Goal: Task Accomplishment & Management: Complete application form

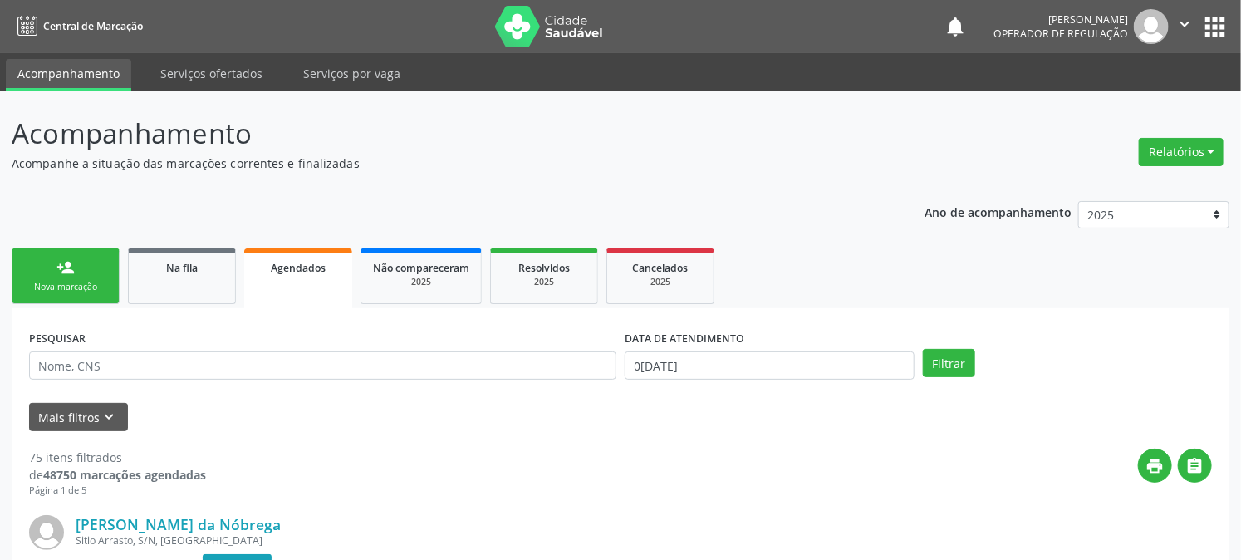
click at [105, 281] on div "Nova marcação" at bounding box center [65, 287] width 83 height 12
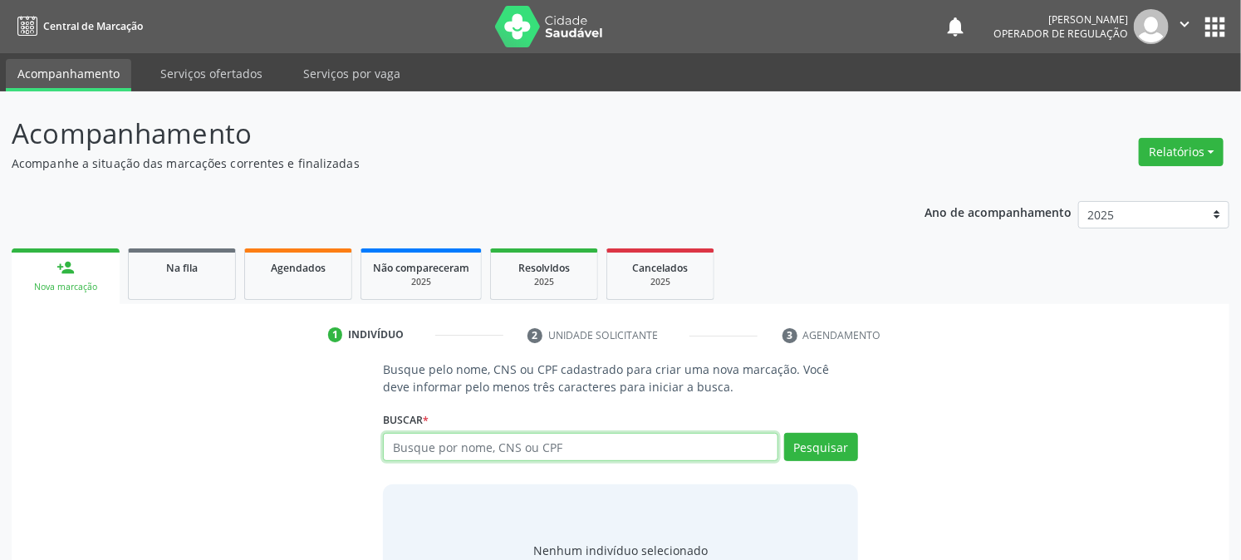
click at [521, 447] on input "text" at bounding box center [580, 447] width 394 height 28
type input "702801651639764"
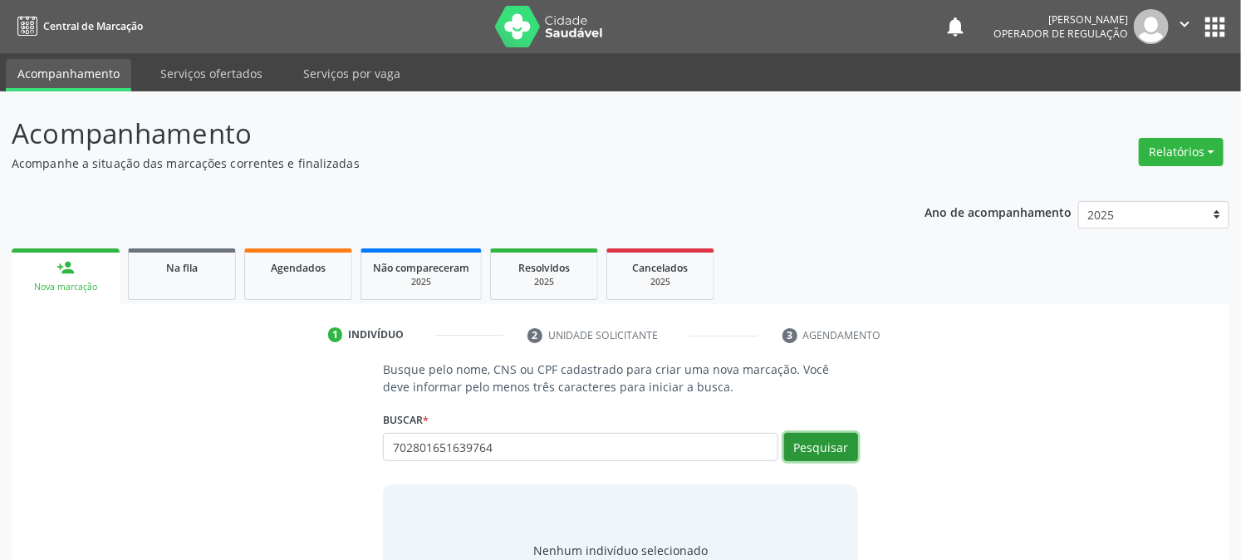
click at [845, 443] on button "Pesquisar" at bounding box center [821, 447] width 74 height 28
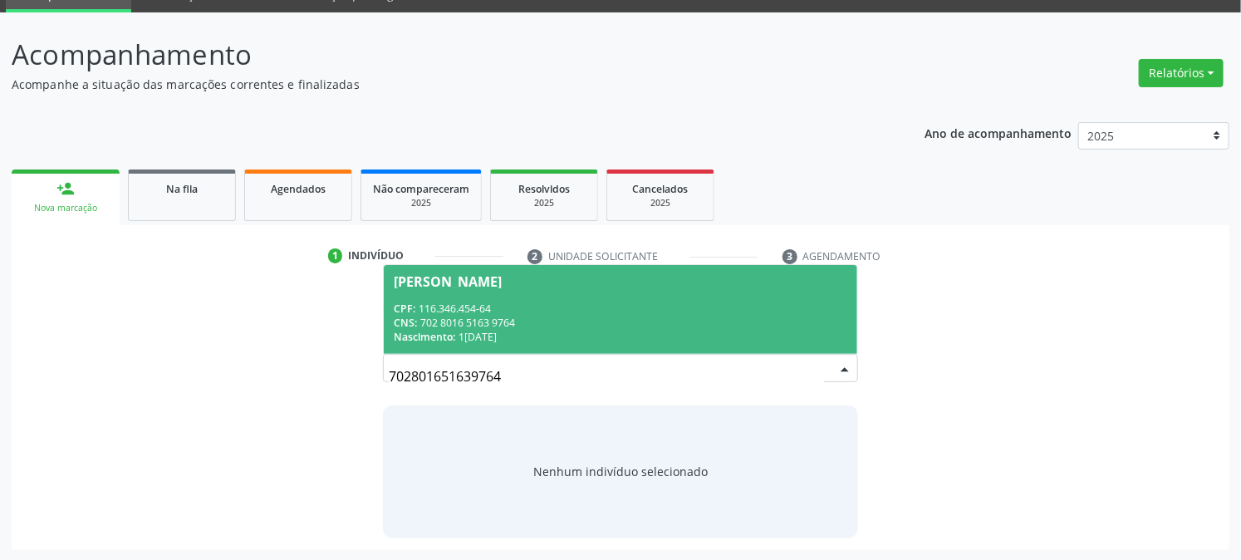
click at [511, 320] on div "CNS: 702 8016 5163 9764" at bounding box center [620, 323] width 453 height 14
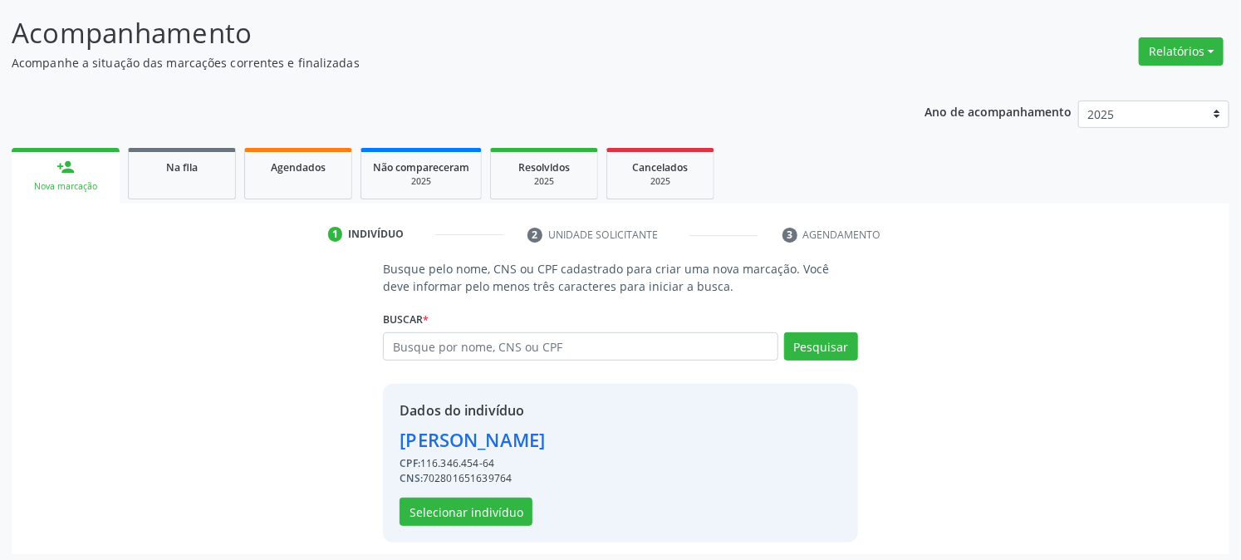
scroll to position [105, 0]
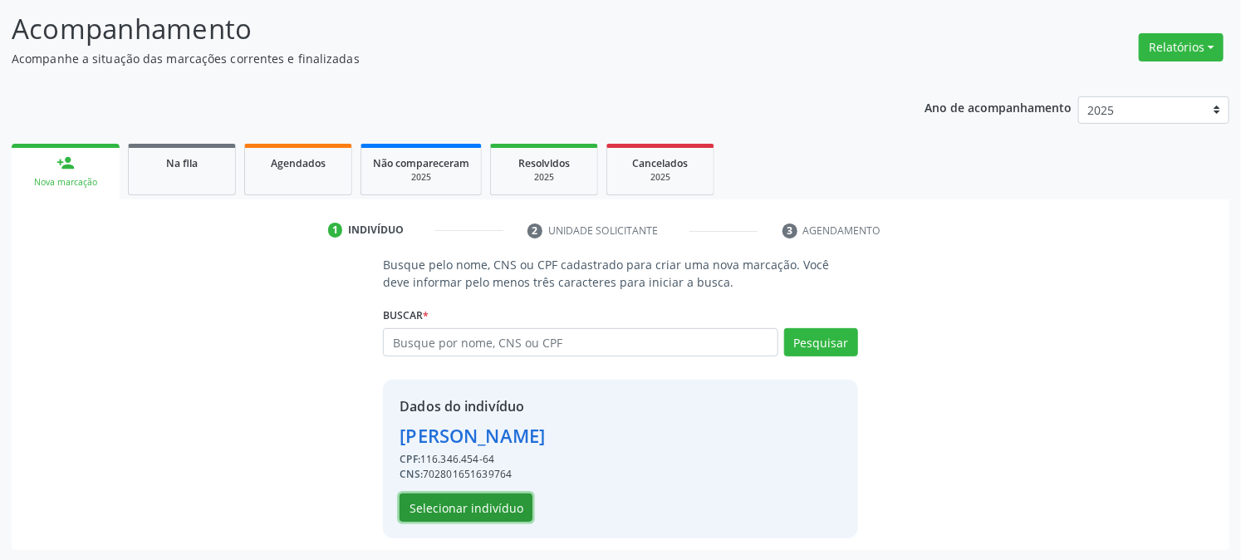
click at [453, 501] on button "Selecionar indivíduo" at bounding box center [465, 507] width 133 height 28
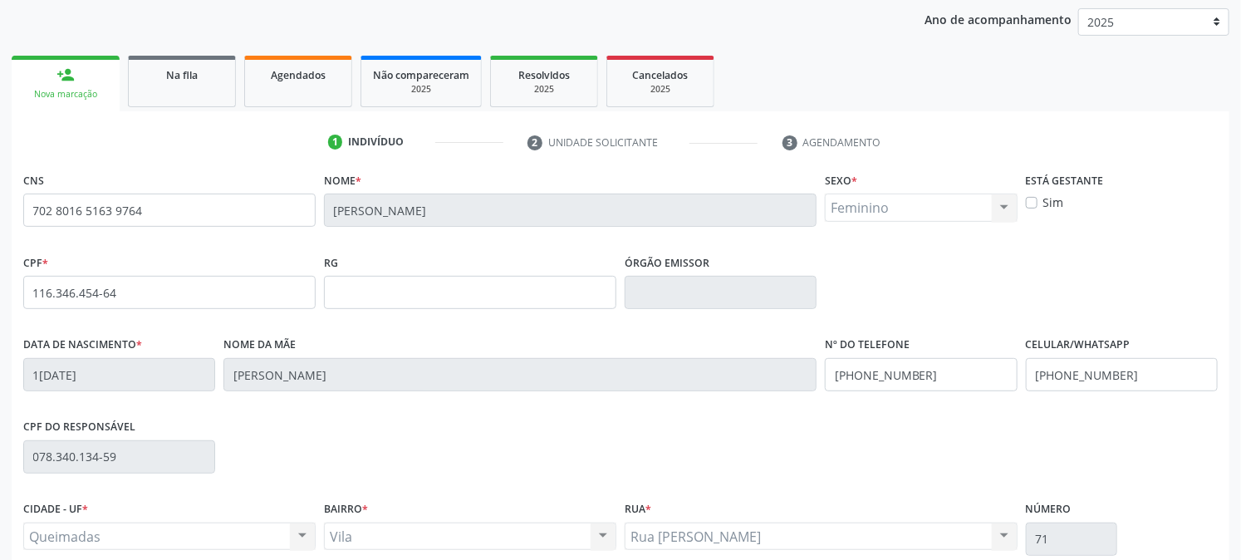
scroll to position [339, 0]
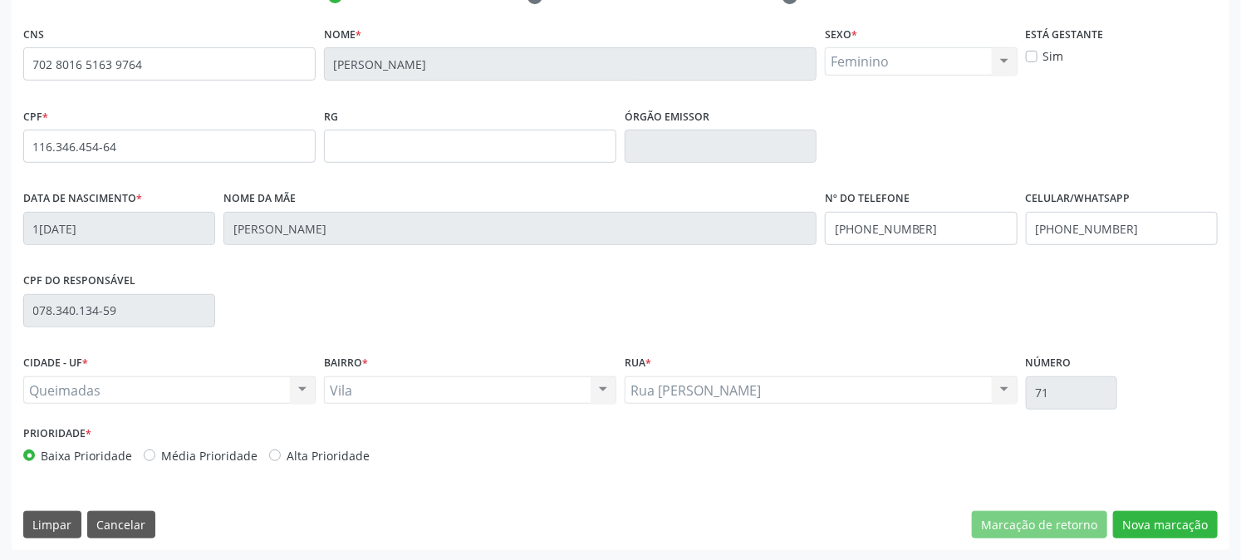
click at [1222, 526] on div "CNS 702 8016 5163 9764 [GEOGRAPHIC_DATA] * [PERSON_NAME] * Feminino Masculino F…" at bounding box center [620, 286] width 1217 height 528
click at [1201, 525] on button "Nova marcação" at bounding box center [1165, 525] width 105 height 28
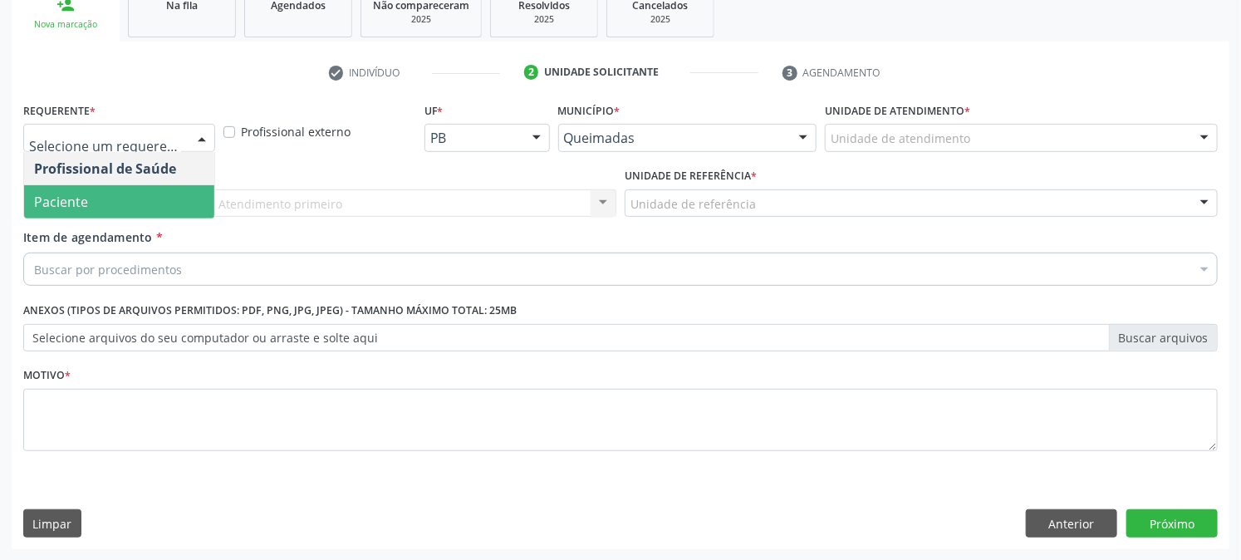
click at [83, 199] on span "Paciente" at bounding box center [61, 202] width 54 height 18
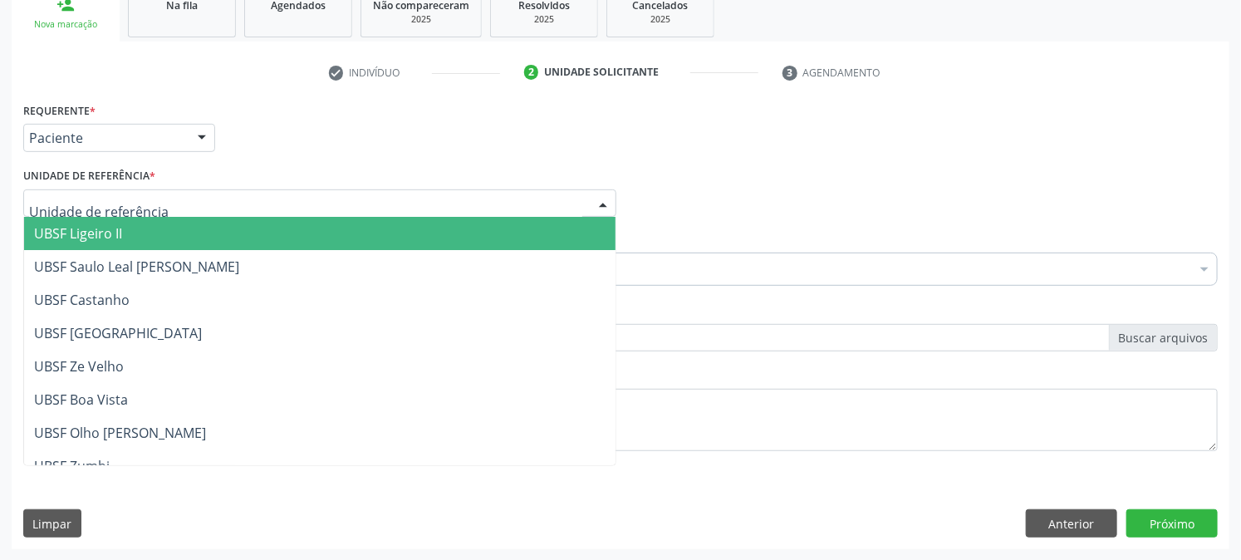
type input "V"
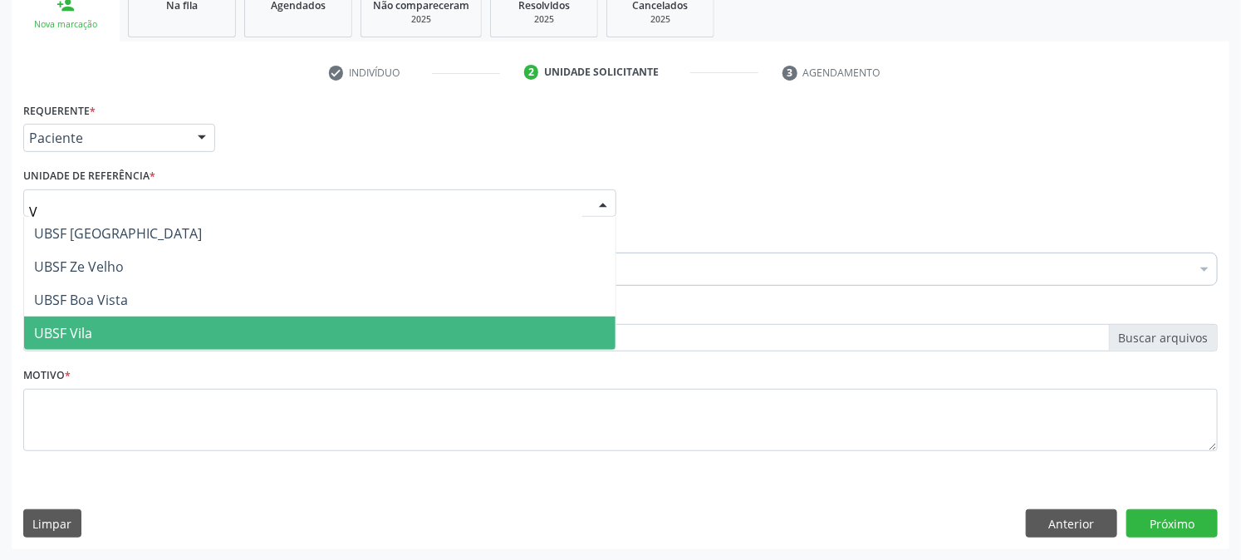
click at [85, 324] on span "UBSF Vila" at bounding box center [63, 333] width 58 height 18
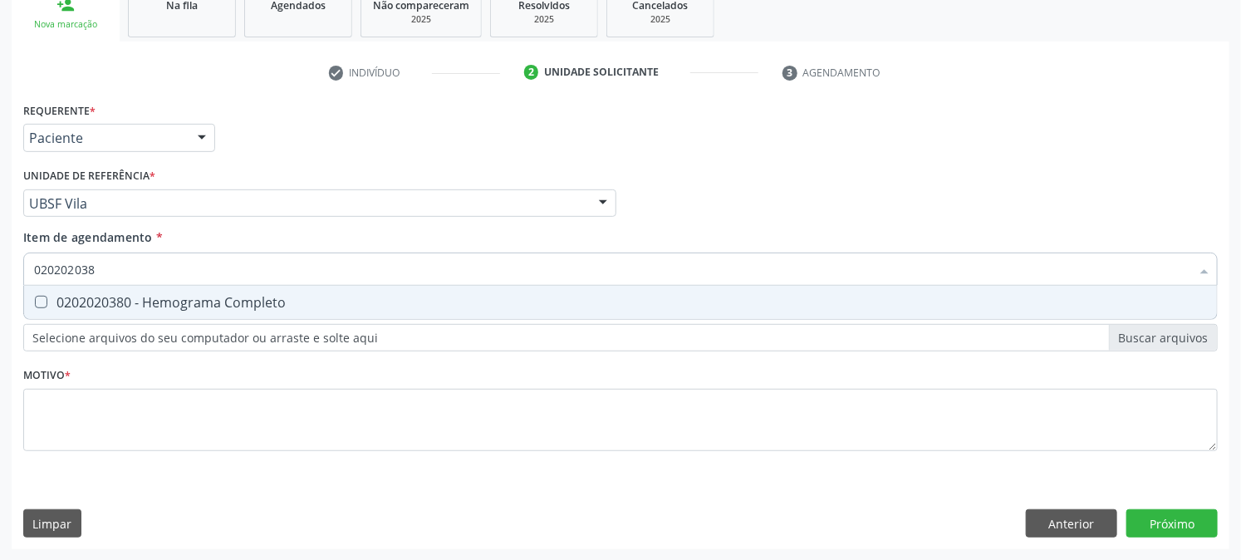
type input "0202020380"
click at [56, 296] on div "0202020380 - Hemograma Completo" at bounding box center [620, 302] width 1173 height 13
checkbox Completo "true"
drag, startPoint x: 123, startPoint y: 282, endPoint x: 0, endPoint y: 337, distance: 134.6
click at [0, 333] on div "Acompanhamento Acompanhe a situação das marcações correntes e finalizadas Relat…" at bounding box center [620, 195] width 1241 height 732
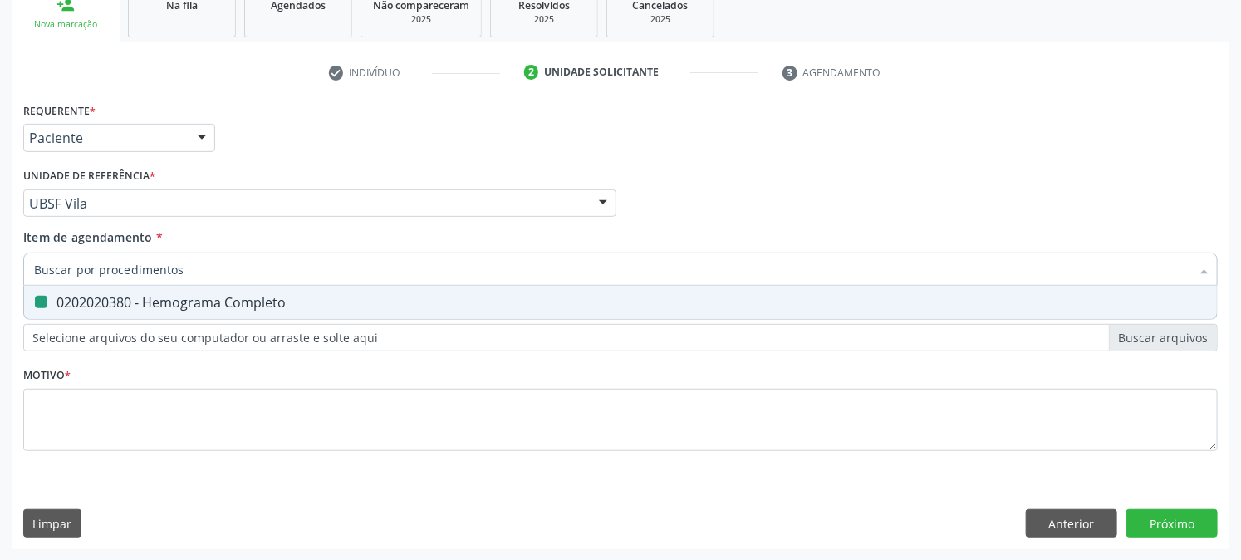
checkbox Completo "false"
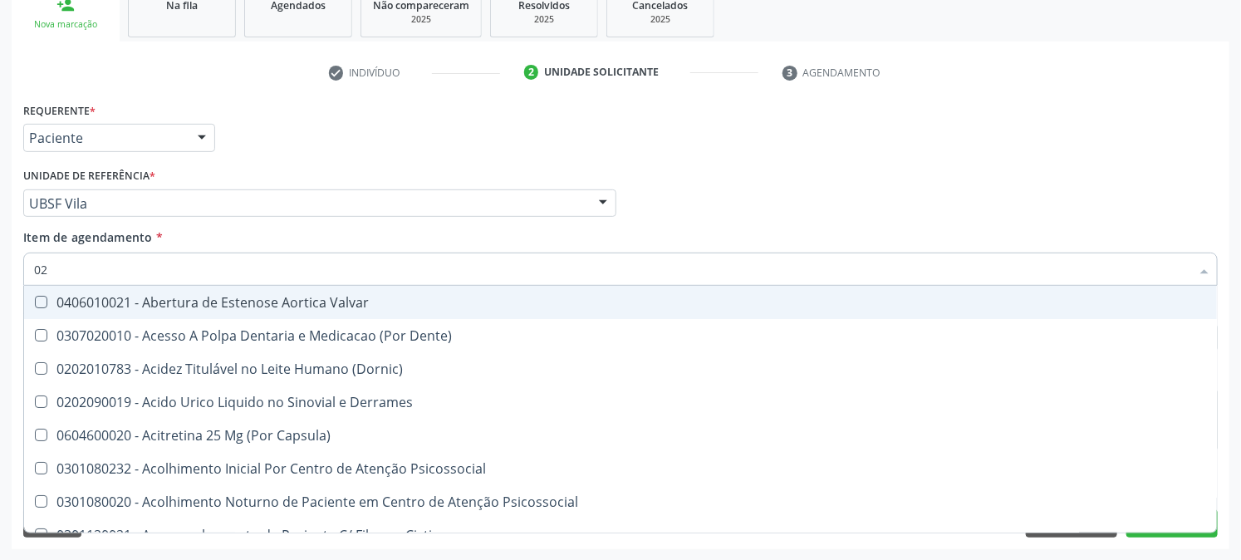
type input "020"
checkbox Eletro-Oculografia "true"
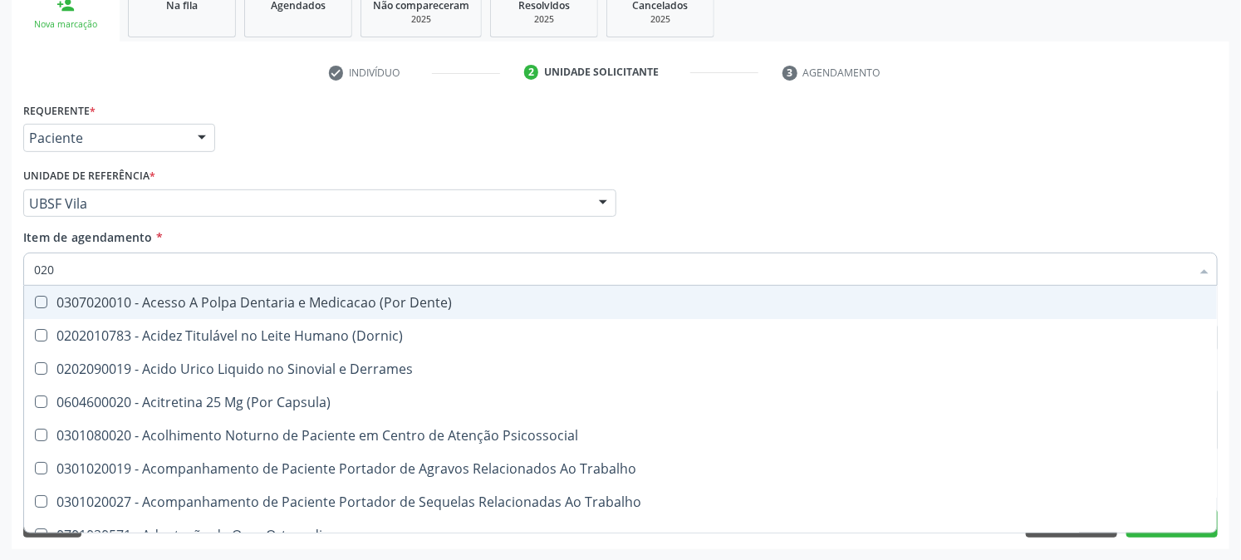
type input "0202"
checkbox Revisao "true"
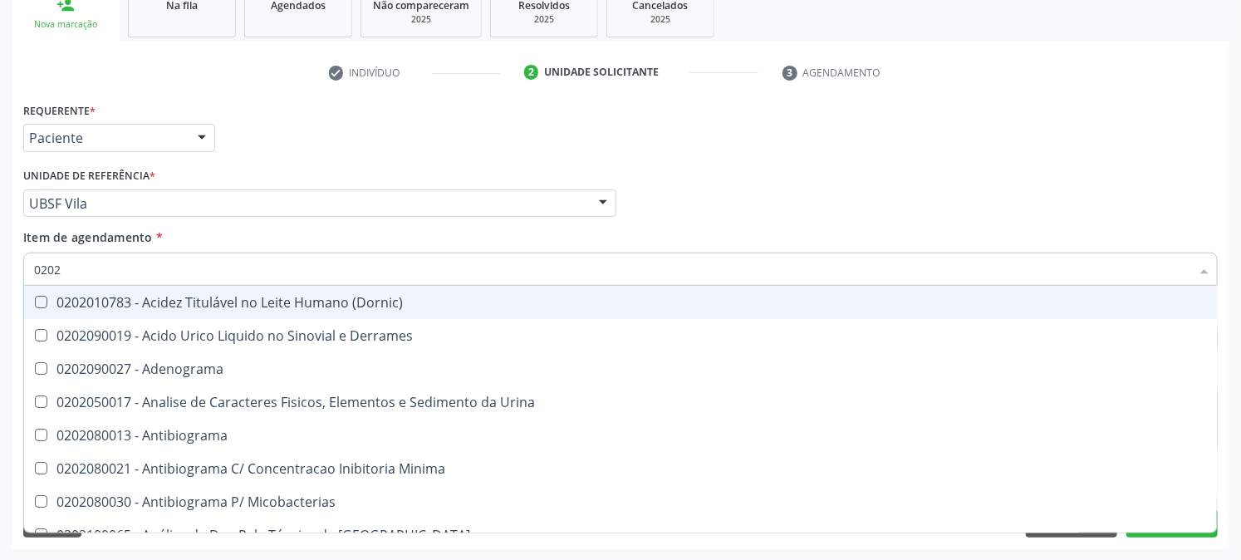
type input "02020"
checkbox Zinco "true"
checkbox Completo "false"
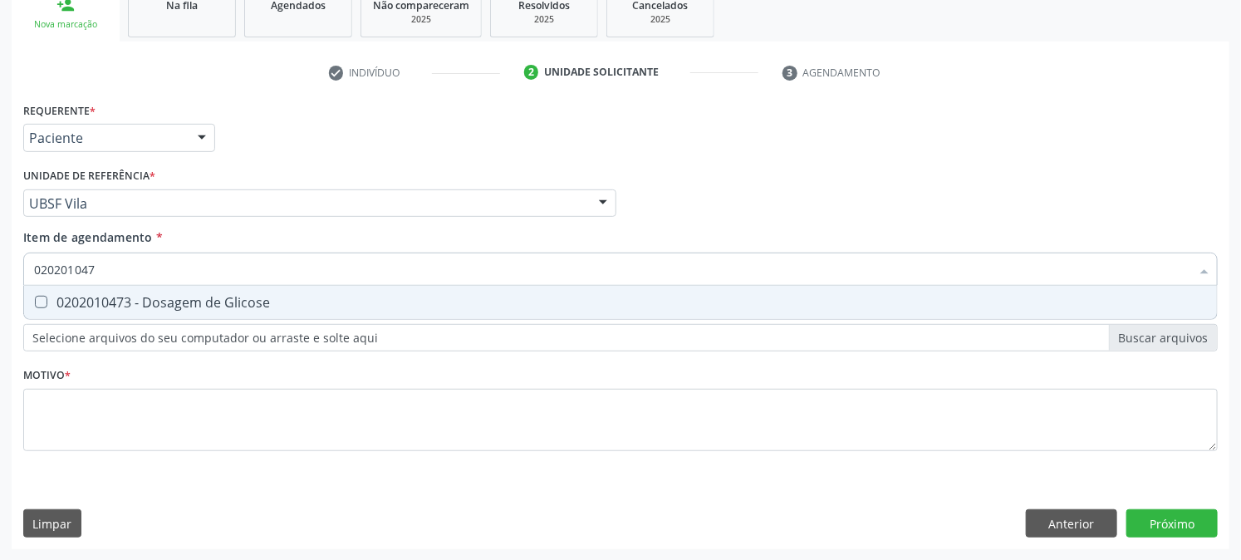
type input "0202010473"
click at [58, 305] on div "0202010473 - Dosagem de Glicose" at bounding box center [620, 302] width 1173 height 13
checkbox Glicose "true"
drag, startPoint x: 158, startPoint y: 260, endPoint x: 0, endPoint y: 296, distance: 161.8
click at [0, 296] on div "Acompanhamento Acompanhe a situação das marcações correntes e finalizadas Relat…" at bounding box center [620, 195] width 1241 height 732
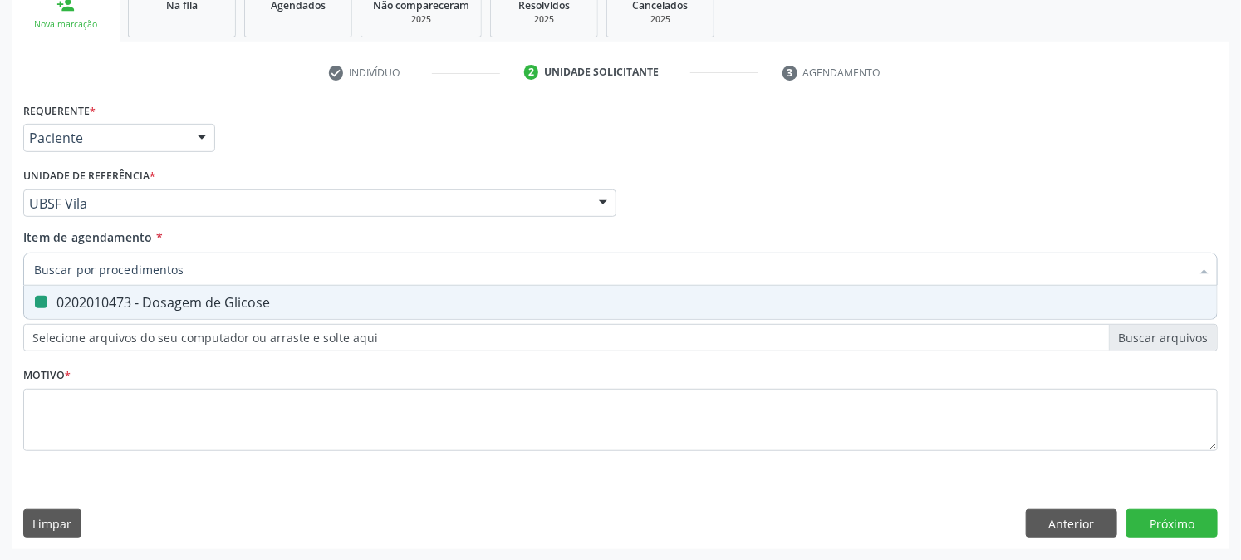
checkbox Glicose "false"
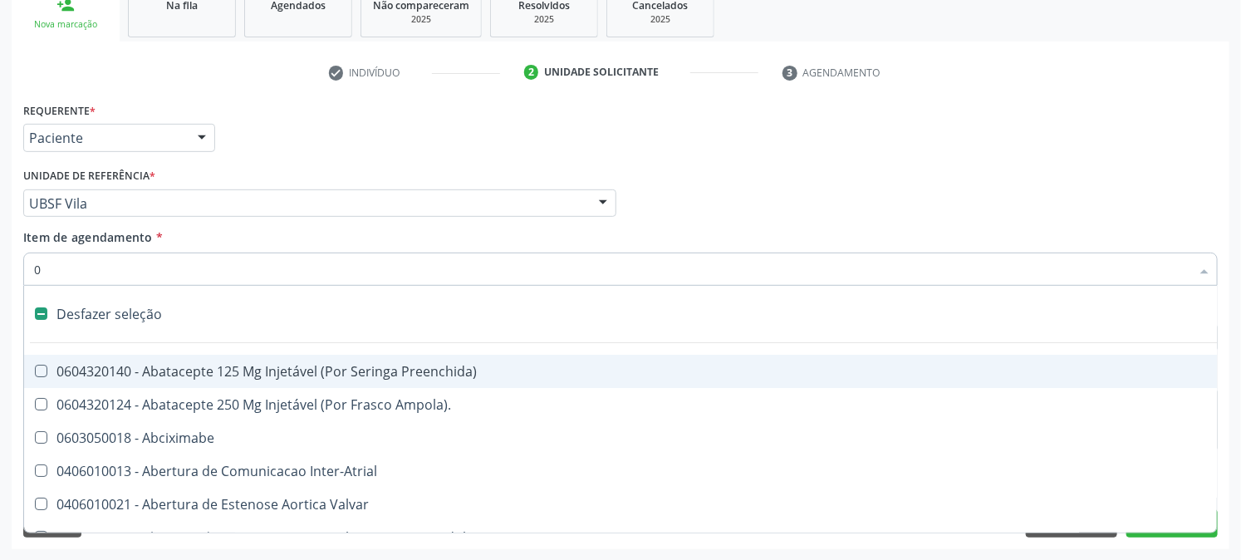
type input "02"
checkbox Comprimido\) "true"
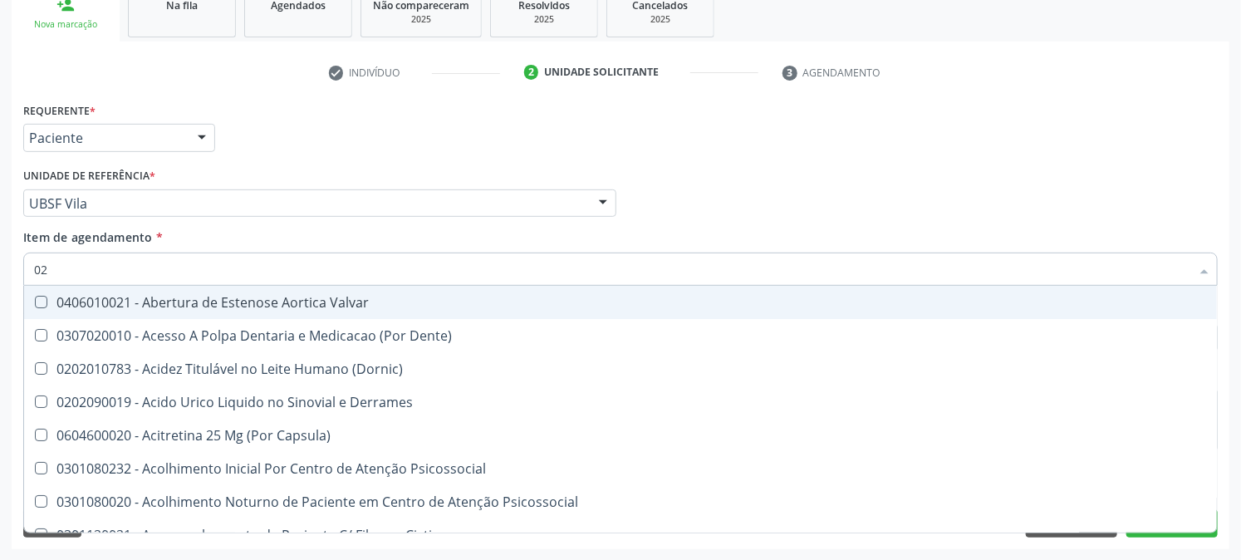
type input "020"
checkbox Osmolaridade "true"
checkbox Glicose "false"
checkbox Eletro-Oculografia "true"
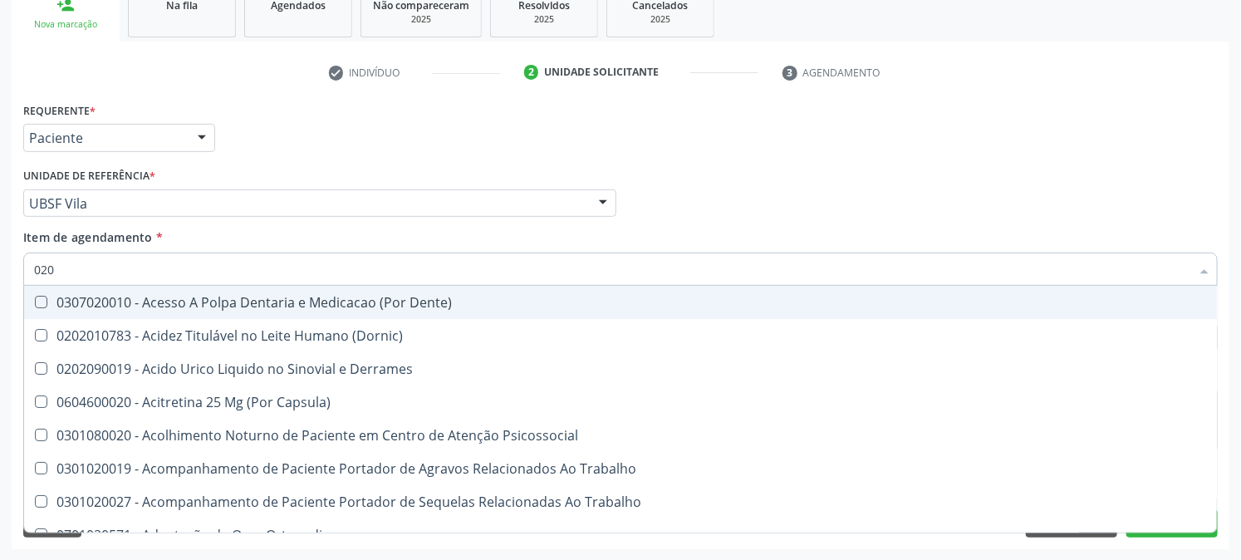
type input "0202"
checkbox Cortante "true"
checkbox Revisao "true"
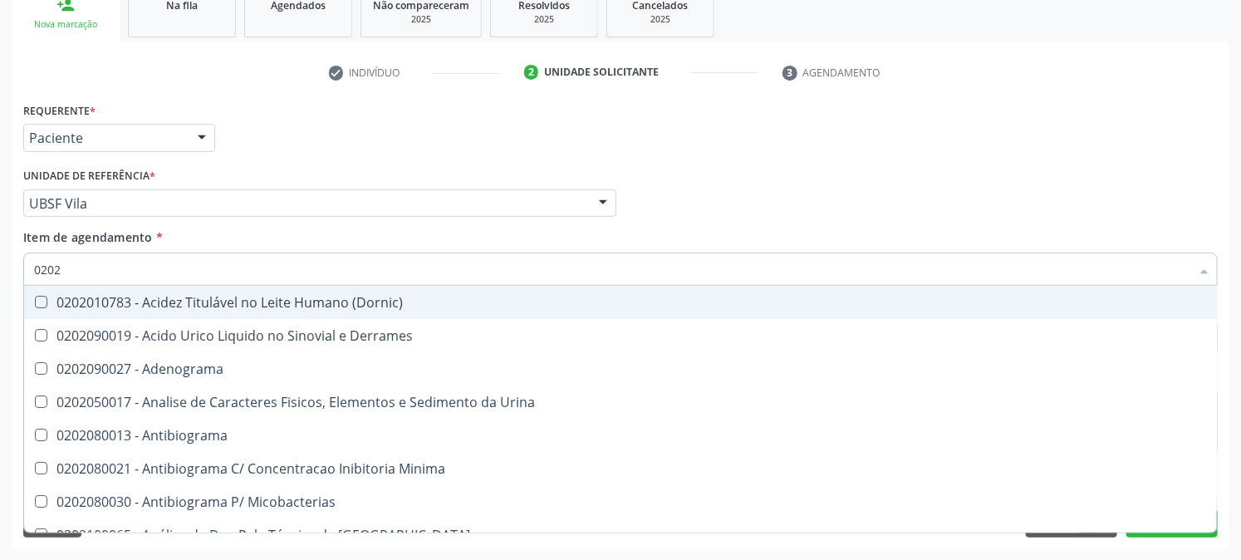
type input "02020"
checkbox Xiii "true"
checkbox Glicose "false"
checkbox Zinco "true"
checkbox Completo "false"
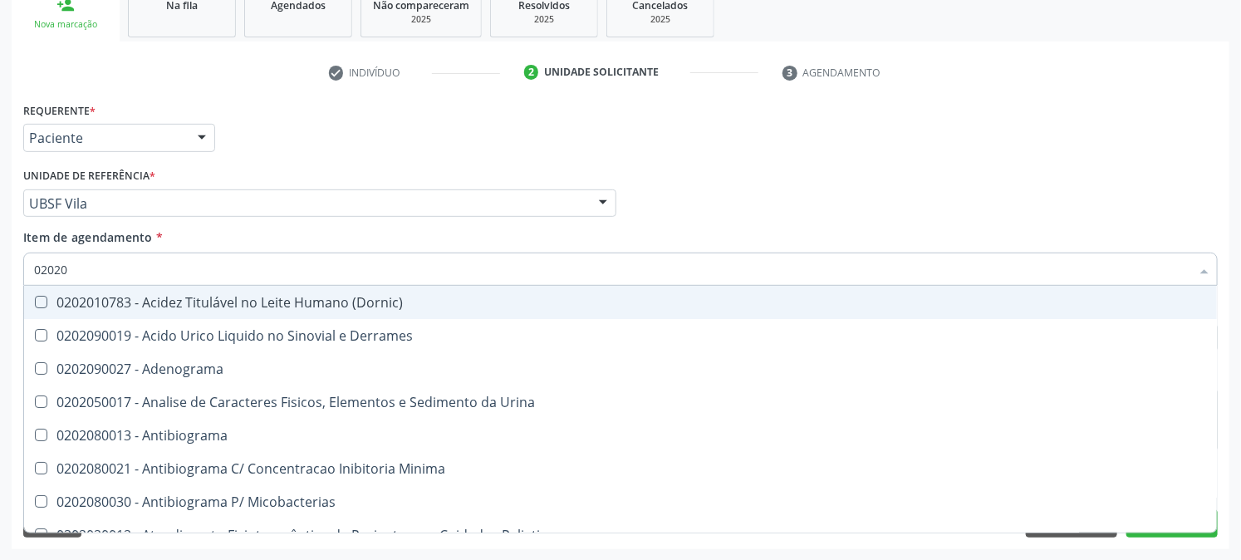
type input "020203"
checkbox Molecular "true"
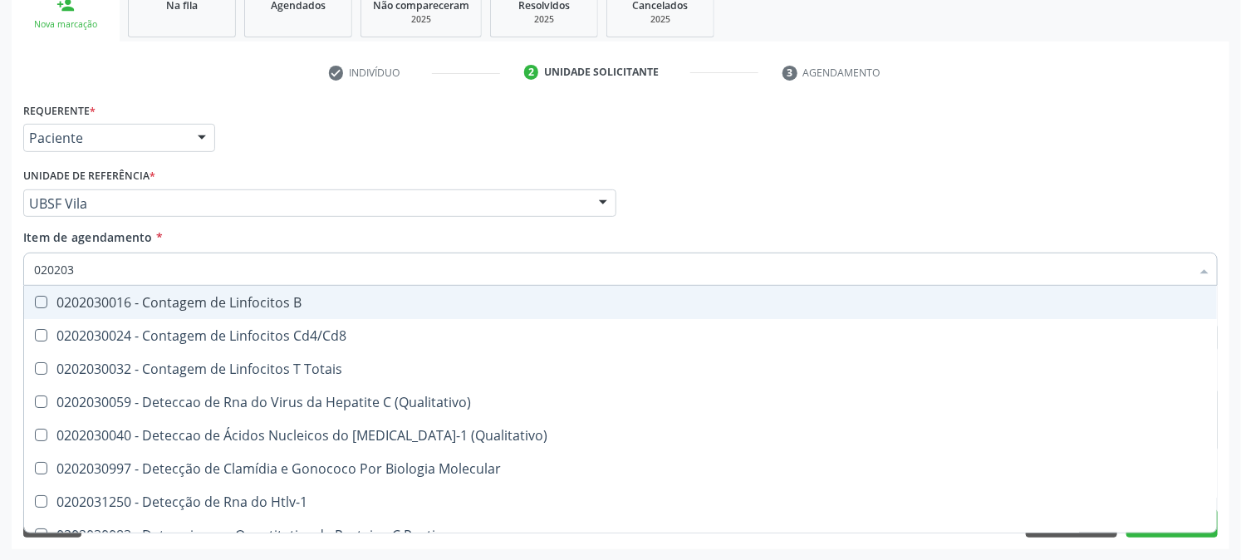
type input "0202030"
checkbox Completo "false"
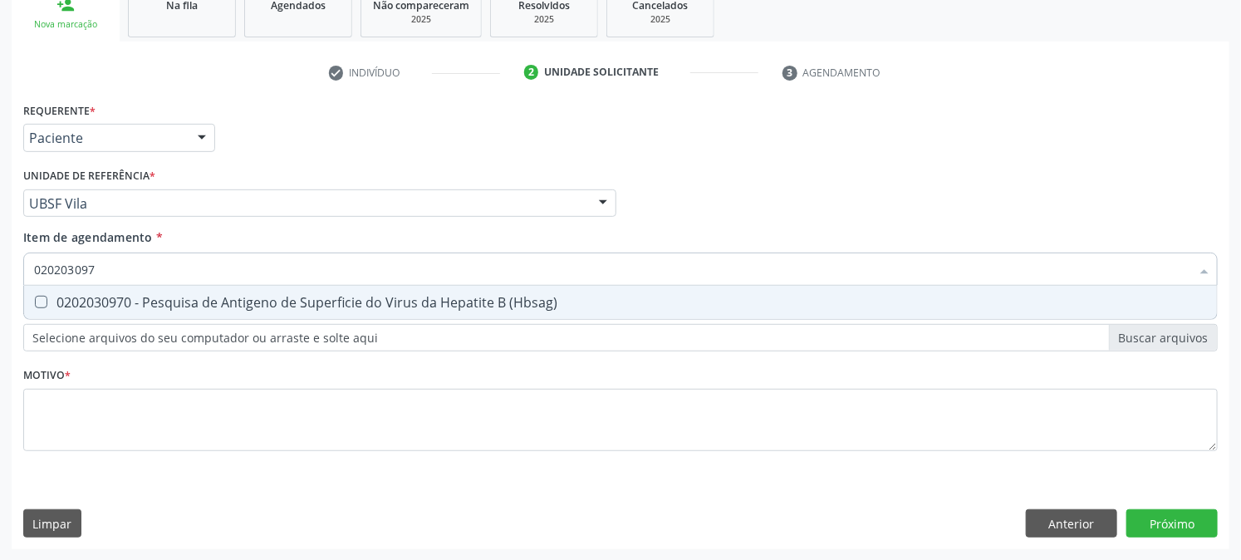
type input "0202030970"
drag, startPoint x: 83, startPoint y: 300, endPoint x: 89, endPoint y: 280, distance: 20.8
click at [83, 299] on div "0202030970 - Pesquisa de Antigeno de Superficie do Virus da Hepatite B (Hbsag)" at bounding box center [620, 302] width 1173 height 13
checkbox \(Hbsag\) "true"
drag, startPoint x: 122, startPoint y: 258, endPoint x: 0, endPoint y: 262, distance: 122.1
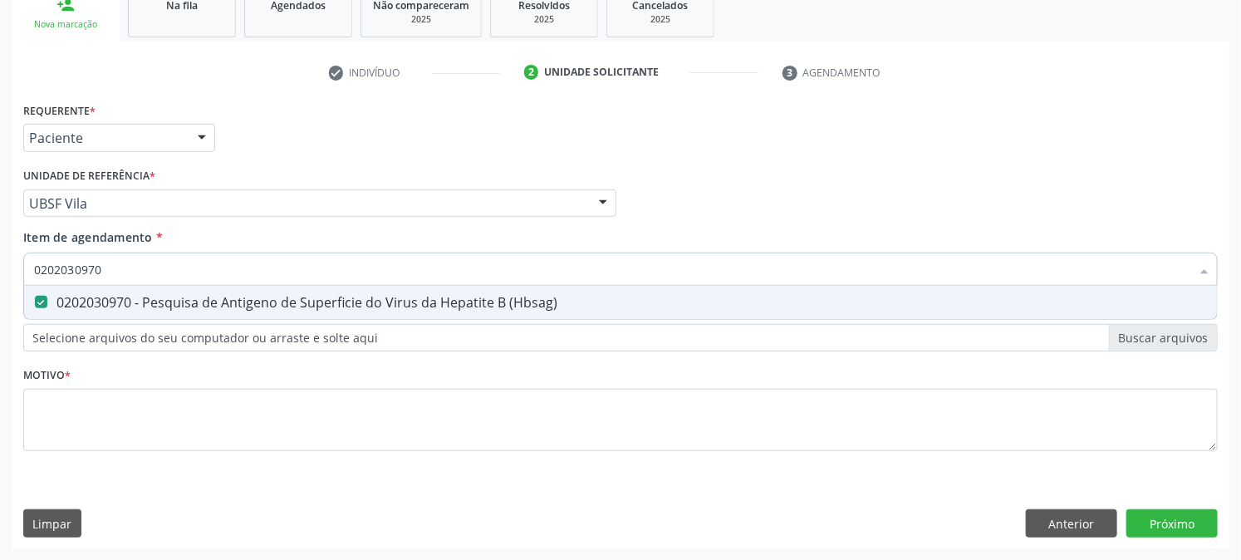
click at [0, 262] on div "Acompanhamento Acompanhe a situação das marcações correntes e finalizadas Relat…" at bounding box center [620, 195] width 1241 height 732
checkbox \(Hbsag\) "false"
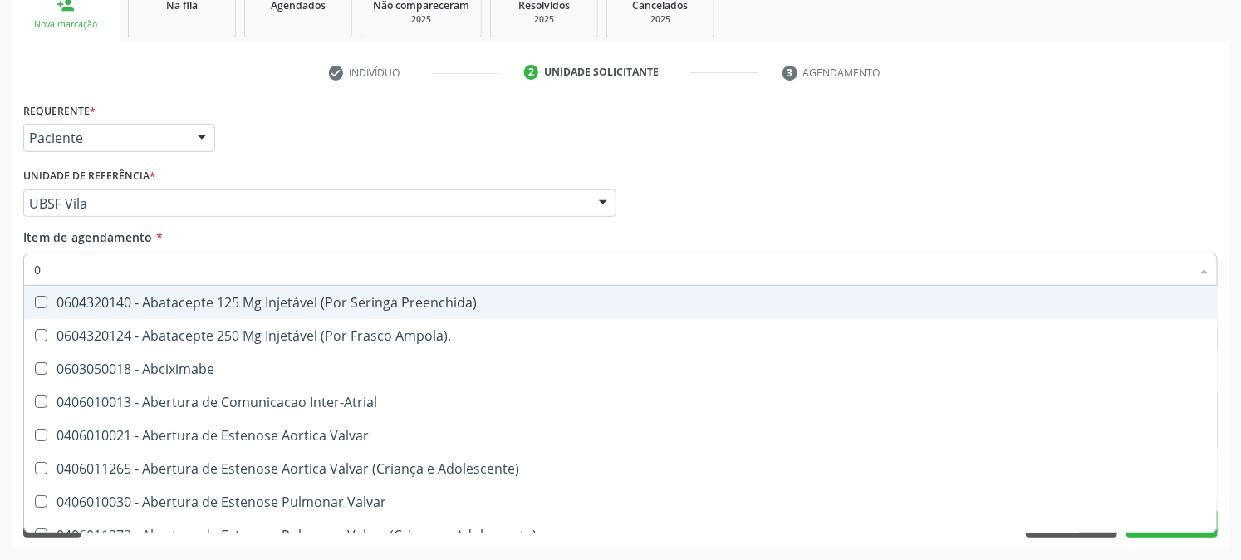
type input "02"
checkbox Comprimido\) "true"
type input "020"
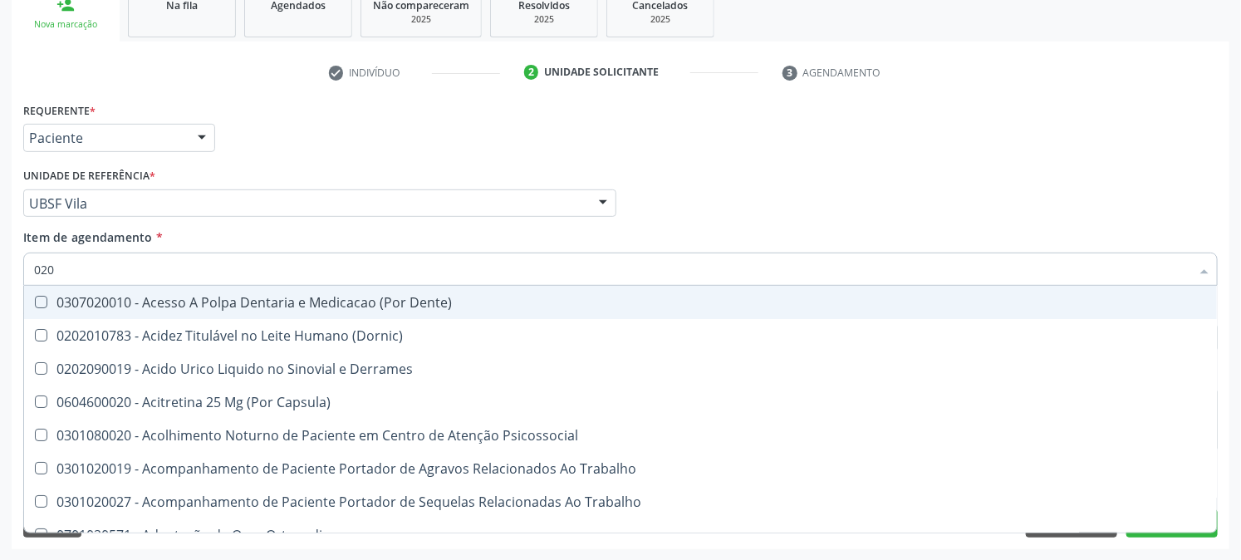
checkbox Glicose "true"
checkbox Salivar "false"
checkbox Completo "true"
type input "0202"
checkbox Cortante "true"
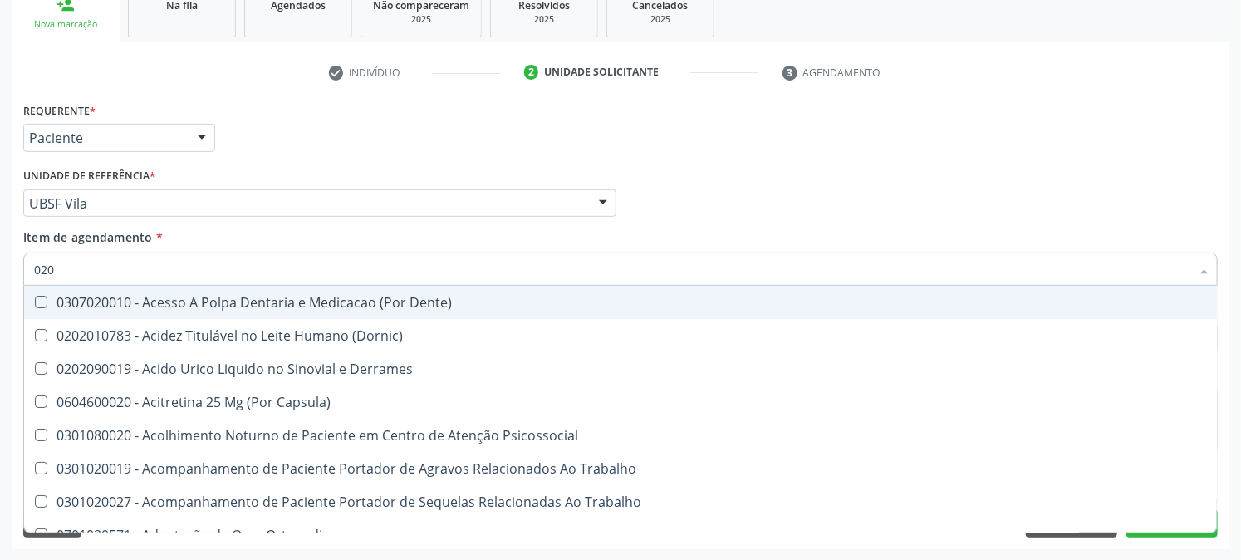
checkbox Revisao "true"
checkbox Euglobulina "true"
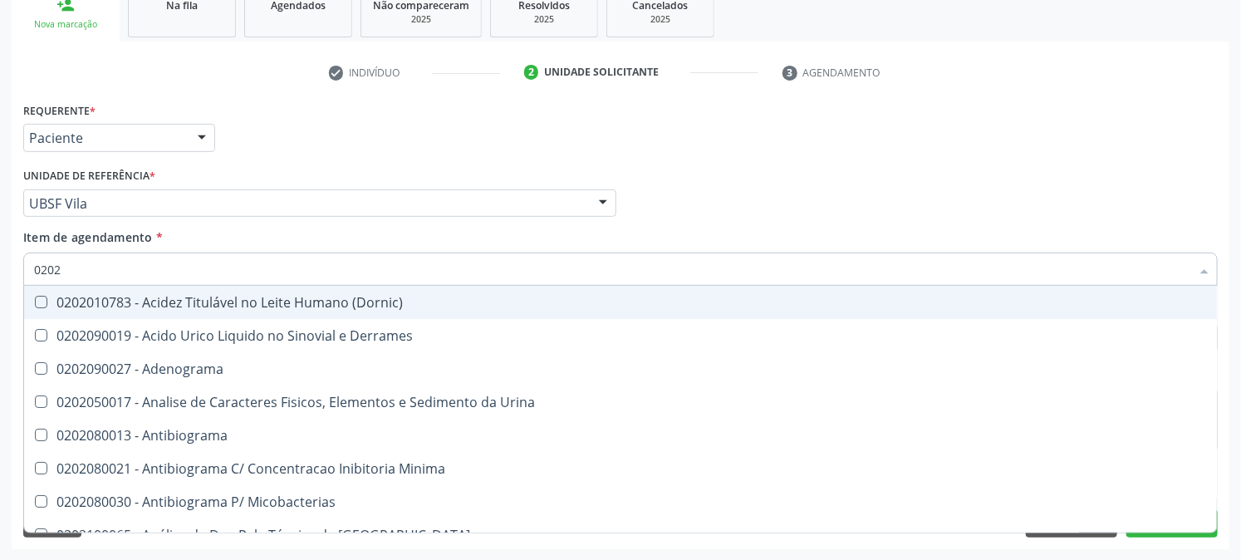
type input "02020"
checkbox Xiii "true"
checkbox Glicose "false"
checkbox Zinco "true"
checkbox Completo "false"
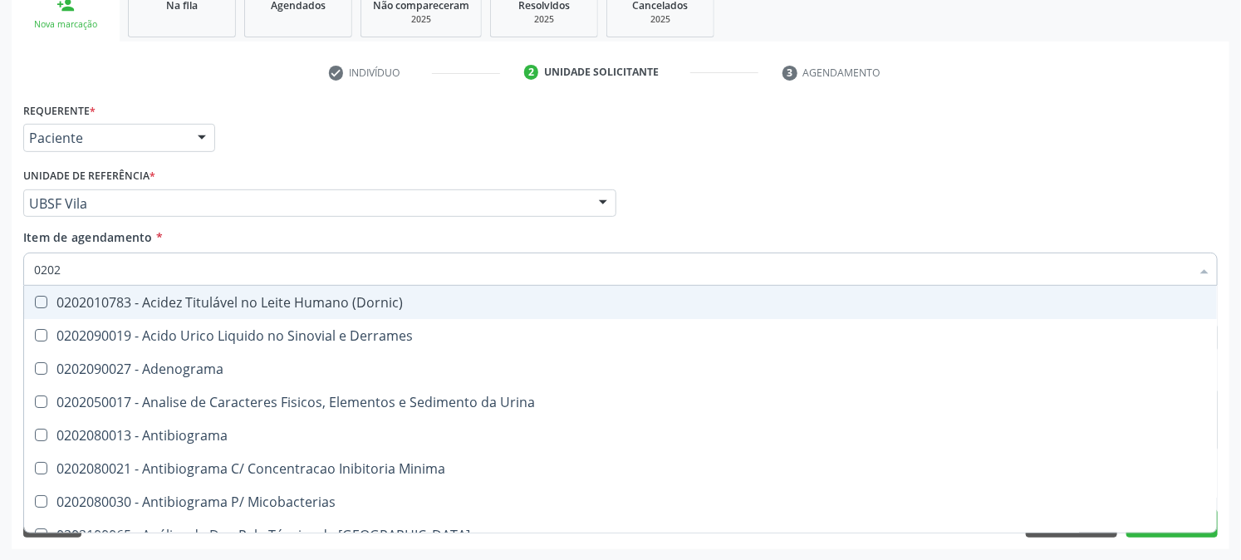
checkbox \(Ro\) "true"
checkbox \(Hbsag\) "false"
type input "020203"
checkbox Molecular "true"
checkbox Carboxi-Hemoglobina "true"
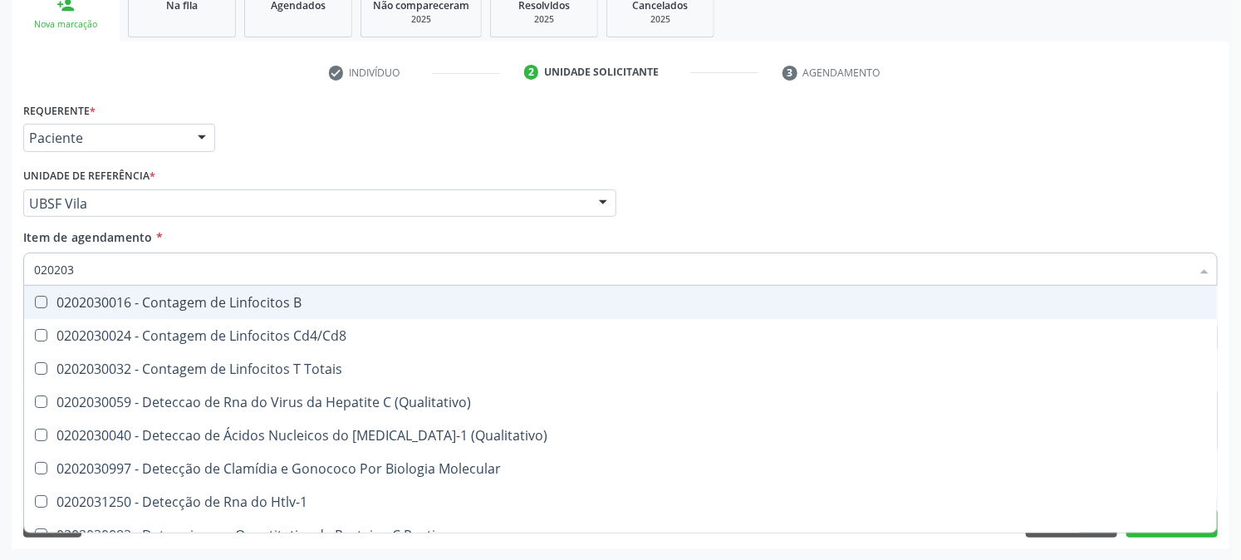
type input "0202030"
checkbox Completo "false"
checkbox Epstein-Barr "true"
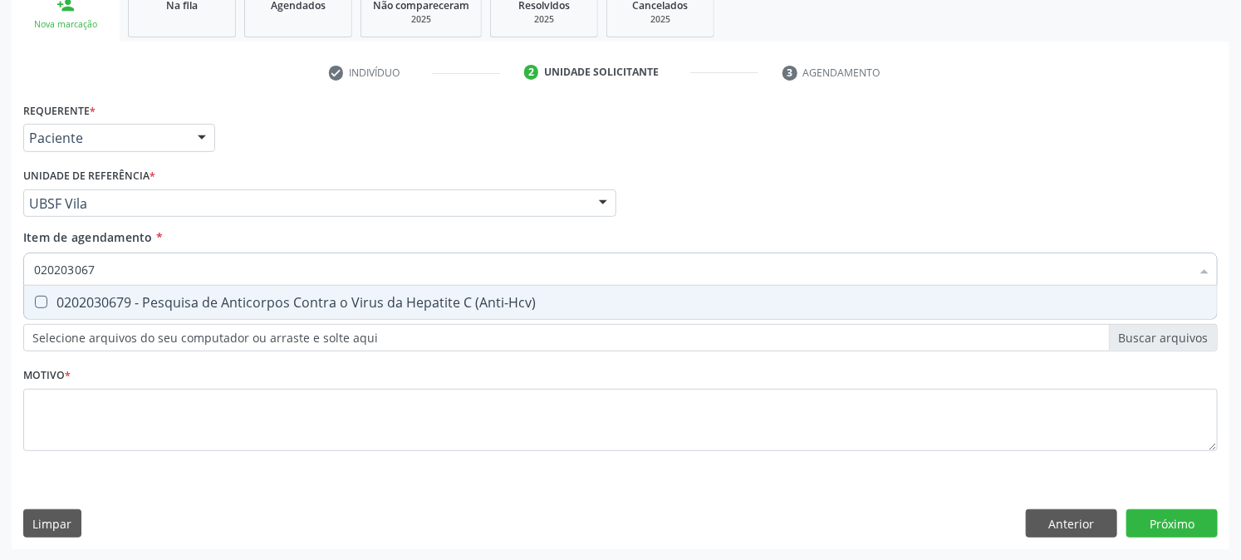
type input "0202030679"
click at [61, 304] on div "0202030679 - Pesquisa de Anticorpos Contra o Virus da Hepatite C (Anti-Hcv)" at bounding box center [620, 302] width 1173 height 13
checkbox \(Anti-Hcv\) "true"
click at [0, 321] on div "Acompanhamento Acompanhe a situação das marcações correntes e finalizadas Relat…" at bounding box center [620, 195] width 1241 height 732
checkbox \(Anti-Hcv\) "false"
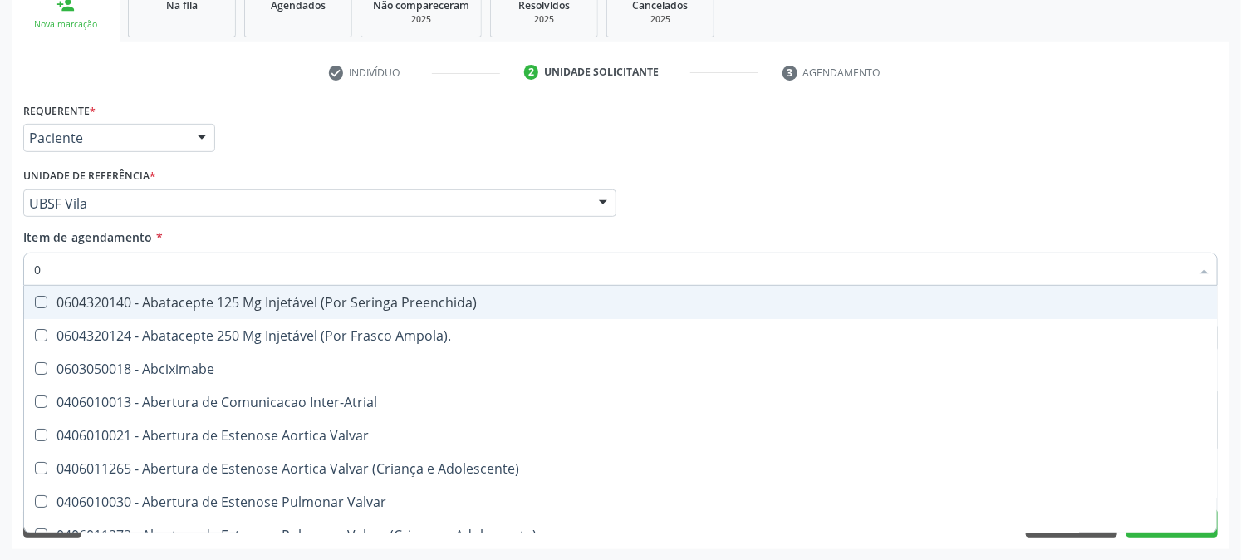
type input "02"
checkbox Comprimido\) "true"
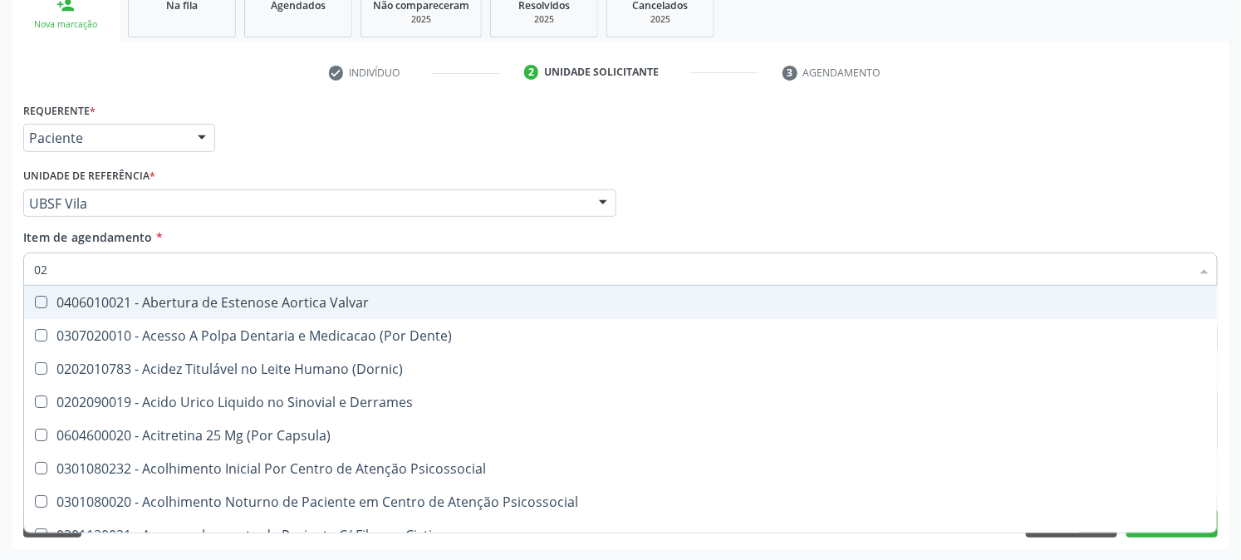
type input "020"
checkbox Osmolaridade "true"
checkbox Glicose "false"
checkbox Eletro-Oculografia "true"
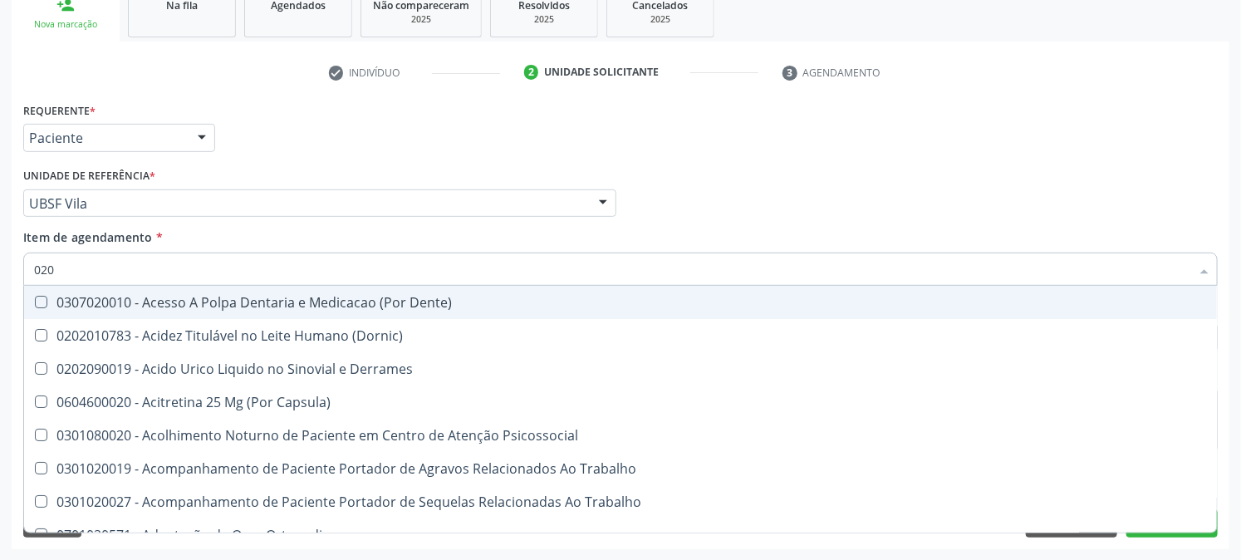
type input "0202"
checkbox Cortante "true"
checkbox Revisao "true"
checkbox Congênita "true"
checkbox Euglobulina "true"
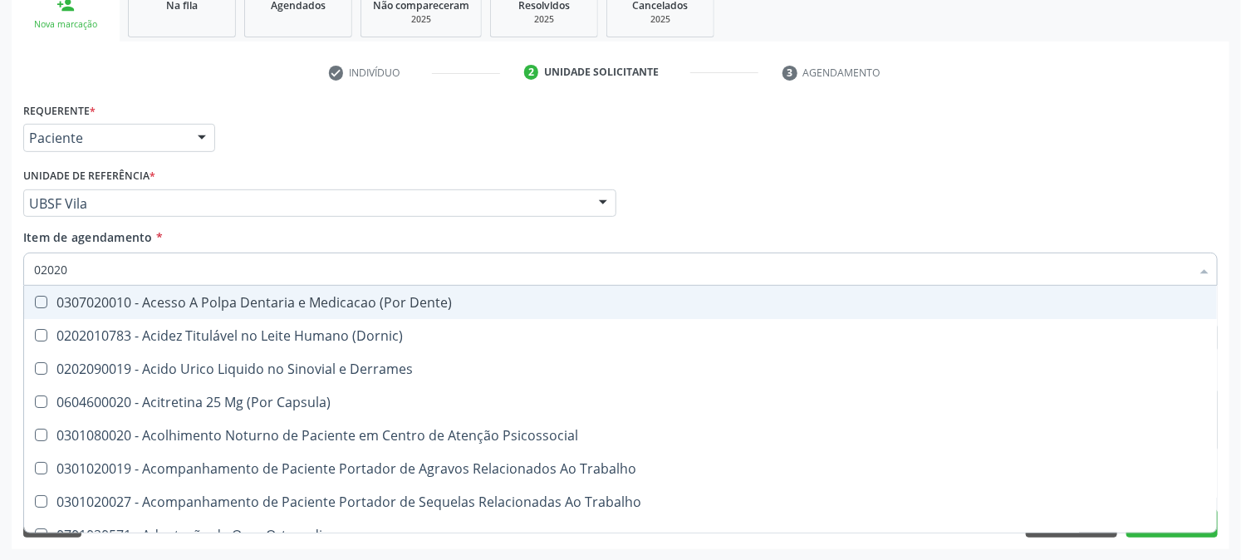
type input "020203"
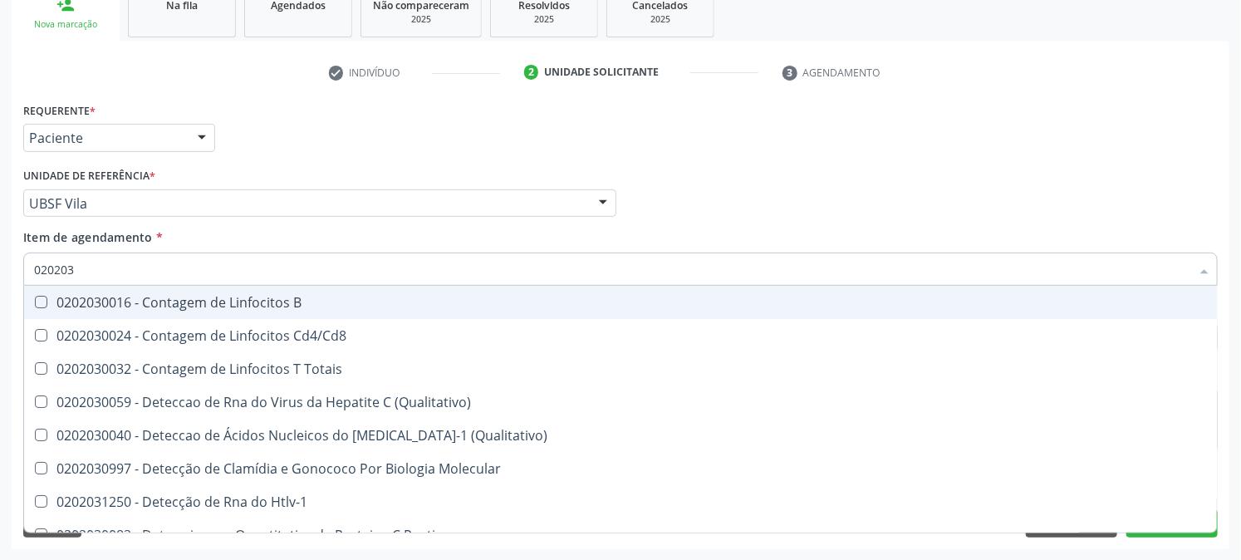
checkbox Completo "true"
checkbox \(Anti-Hcv\) "true"
type input "0202030"
checkbox Antiadenovirus "false"
checkbox \(Anti-Hcv\) "true"
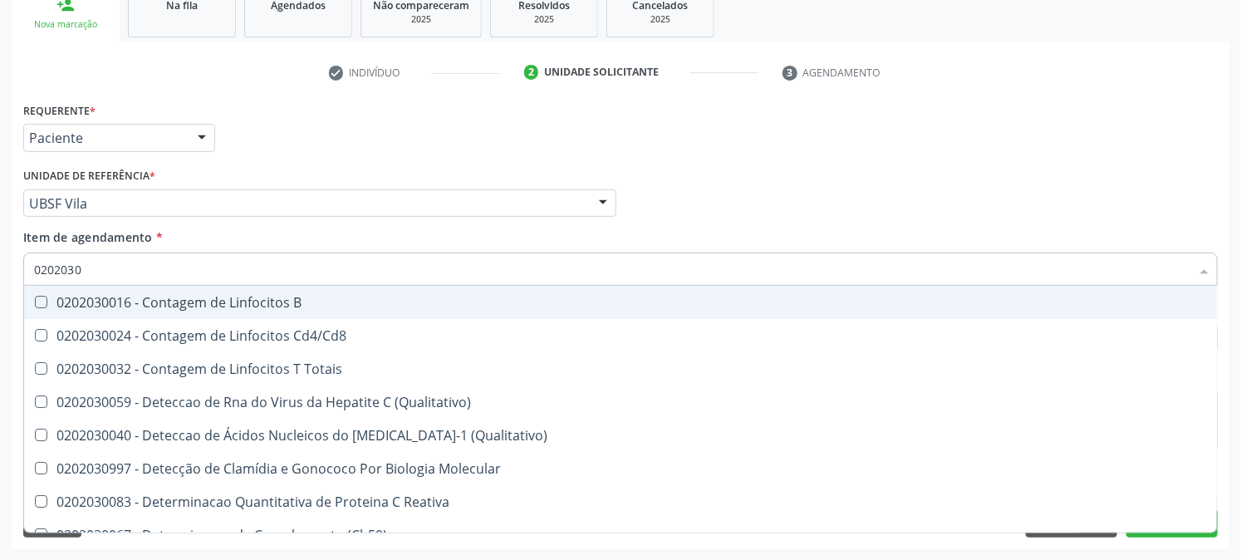
checkbox Antileishmanias "false"
checkbox \(Hbsag\) "true"
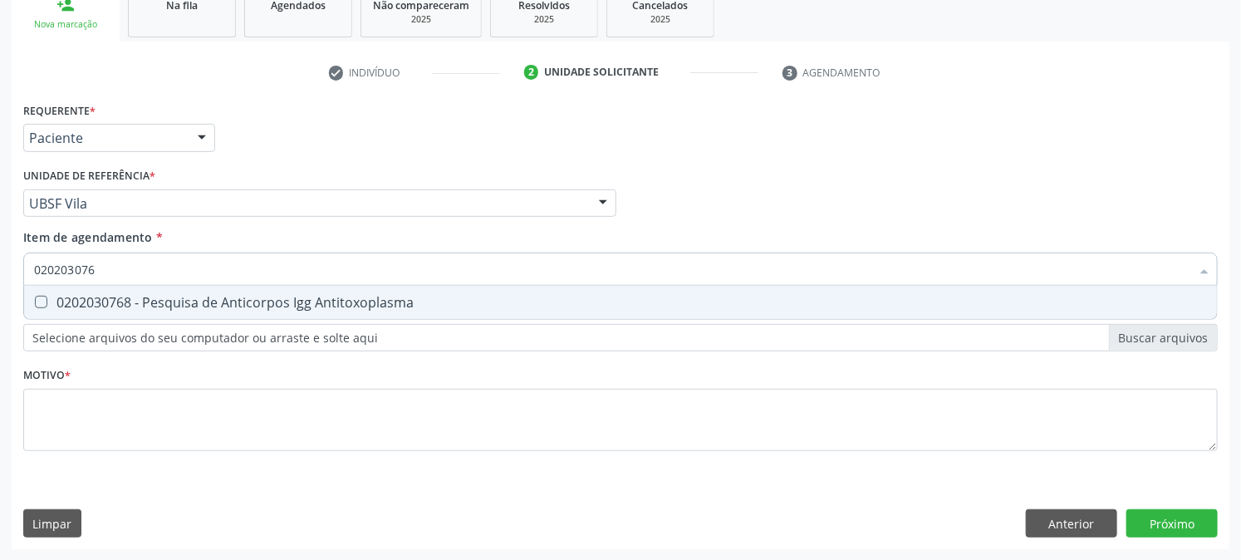
type input "0202030768"
click at [51, 307] on div "0202030768 - Pesquisa de Anticorpos Igg Antitoxoplasma" at bounding box center [620, 302] width 1173 height 13
checkbox Antitoxoplasma "true"
click at [115, 283] on input "0202030768" at bounding box center [612, 268] width 1156 height 33
drag, startPoint x: 115, startPoint y: 283, endPoint x: 0, endPoint y: 283, distance: 114.6
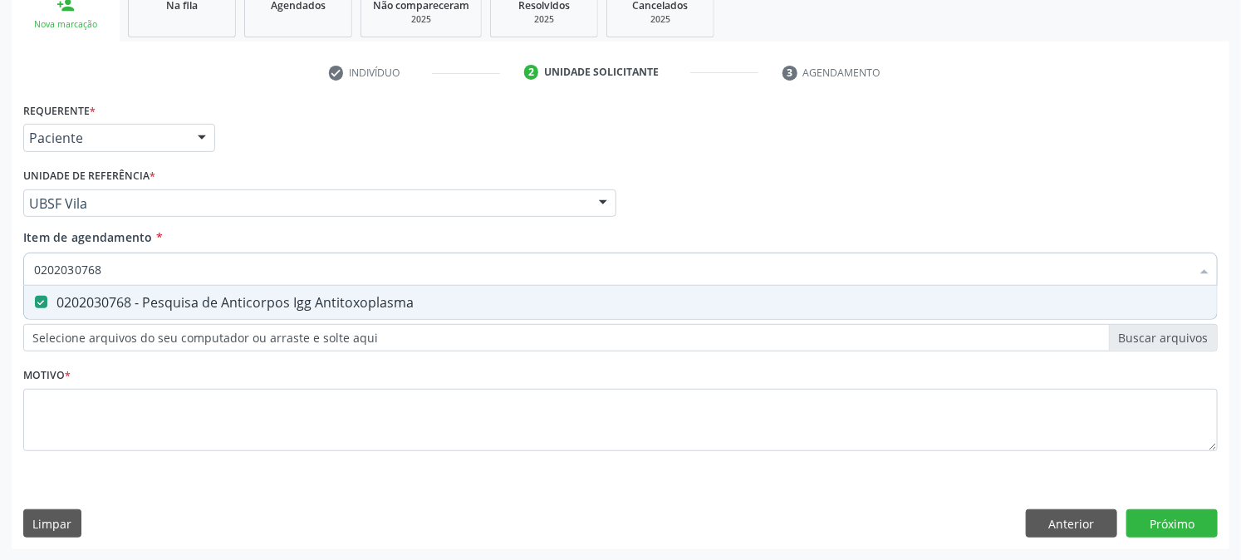
click at [0, 283] on div "Acompanhamento Acompanhe a situação das marcações correntes e finalizadas Relat…" at bounding box center [620, 195] width 1241 height 732
checkbox Antitoxoplasma "false"
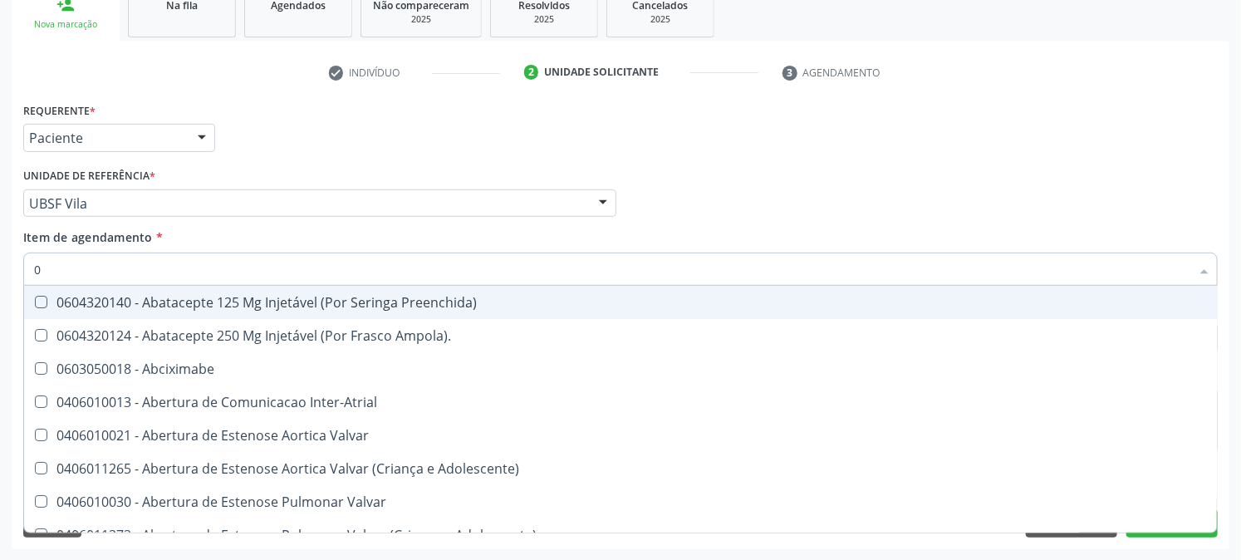
type input "02"
checkbox Comprimido\) "true"
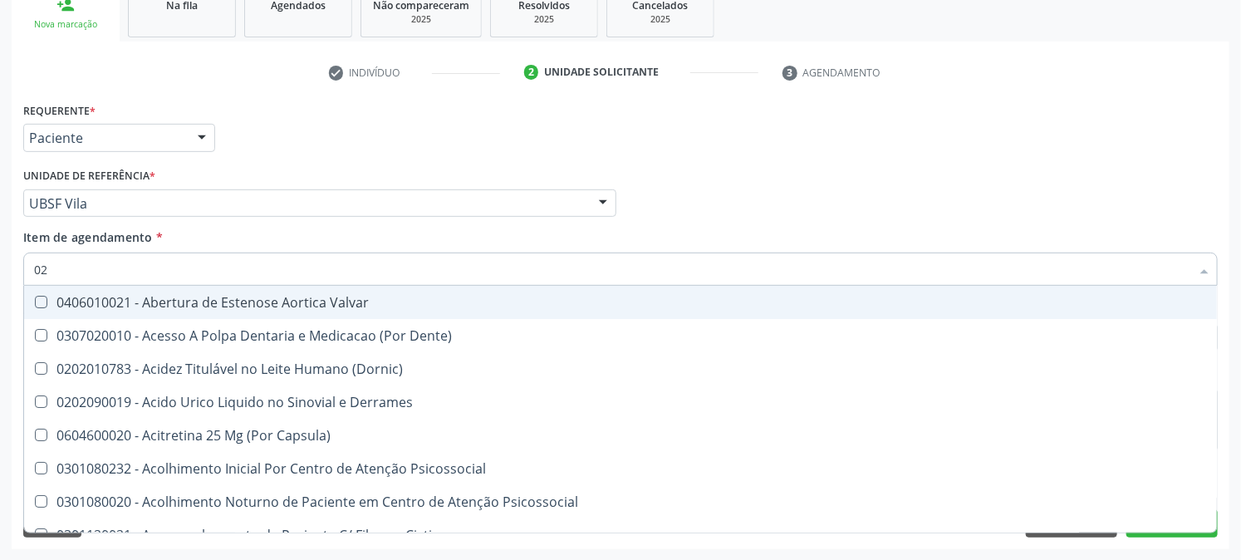
type input "020"
checkbox Osmolaridade "true"
checkbox Glicose "false"
checkbox Eletro-Oculografia "true"
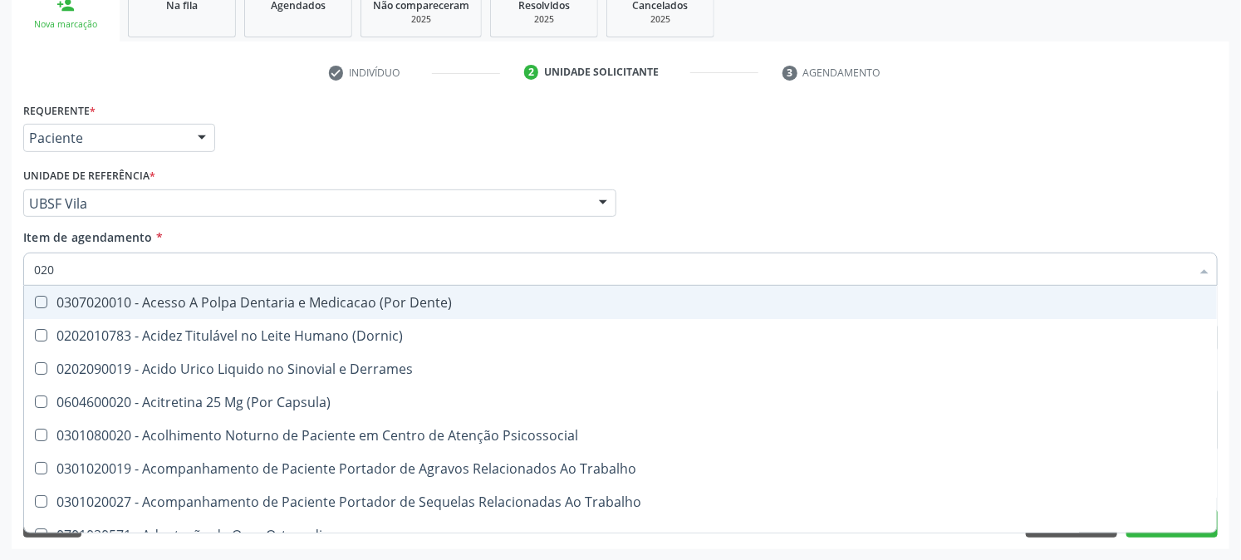
type input "0202"
checkbox Cortante "true"
checkbox Revisao "true"
checkbox Congênita "true"
checkbox Bandas\) "true"
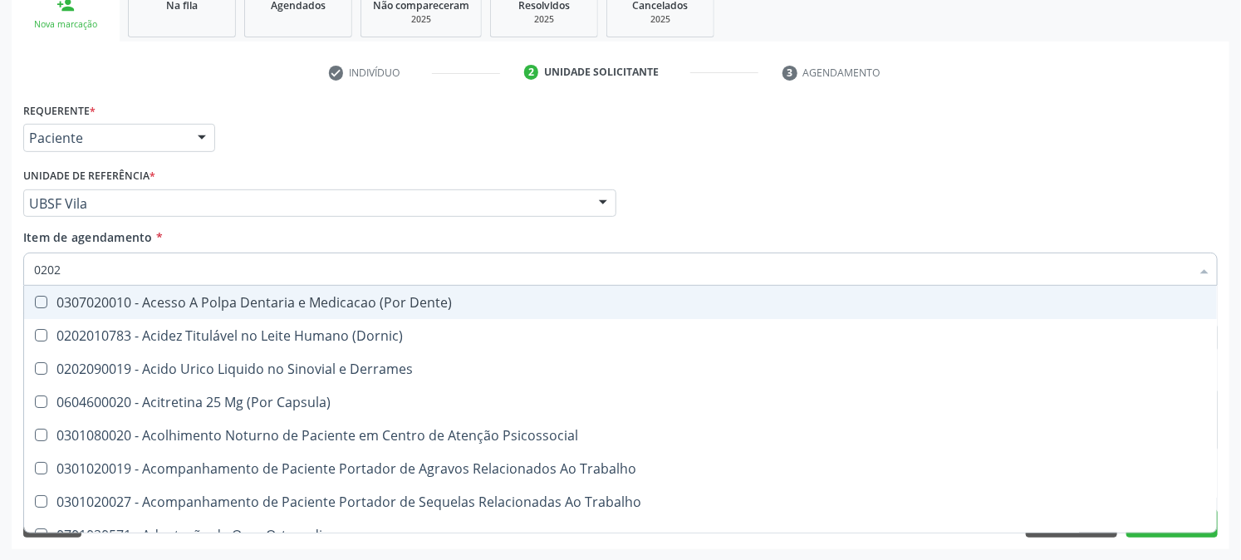
checkbox Euglobulina "true"
type input "02020"
checkbox Assistida "true"
checkbox Cortante "false"
checkbox Liquorico\) "true"
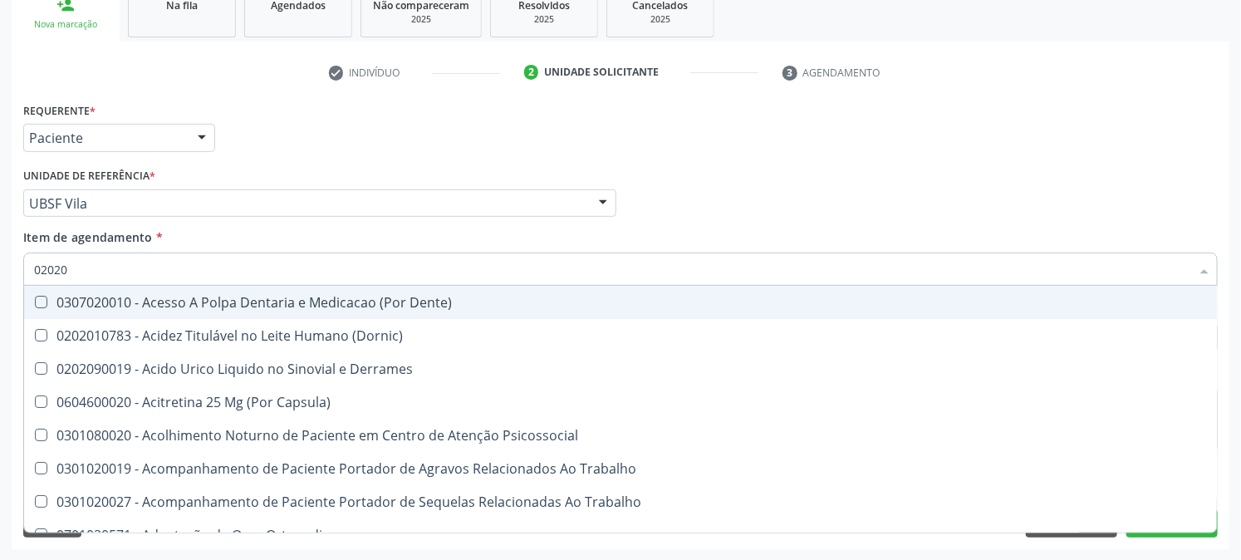
checkbox Revisao "false"
checkbox Reto "true"
checkbox Perfil "true"
checkbox Retalho "true"
checkbox Congênita "false"
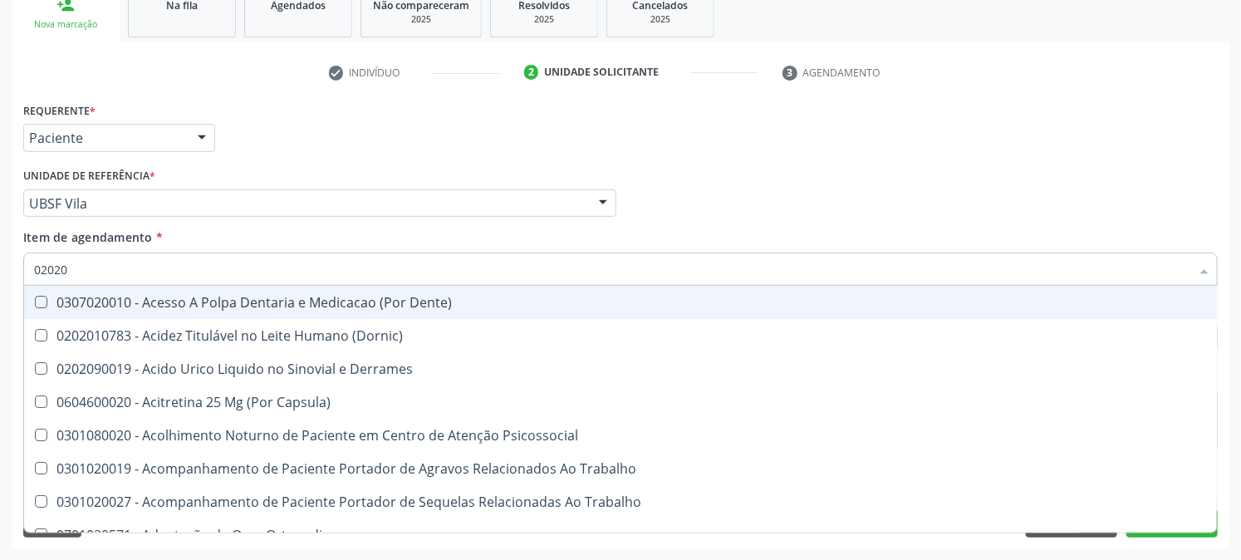
checkbox Bandas\) "false"
checkbox Euglobulina "false"
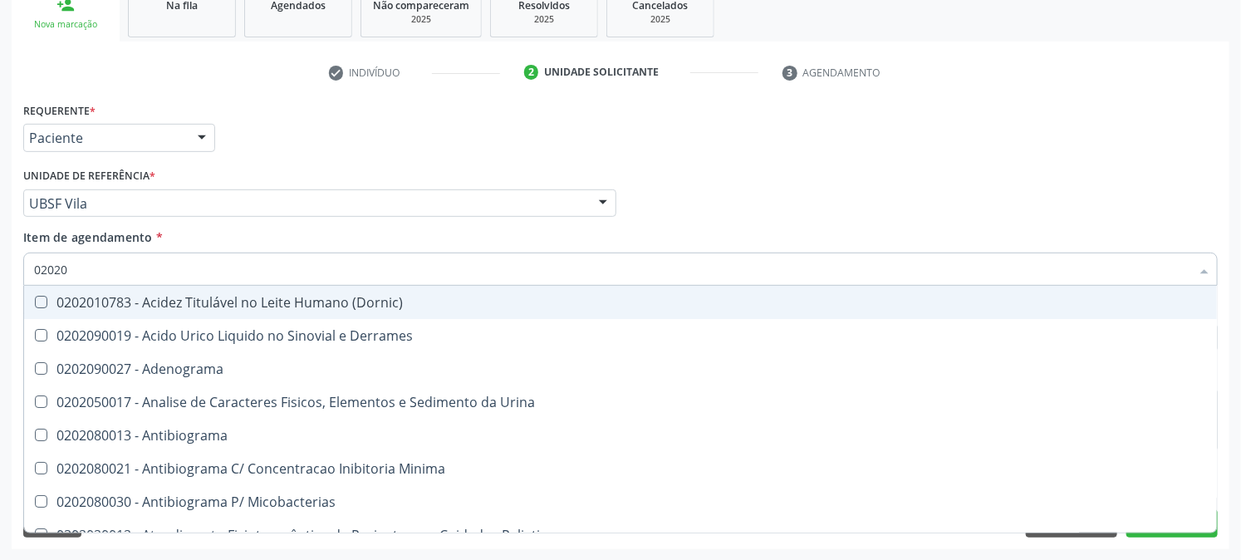
type input "020203"
checkbox Molecular "true"
checkbox Ala-Desidratase "true"
checkbox Aluminio "true"
checkbox Carboxi-Hemoglobina "true"
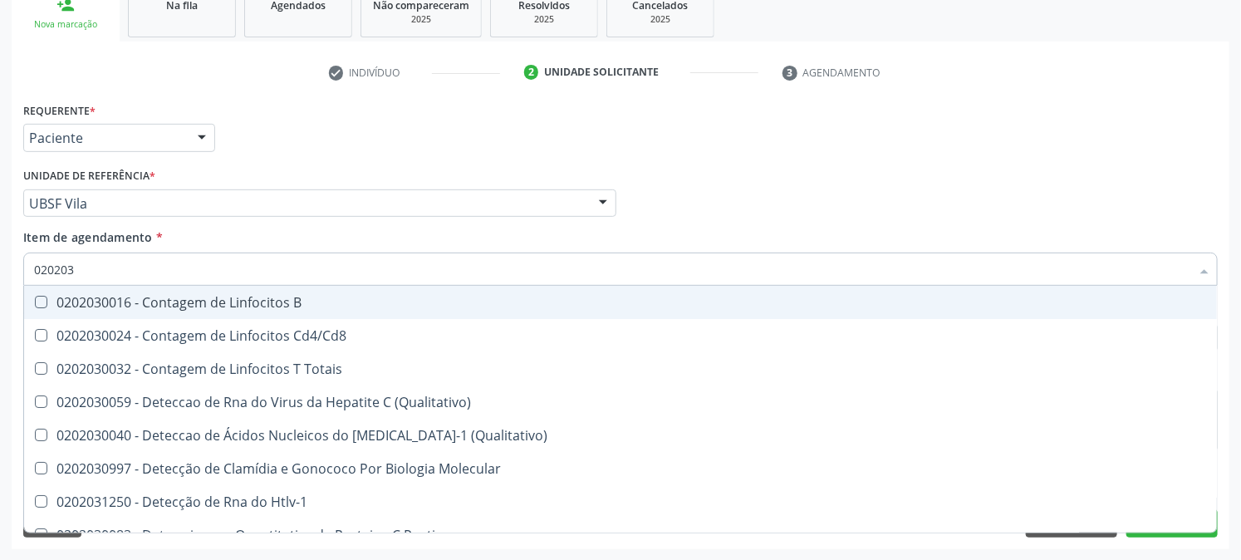
type input "0202030"
checkbox Completo "false"
checkbox Antiglomerulo "true"
checkbox Liso "true"
checkbox \(Anti-Hcv\) "false"
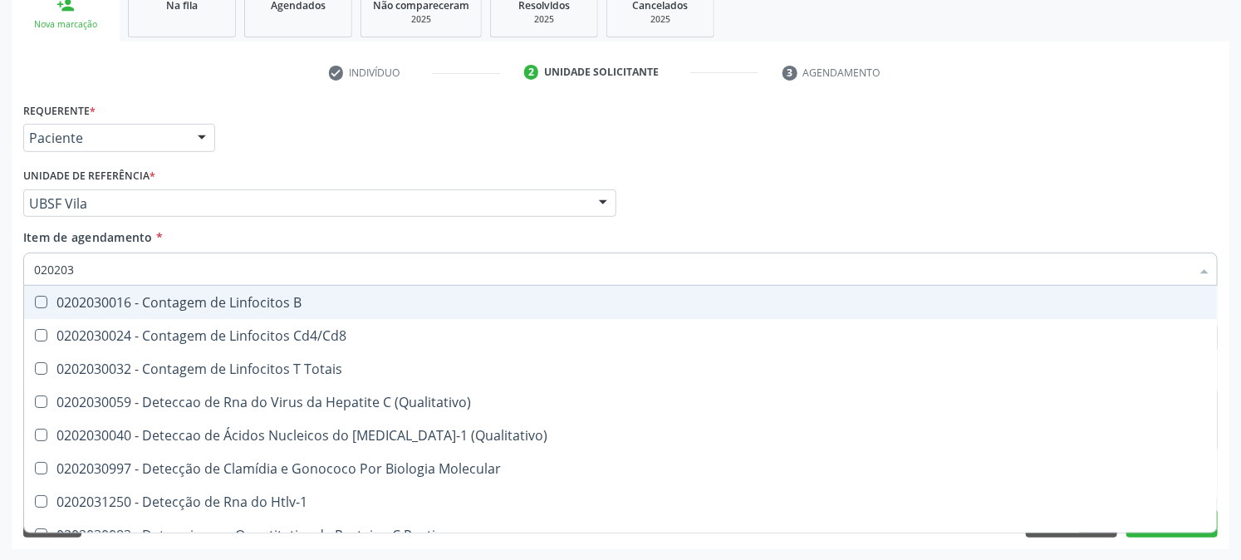
checkbox Antitoxoplasma "false"
checkbox Epstein-Barr "true"
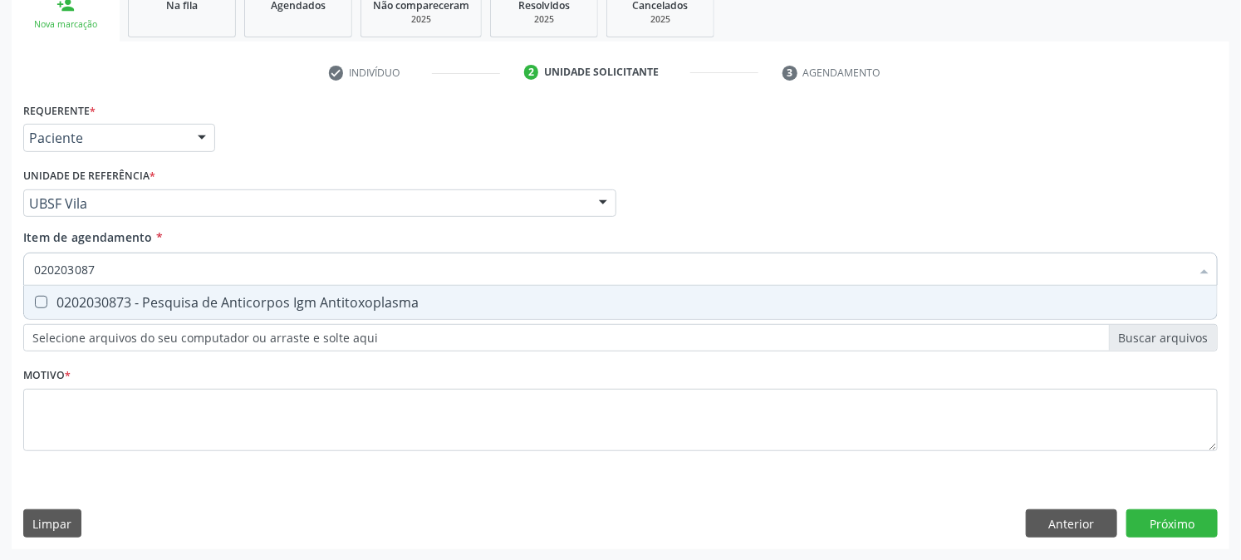
type input "0202030873"
click at [48, 297] on div "0202030873 - Pesquisa de Anticorpos Igm Antitoxoplasma" at bounding box center [620, 302] width 1173 height 13
checkbox Antitoxoplasma "true"
drag, startPoint x: 147, startPoint y: 271, endPoint x: 0, endPoint y: 296, distance: 149.2
click at [0, 296] on div "Acompanhamento Acompanhe a situação das marcações correntes e finalizadas Relat…" at bounding box center [620, 195] width 1241 height 732
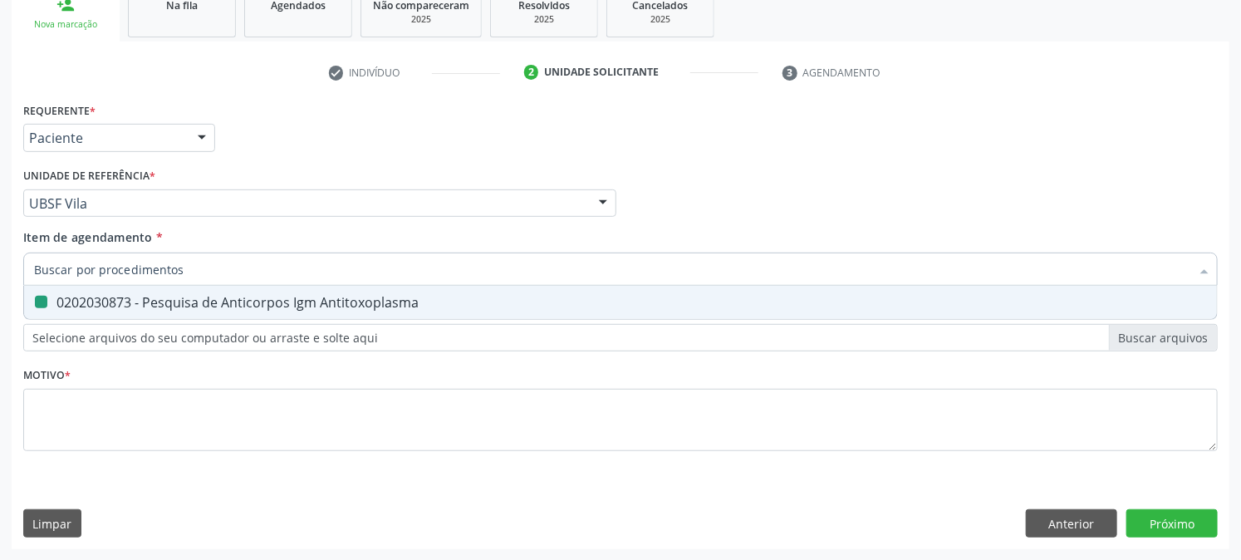
checkbox Antitoxoplasma "false"
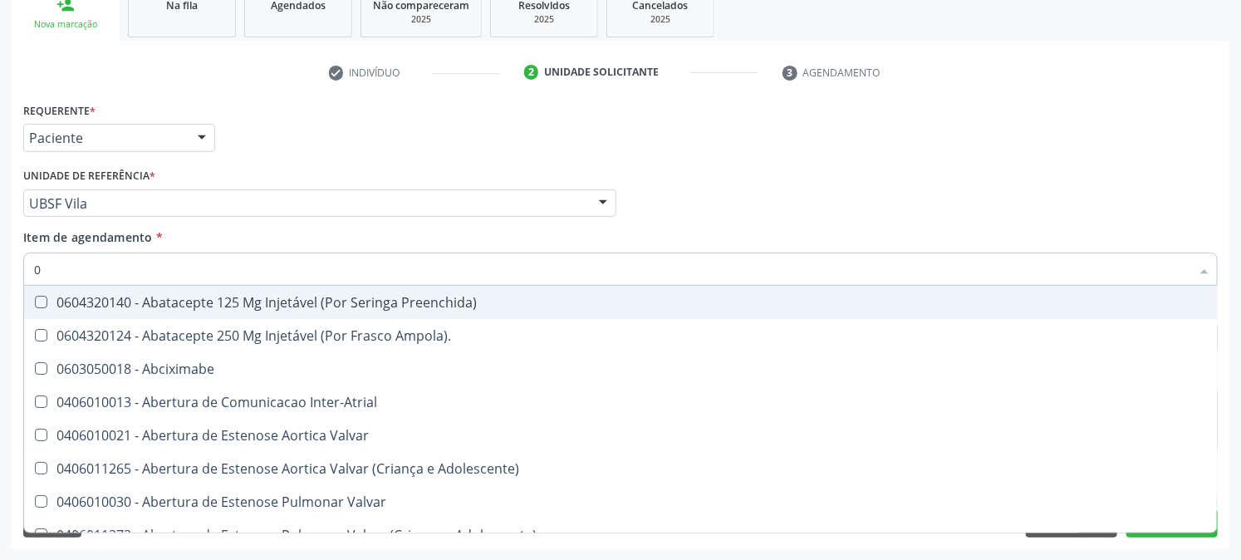
type input "02"
checkbox Comprimido\) "true"
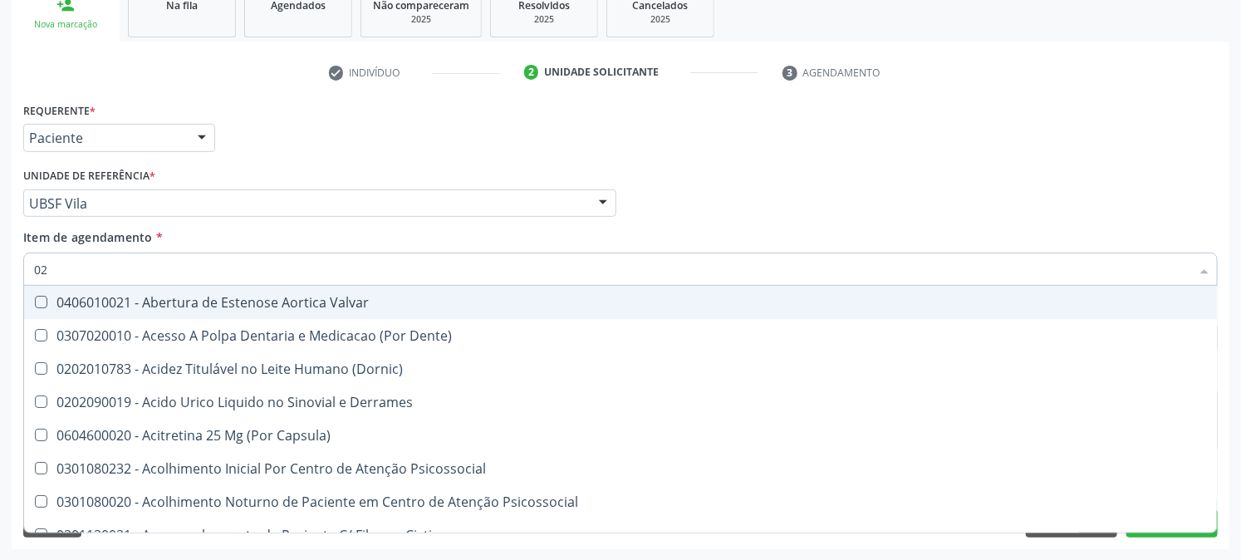
type input "020"
checkbox Osmolaridade "true"
checkbox Glicose "false"
checkbox Eletro-Oculografia "true"
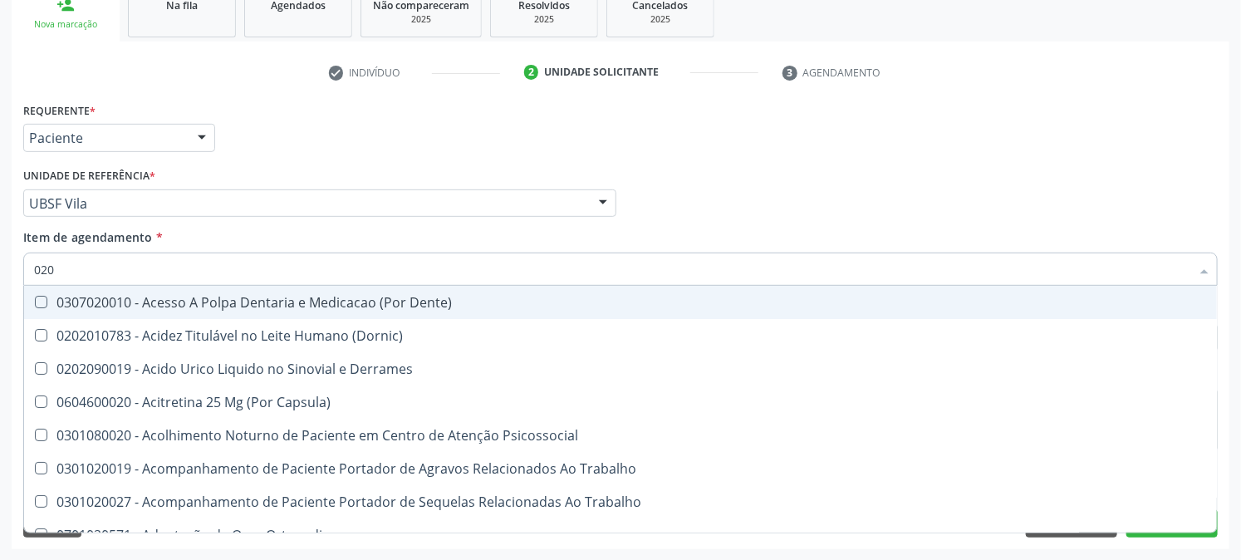
type input "0202"
checkbox Cortante "true"
checkbox Revisao "true"
checkbox Congênita "true"
checkbox Bandas\) "true"
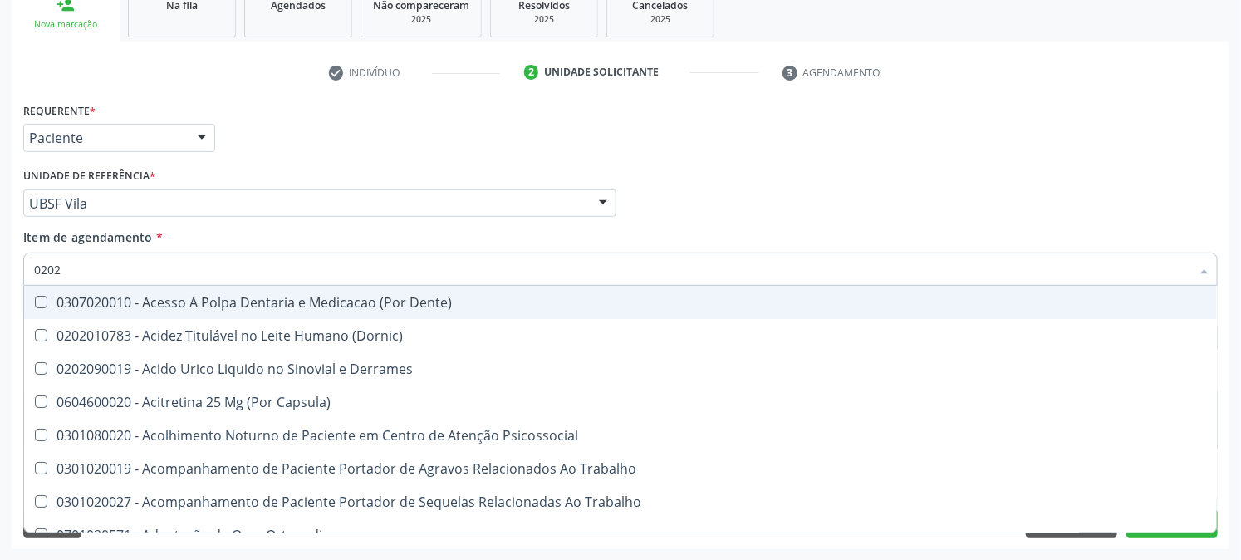
checkbox Glomerular "true"
checkbox Euglobulina "true"
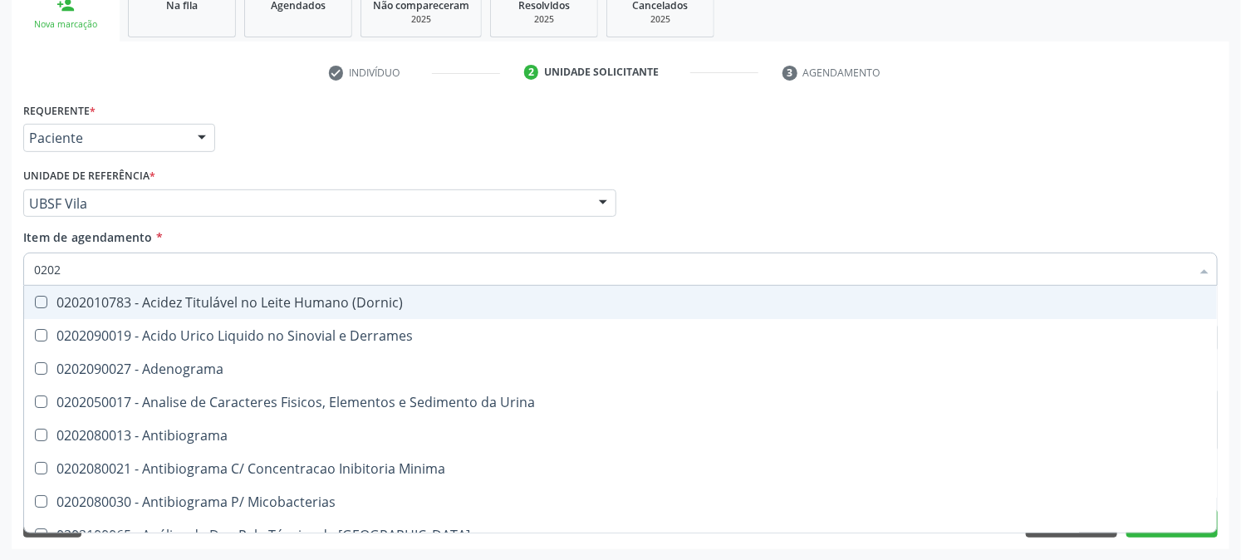
type input "02020"
checkbox Xiii "true"
checkbox Glicose "false"
checkbox Zinco "true"
checkbox Completo "false"
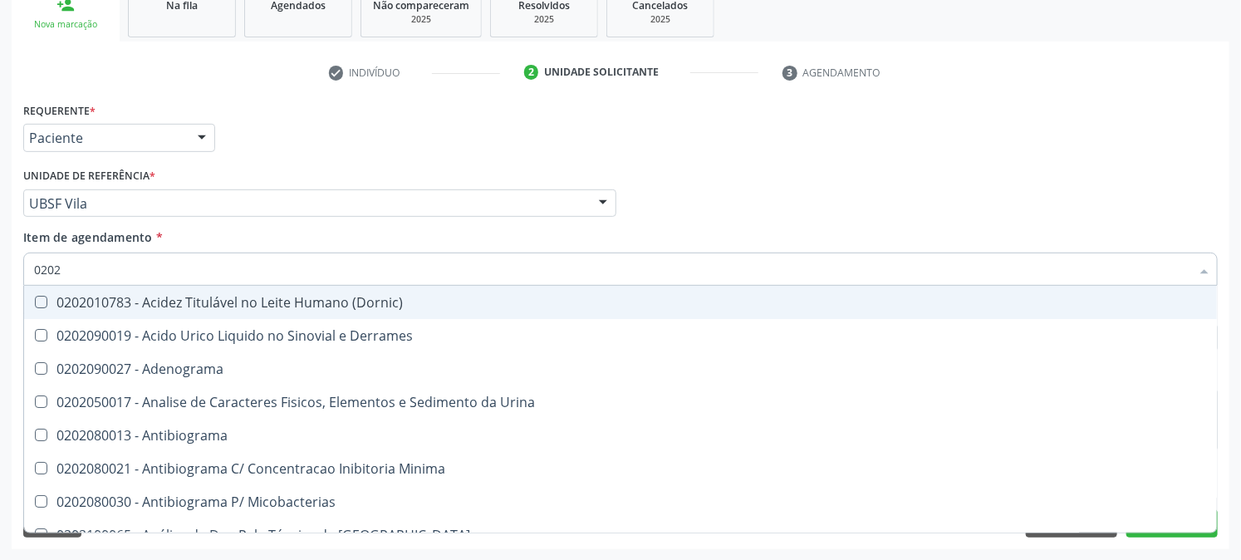
checkbox Unilateral "true"
checkbox Oncologia "true"
checkbox Anticardiolipina "true"
checkbox \(Ro\) "true"
checkbox \(Anti-Hcv\) "false"
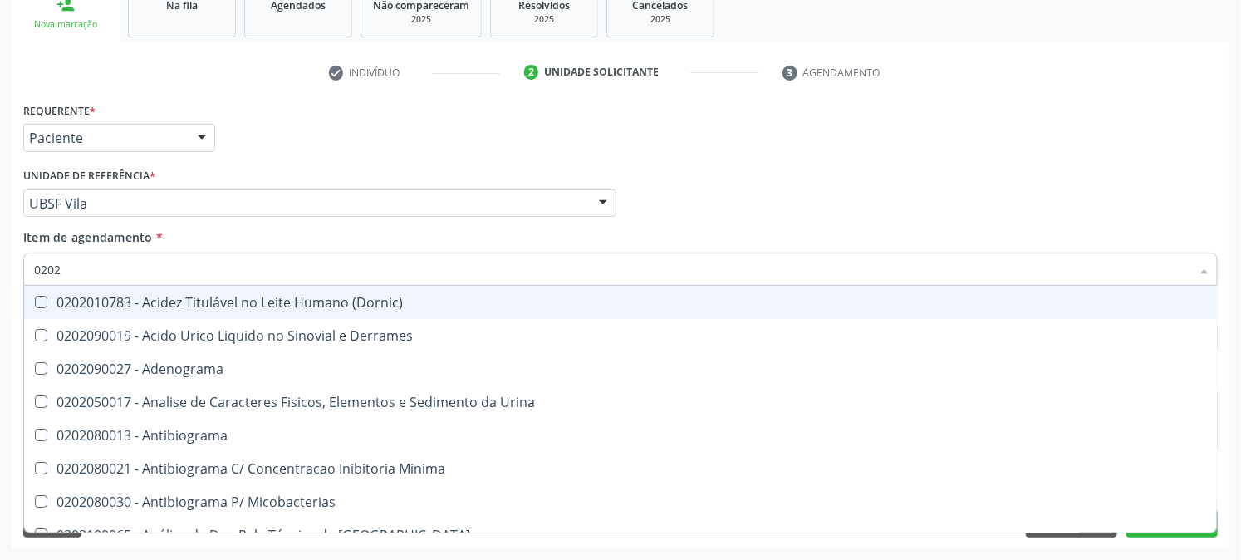
checkbox Antitoxoplasma "false"
checkbox \(Hbsag\) "false"
type input "020203"
checkbox Molecular "true"
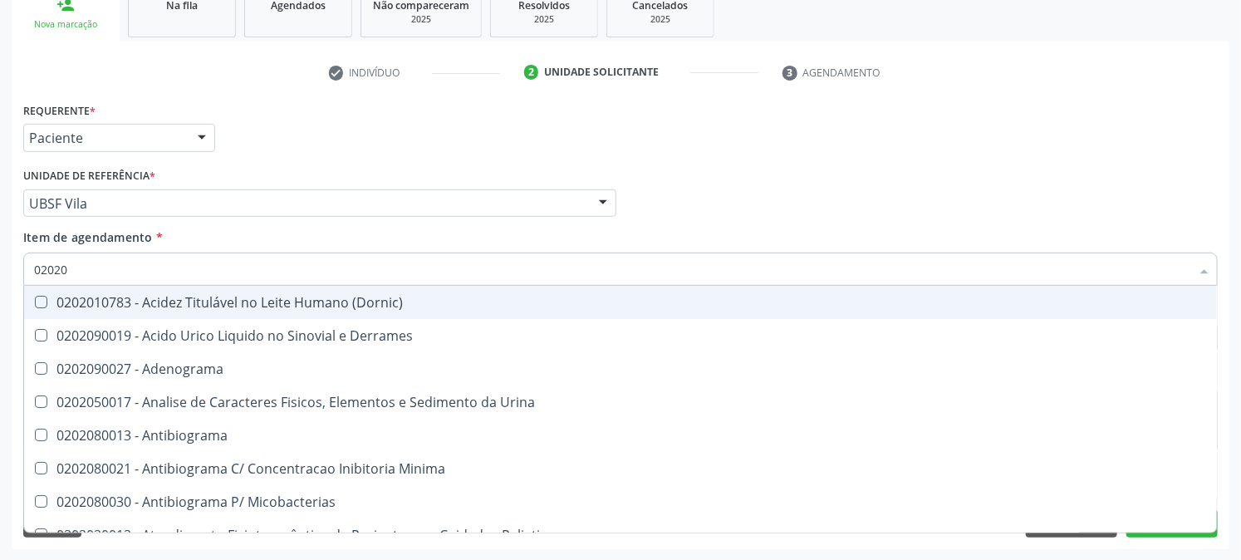
checkbox Ala-Desidratase "true"
checkbox Aluminio "true"
checkbox III "true"
checkbox Carboxi-Hemoglobina "true"
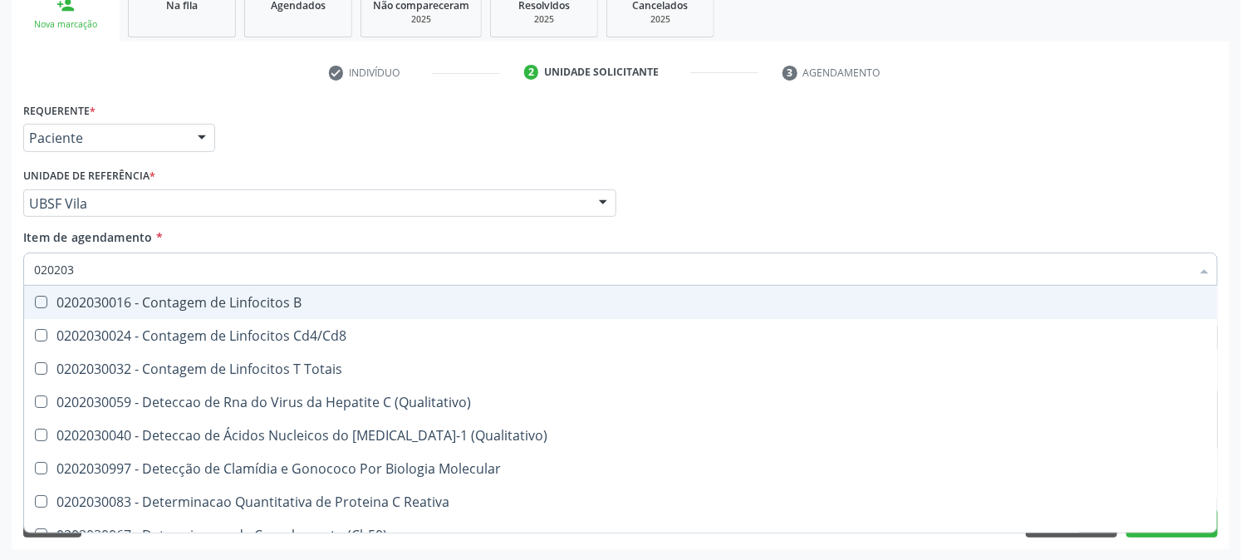
type input "0202030"
checkbox Antiadenovirus "false"
checkbox \(Anti-Hcv\) "true"
checkbox Antitoxoplasma "true"
checkbox Antileishmanias "false"
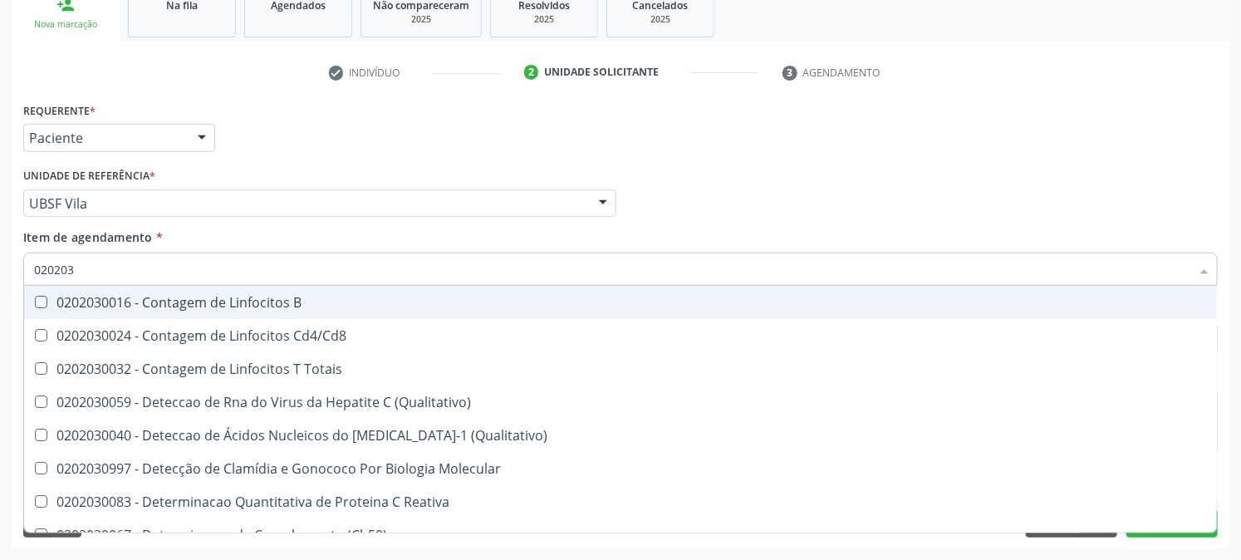
checkbox Antitoxoplasma "true"
checkbox Rubeola "false"
checkbox \(Hbsag\) "true"
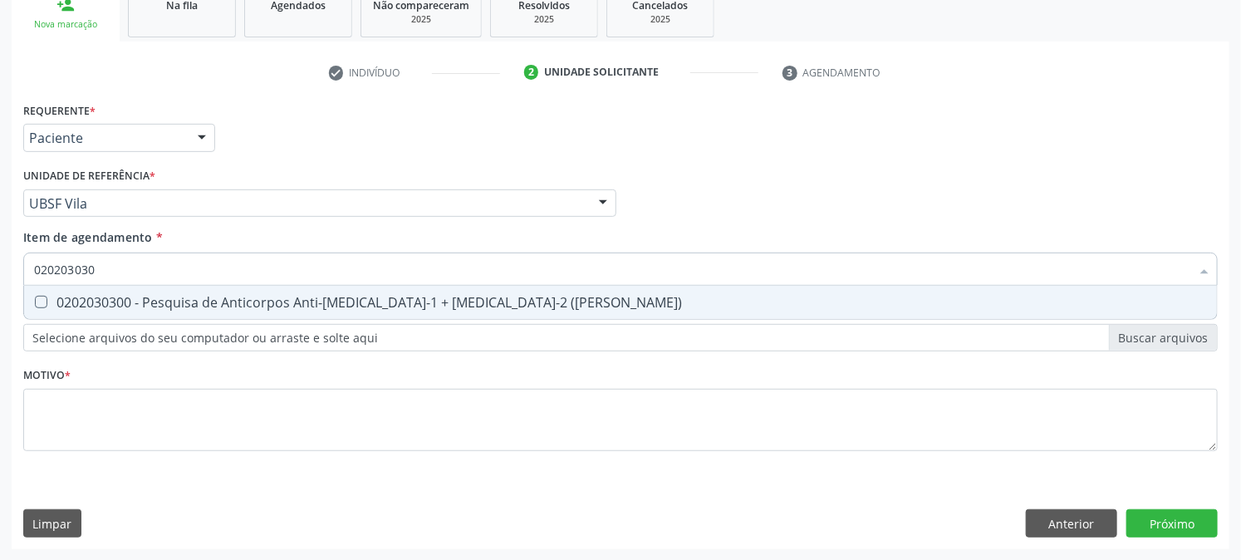
type input "0202030300"
click at [40, 301] on \(Elisa\) at bounding box center [41, 302] width 12 height 12
click at [35, 301] on \(Elisa\) "checkbox" at bounding box center [29, 301] width 11 height 11
checkbox \(Elisa\) "true"
drag, startPoint x: 149, startPoint y: 263, endPoint x: 0, endPoint y: 286, distance: 151.1
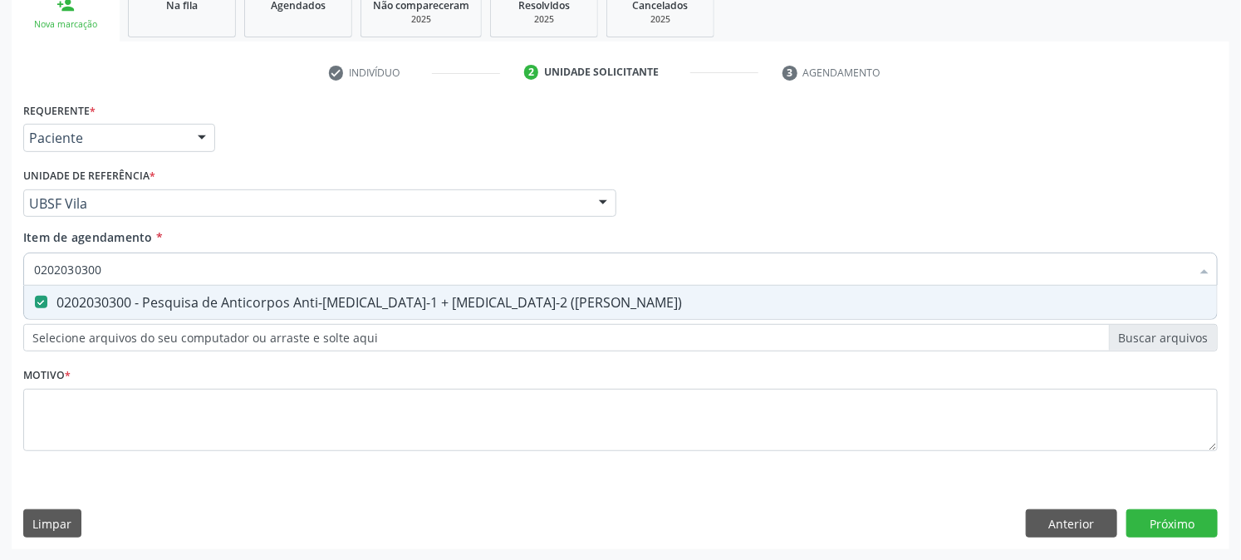
click at [0, 285] on div "Acompanhamento Acompanhe a situação das marcações correntes e finalizadas Relat…" at bounding box center [620, 195] width 1241 height 732
checkbox \(Elisa\) "false"
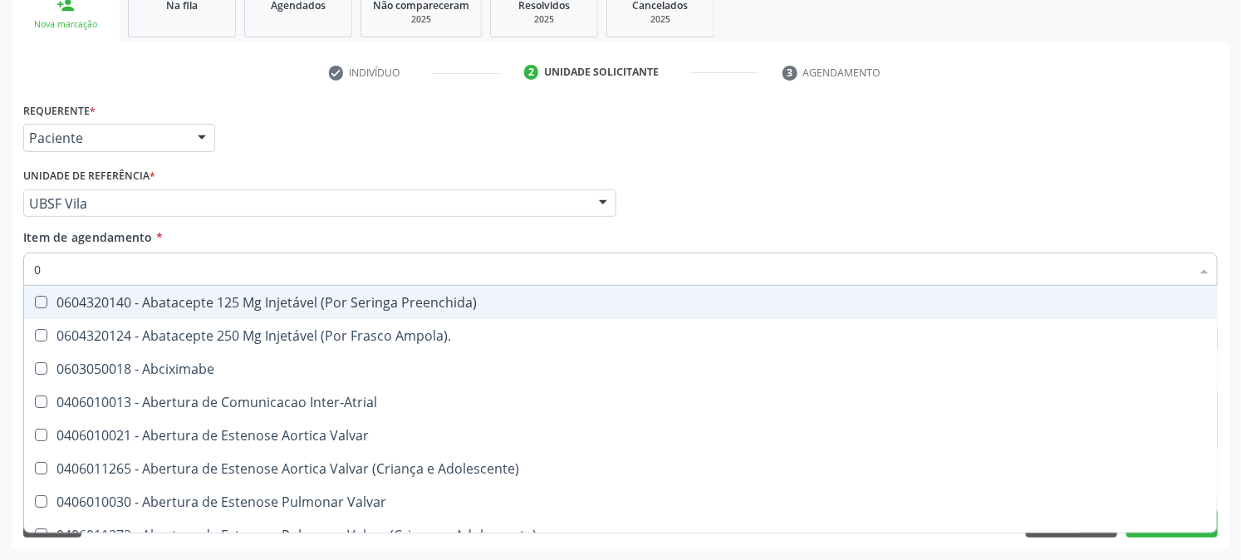
type input "02"
checkbox Comprimido\) "true"
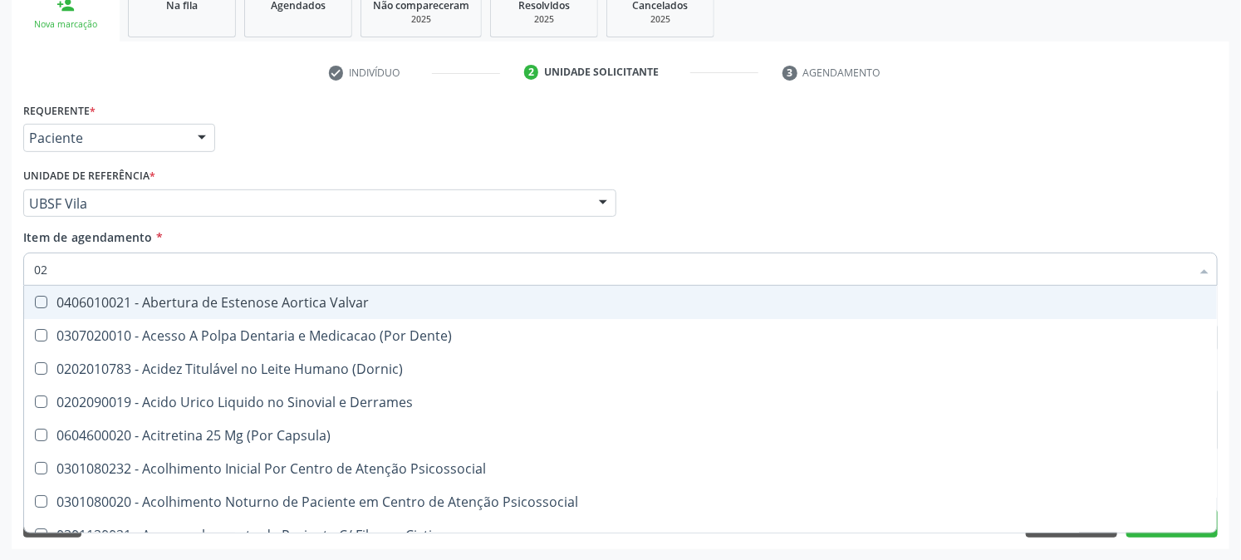
type input "020"
checkbox Osmolaridade "true"
checkbox Glicose "false"
checkbox Eletro-Oculografia "true"
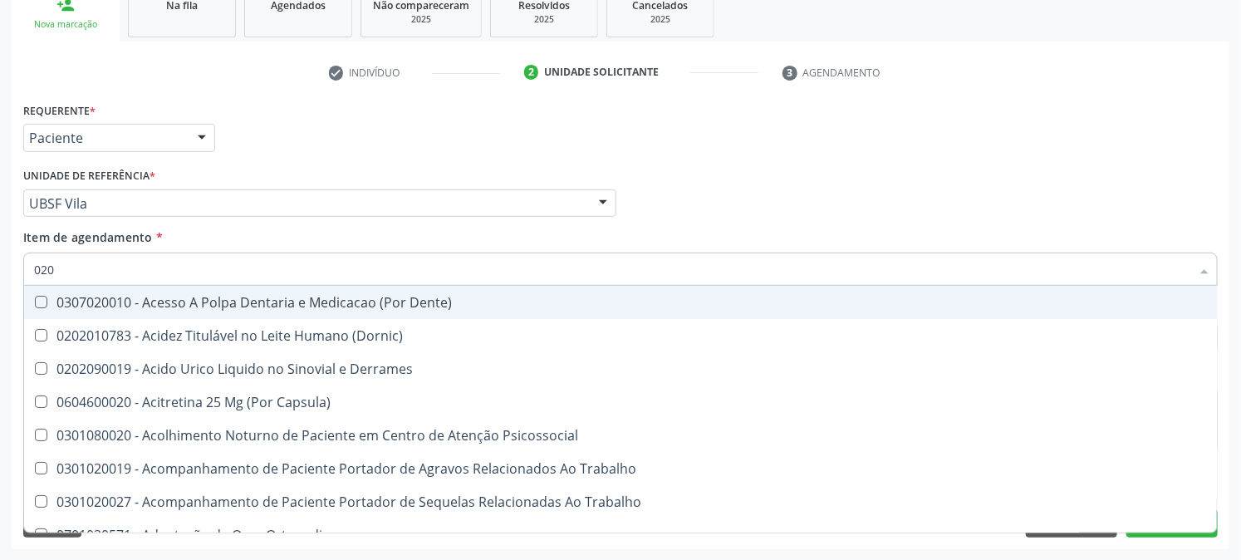
type input "0202"
checkbox Cortante "true"
checkbox Revisao "true"
checkbox Vaginal "true"
checkbox Congênita "true"
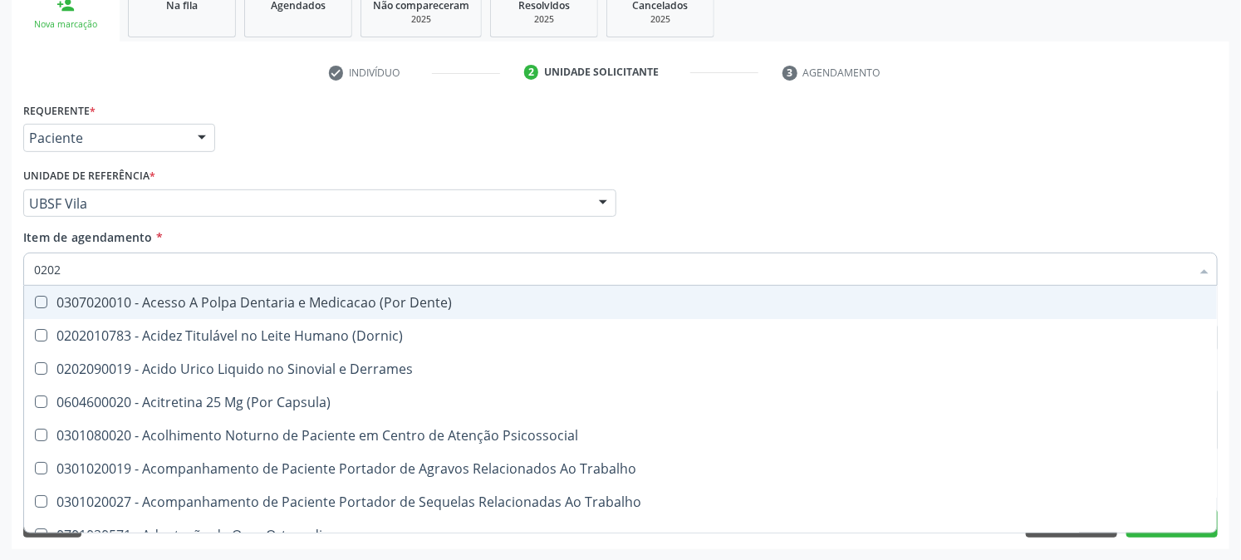
checkbox Bandas\) "true"
checkbox Glomerular "true"
checkbox Euglobulina "true"
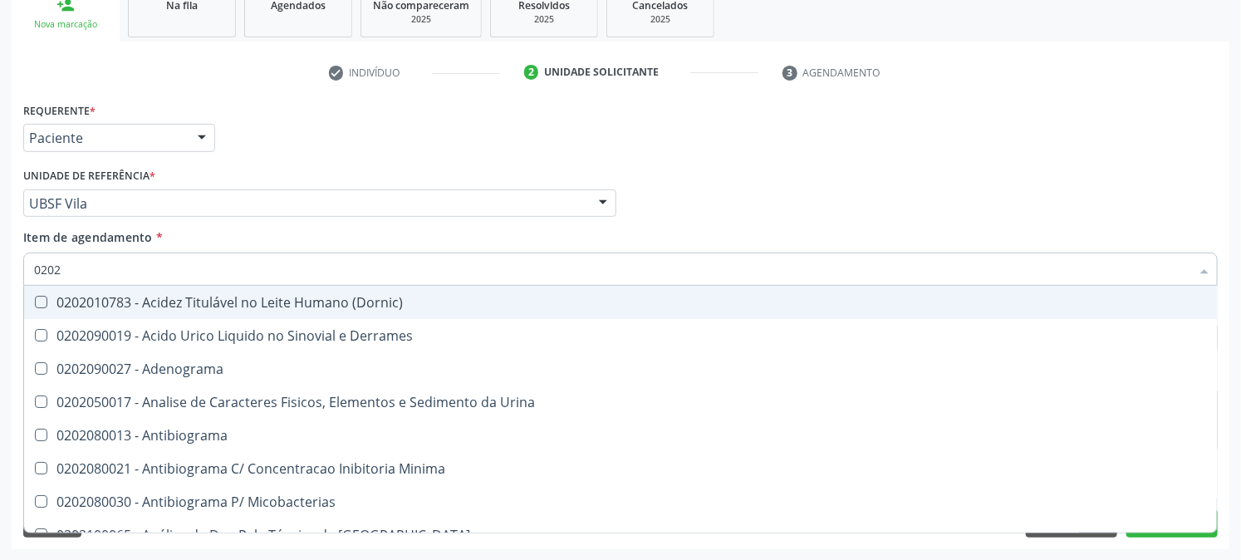
type input "02020"
checkbox Xiii "true"
checkbox Glicose "false"
checkbox Zinco "true"
checkbox Reto "true"
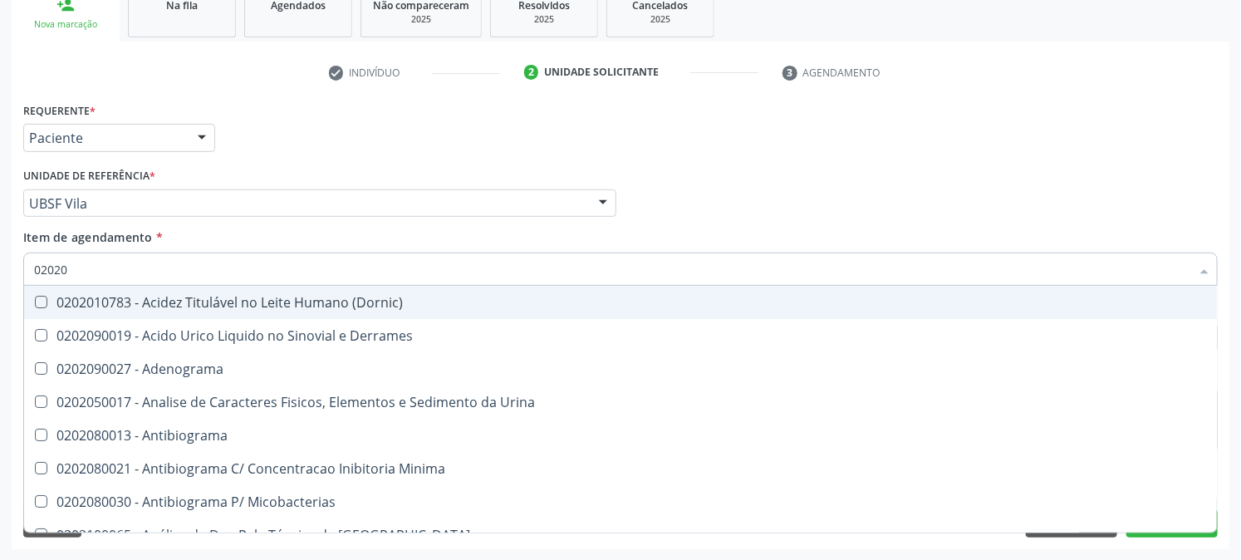
checkbox Completo "false"
checkbox Unilateral "true"
checkbox Oncologia "true"
checkbox Anticardiolipina "true"
checkbox \(Elisa\) "false"
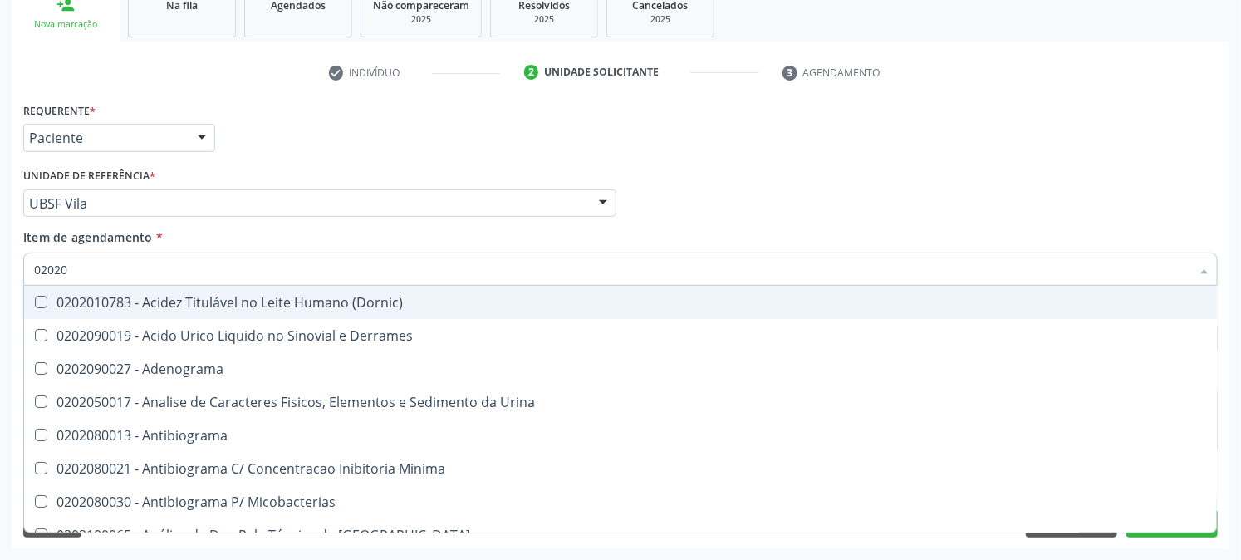
checkbox \(Ro\) "true"
checkbox \(Anti-Hcv\) "false"
checkbox Antitoxoplasma "false"
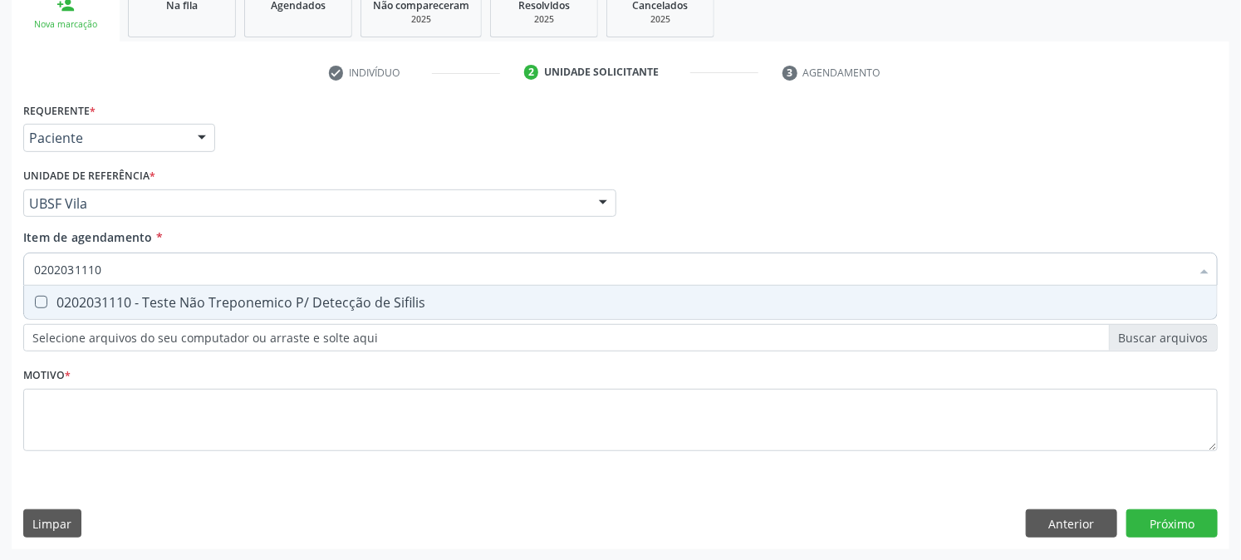
click at [93, 300] on div "0202031110 - Teste Não Treponemico P/ Detecção de Sifilis" at bounding box center [620, 302] width 1173 height 13
click at [93, 301] on div "0202031110 - Teste Não Treponemico P/ Detecção de Sifilis" at bounding box center [620, 302] width 1173 height 13
drag, startPoint x: 110, startPoint y: 269, endPoint x: 0, endPoint y: 272, distance: 109.7
click at [0, 272] on div "Acompanhamento Acompanhe a situação das marcações correntes e finalizadas Relat…" at bounding box center [620, 195] width 1241 height 732
click at [100, 304] on div "0202020479 - Prova de Compatibilidade Pre-Transfusional (Meios Salinos, Albumin…" at bounding box center [620, 302] width 1173 height 13
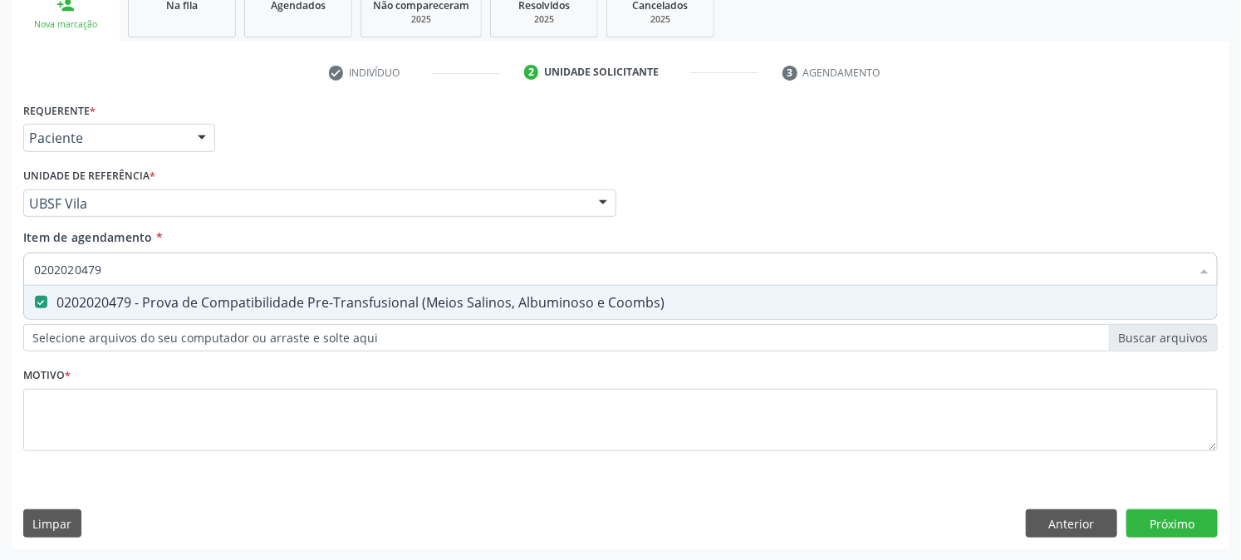
drag, startPoint x: 123, startPoint y: 272, endPoint x: 0, endPoint y: 282, distance: 123.3
click at [0, 276] on div "Acompanhamento Acompanhe a situação das marcações correntes e finalizadas Relat…" at bounding box center [620, 195] width 1241 height 732
click at [42, 293] on span "0202050017 - Analise de Caracteres Fisicos, Elementos e Sedimento da Urina" at bounding box center [620, 302] width 1192 height 33
drag, startPoint x: 110, startPoint y: 269, endPoint x: 1, endPoint y: 277, distance: 109.9
click at [1, 277] on div "Acompanhamento Acompanhe a situação das marcações correntes e finalizadas Relat…" at bounding box center [620, 195] width 1241 height 732
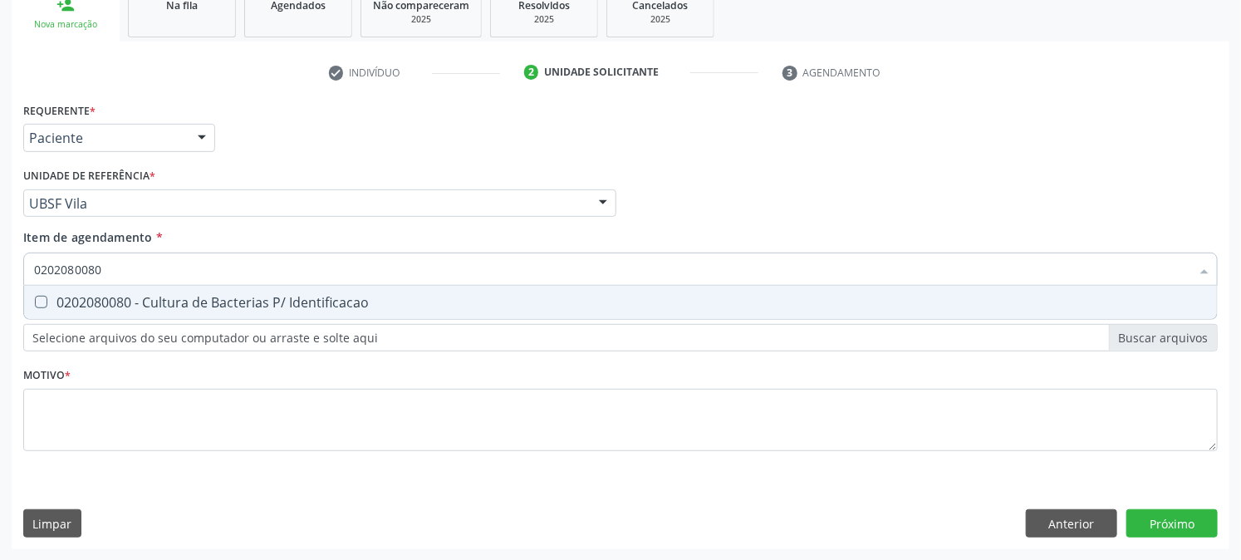
click at [108, 288] on span "0202080080 - Cultura de Bacterias P/ Identificacao" at bounding box center [620, 302] width 1192 height 33
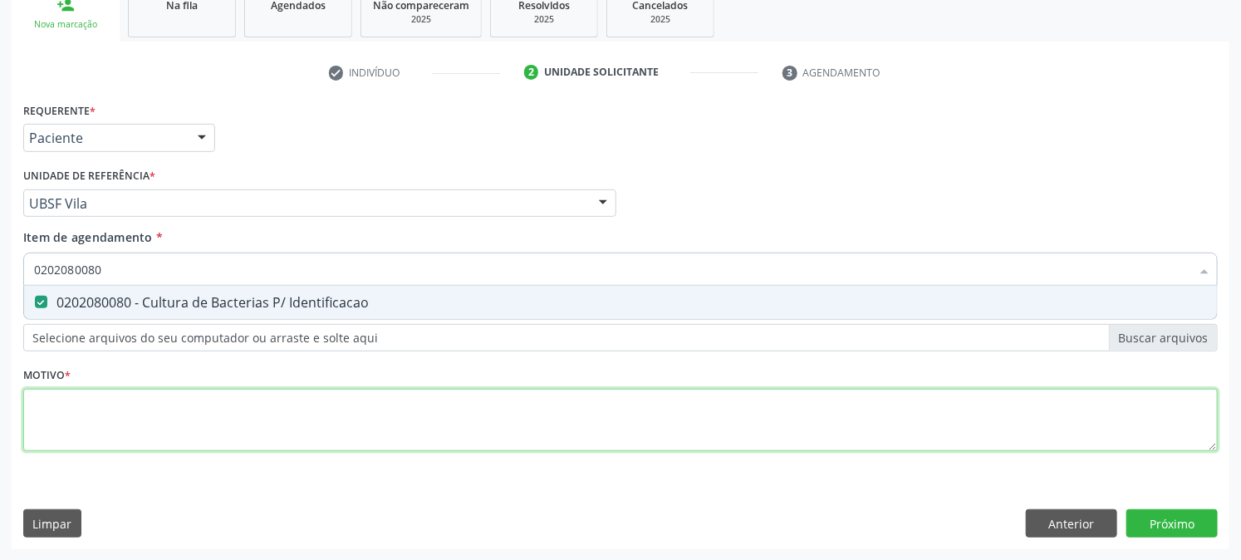
click at [104, 417] on div "Requerente * Paciente Profissional de Saúde Paciente Nenhum resultado encontrad…" at bounding box center [620, 286] width 1194 height 376
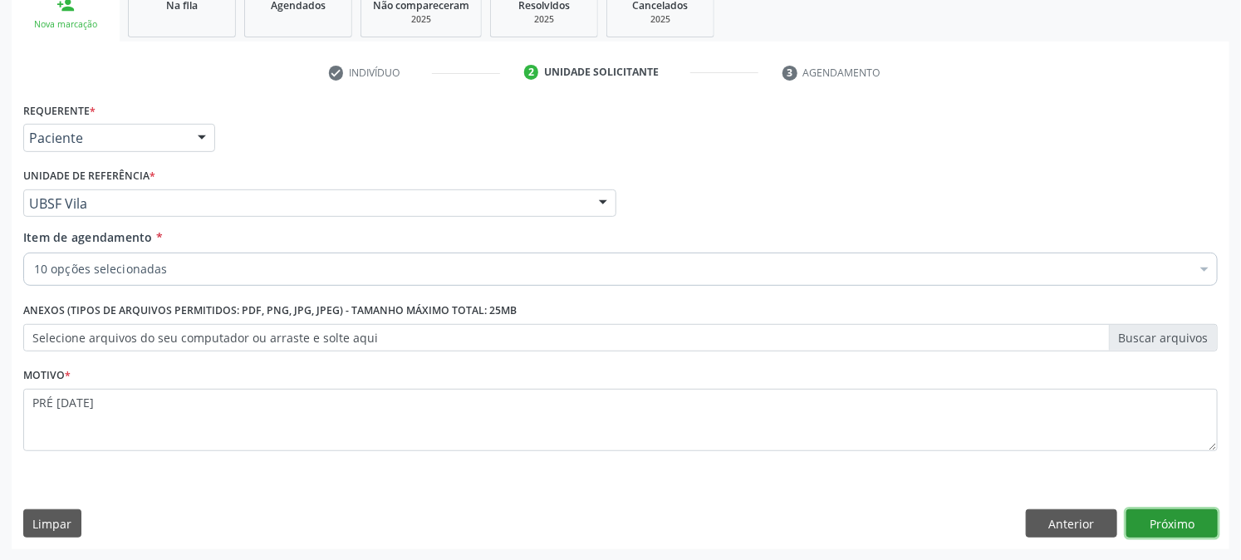
click at [1179, 522] on button "Próximo" at bounding box center [1171, 523] width 91 height 28
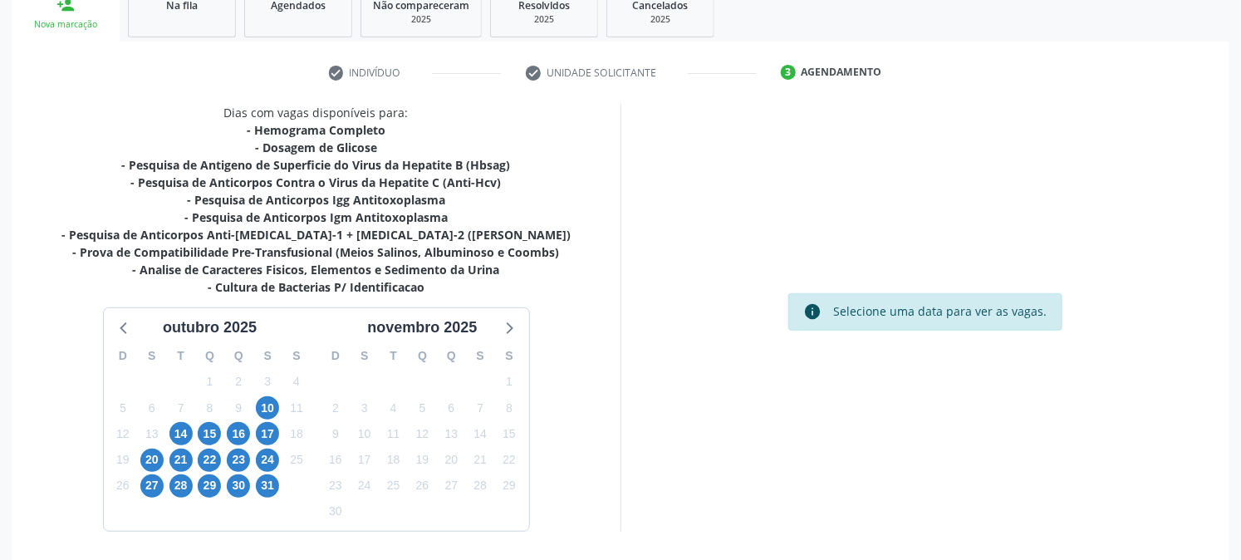
click at [278, 395] on div "10" at bounding box center [267, 408] width 23 height 26
click at [262, 407] on span "10" at bounding box center [267, 407] width 23 height 23
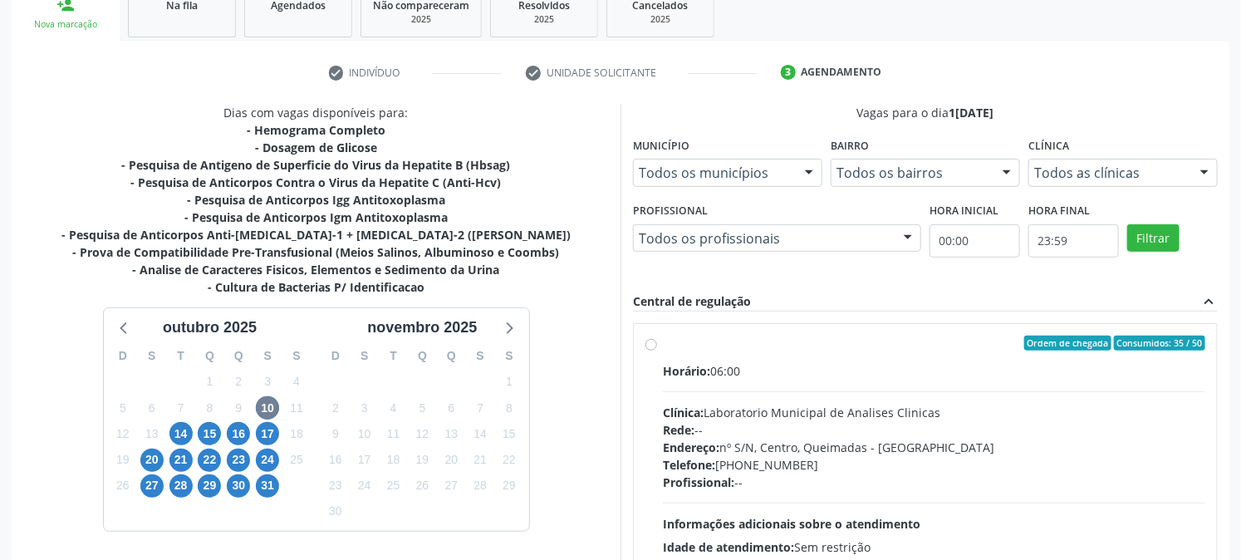
click at [708, 355] on label "Ordem de chegada Consumidos: 35 / 50 Horário: 06:00 Clínica: Laboratorio Munici…" at bounding box center [934, 462] width 542 height 255
click at [657, 350] on input "Ordem de chegada Consumidos: 35 / 50 Horário: 06:00 Clínica: Laboratorio Munici…" at bounding box center [651, 342] width 12 height 15
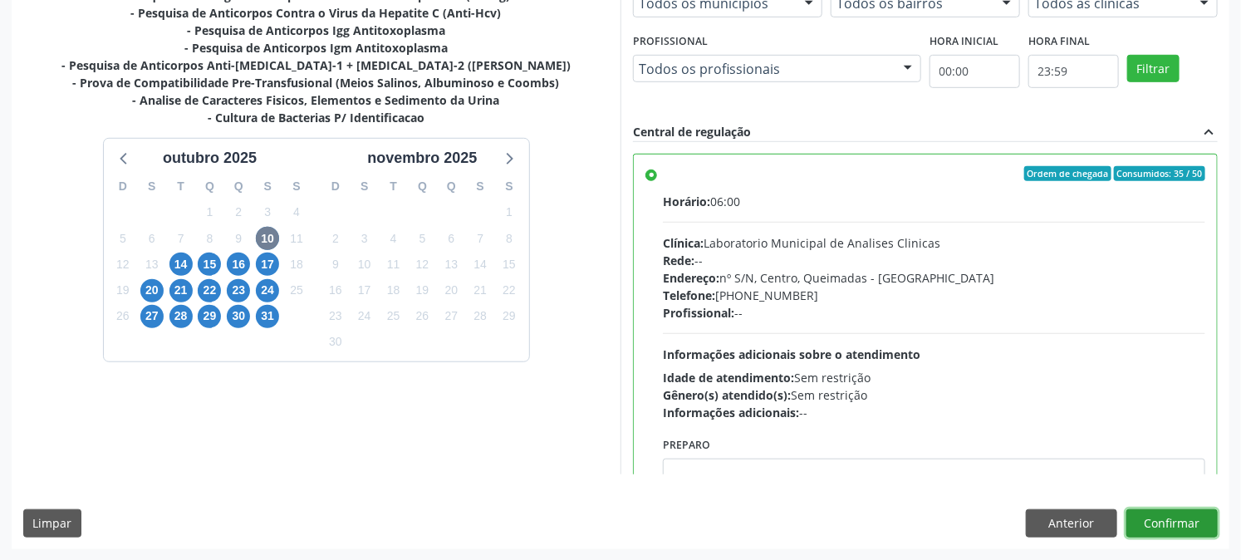
click at [1168, 526] on button "Confirmar" at bounding box center [1171, 523] width 91 height 28
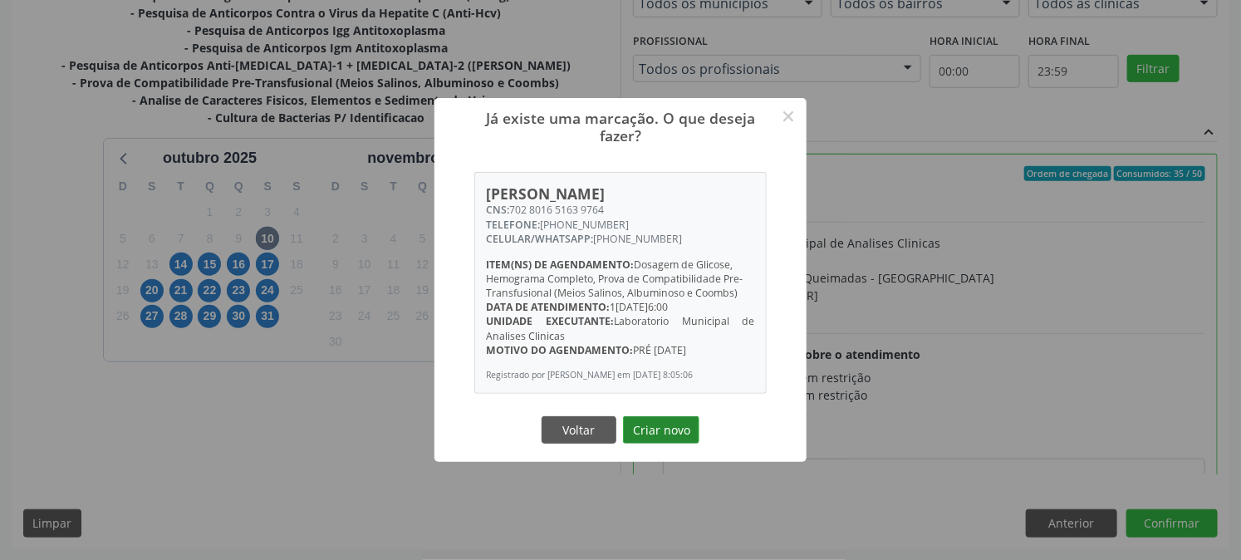
click at [631, 430] on button "Criar novo" at bounding box center [661, 430] width 76 height 28
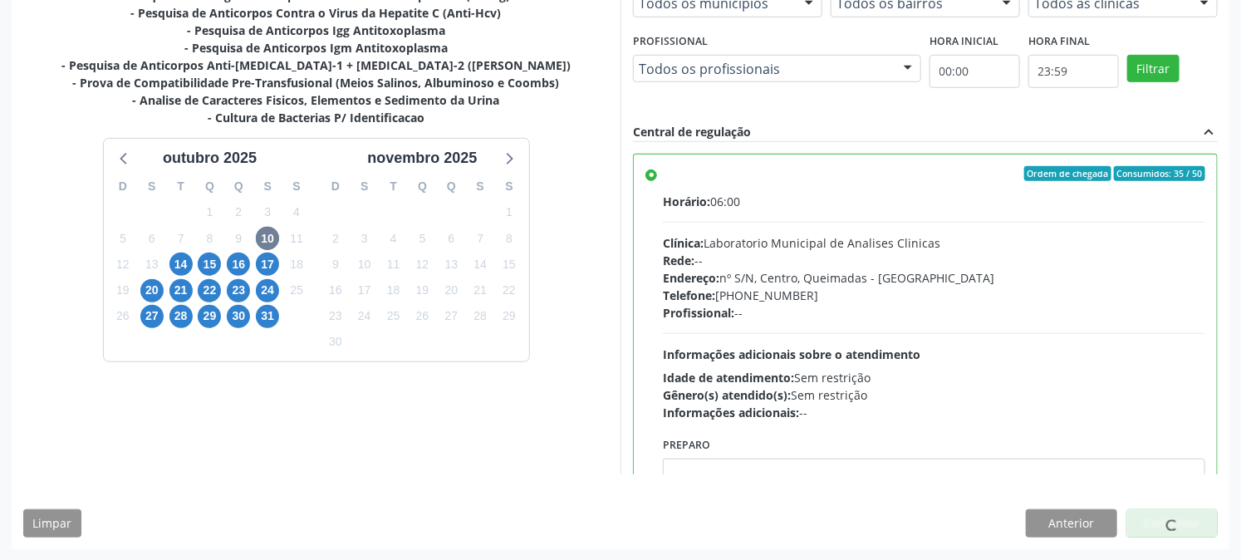
scroll to position [0, 0]
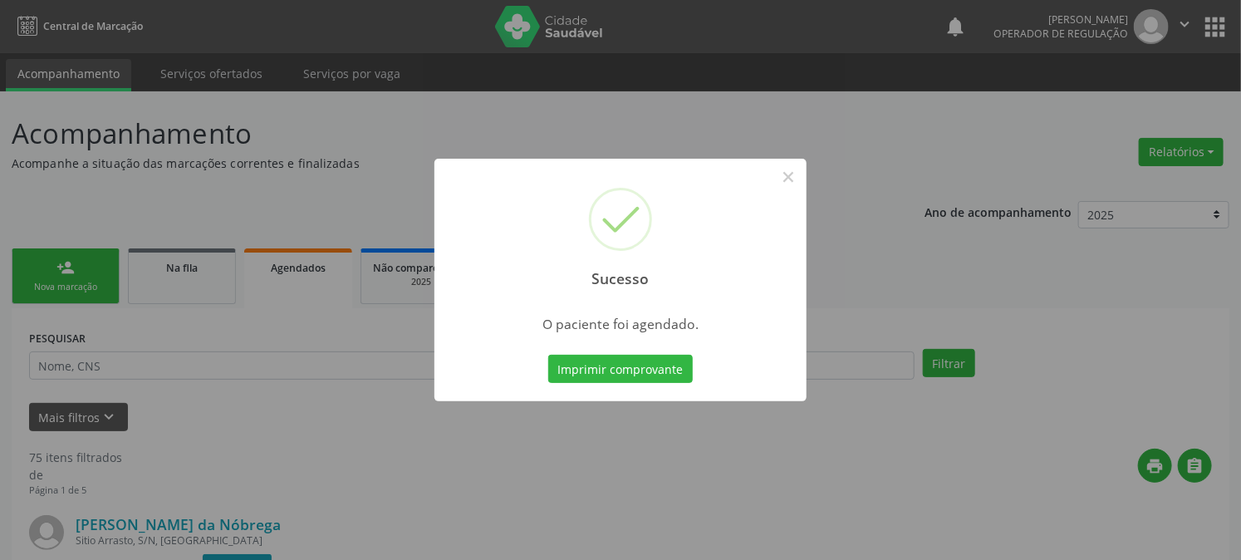
click at [548, 355] on button "Imprimir comprovante" at bounding box center [620, 369] width 144 height 28
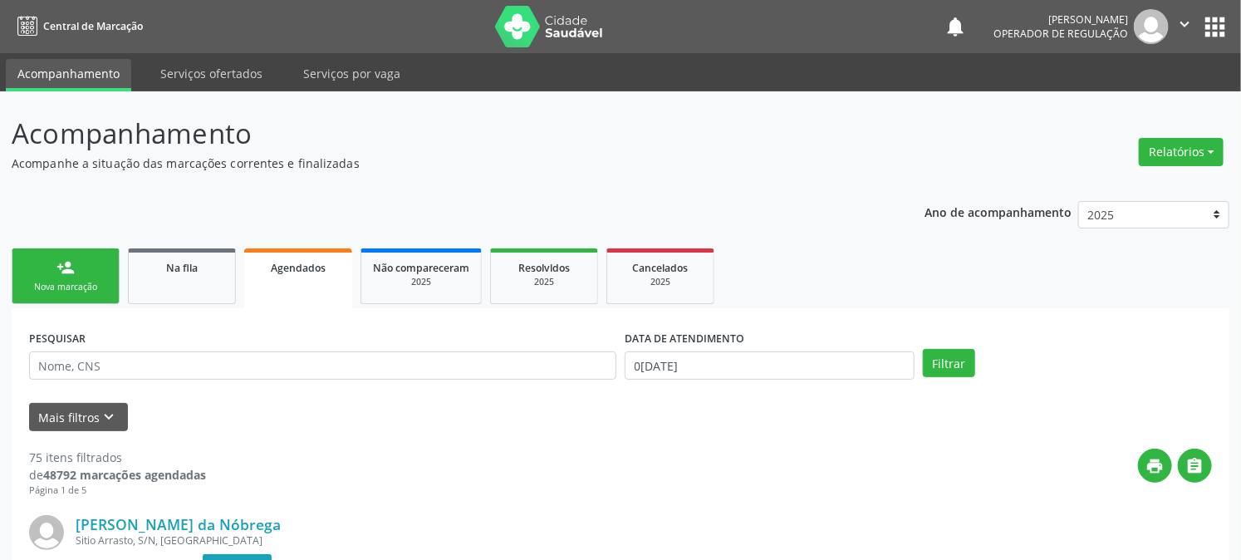
click at [61, 254] on link "person_add Nova marcação" at bounding box center [66, 276] width 108 height 56
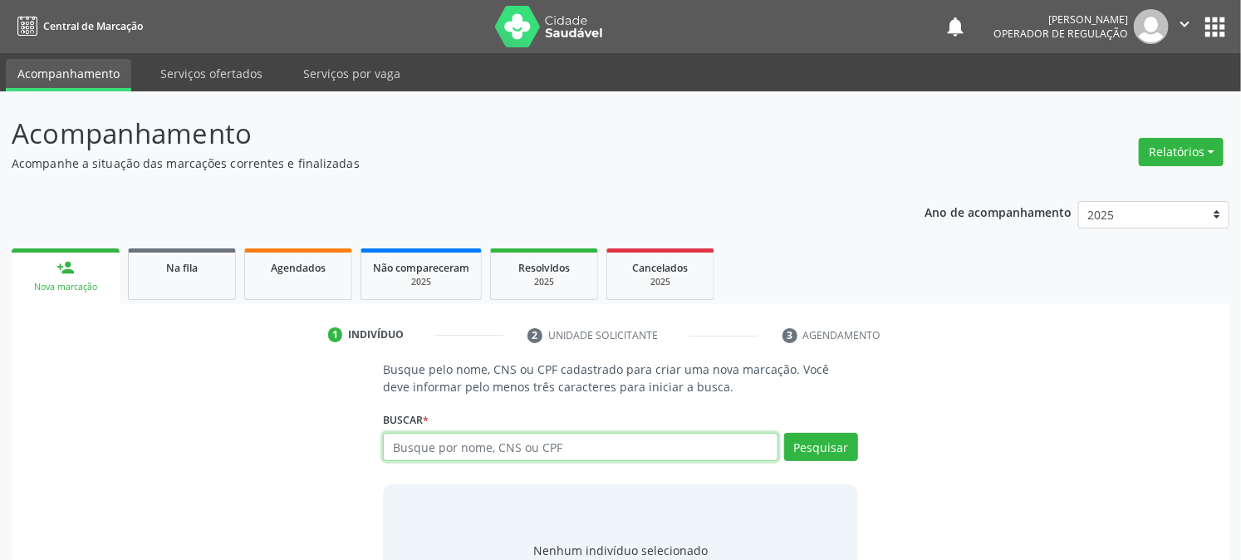
click at [427, 438] on input "text" at bounding box center [580, 447] width 394 height 28
type input "702408336553530"
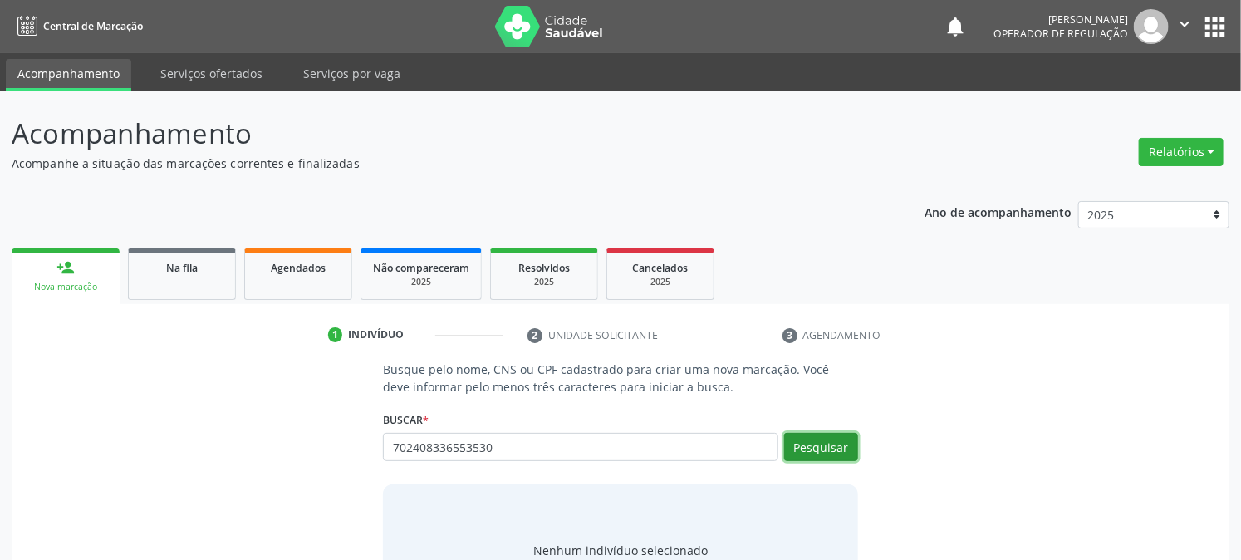
click at [825, 455] on button "Pesquisar" at bounding box center [821, 447] width 74 height 28
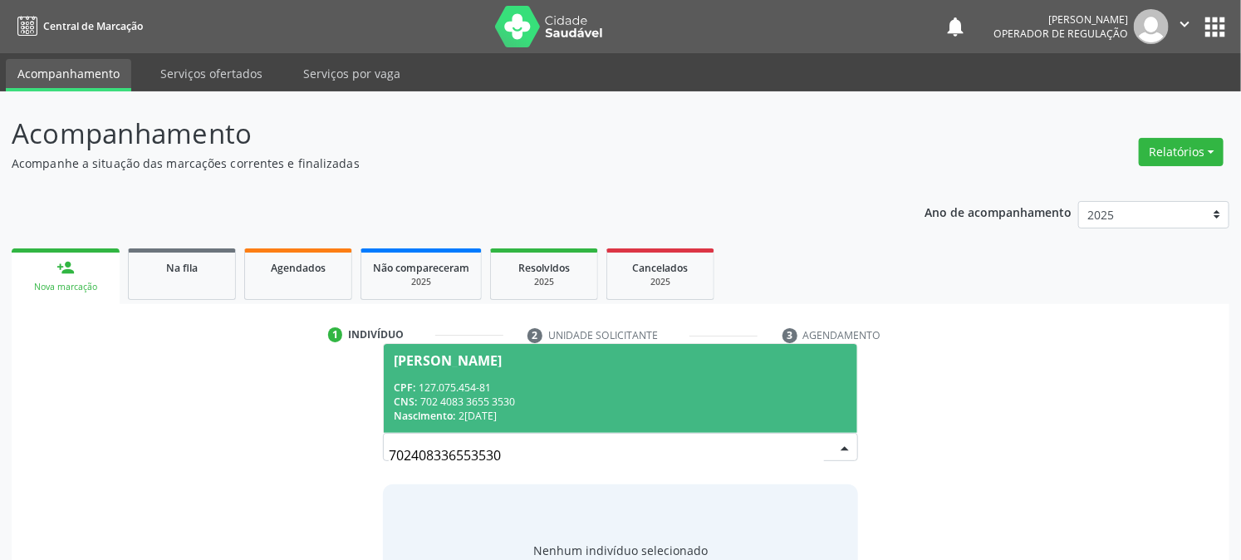
click at [526, 388] on div "CPF: 127.075.454-81" at bounding box center [620, 387] width 453 height 14
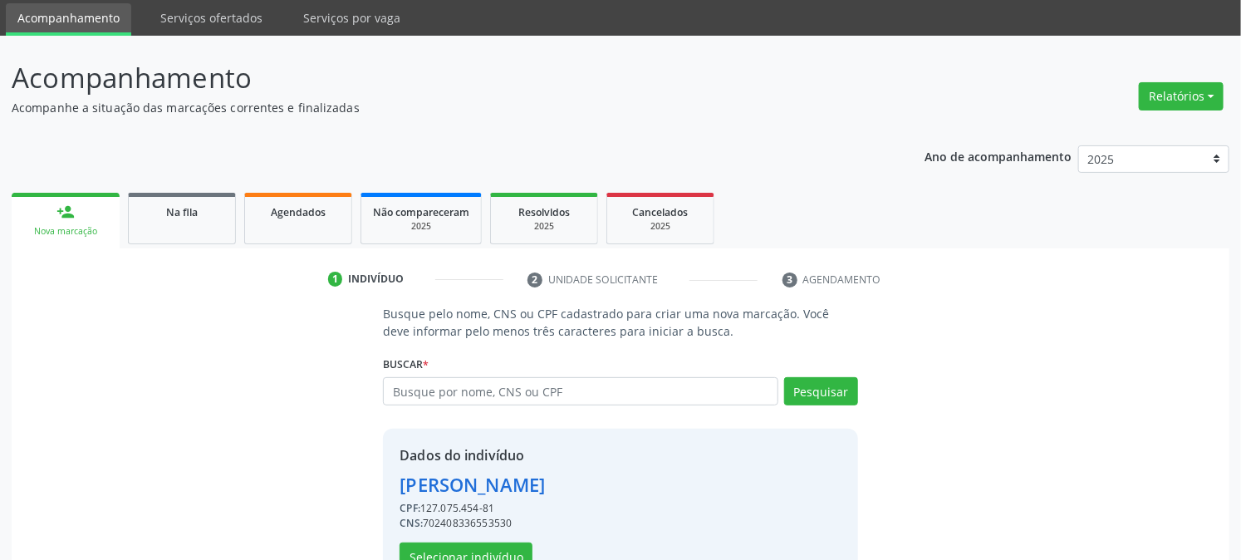
scroll to position [105, 0]
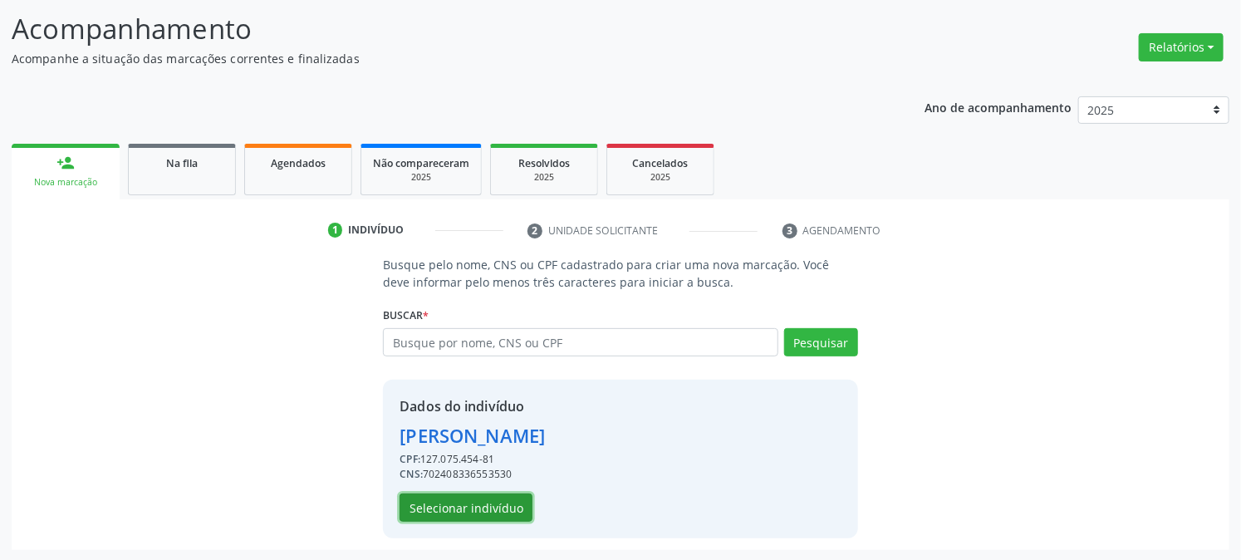
click at [487, 513] on button "Selecionar indivíduo" at bounding box center [465, 507] width 133 height 28
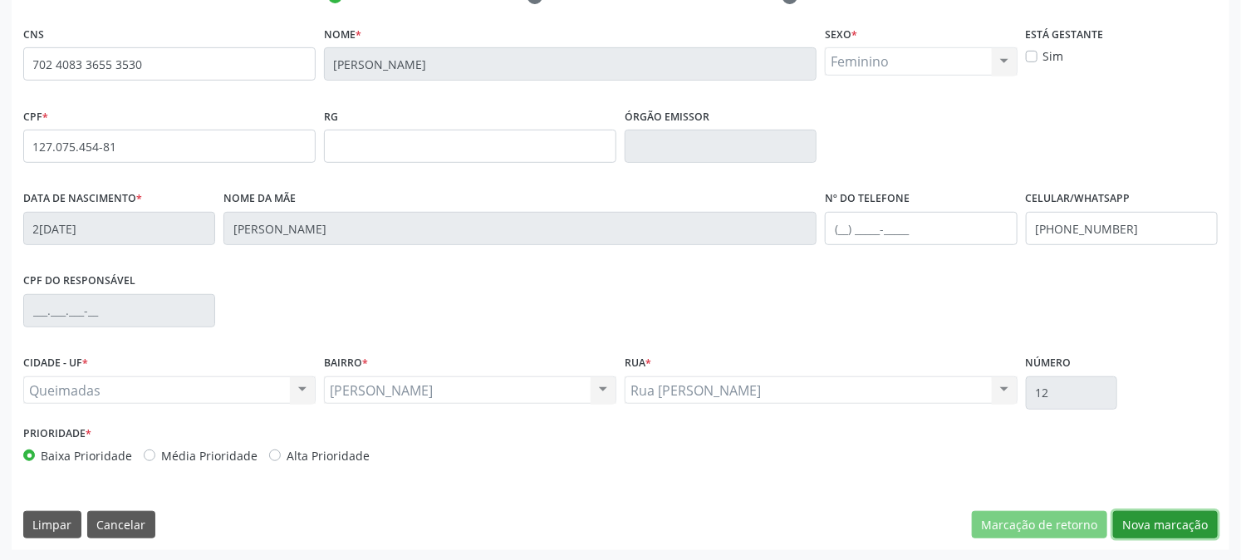
click at [1148, 524] on button "Nova marcação" at bounding box center [1165, 525] width 105 height 28
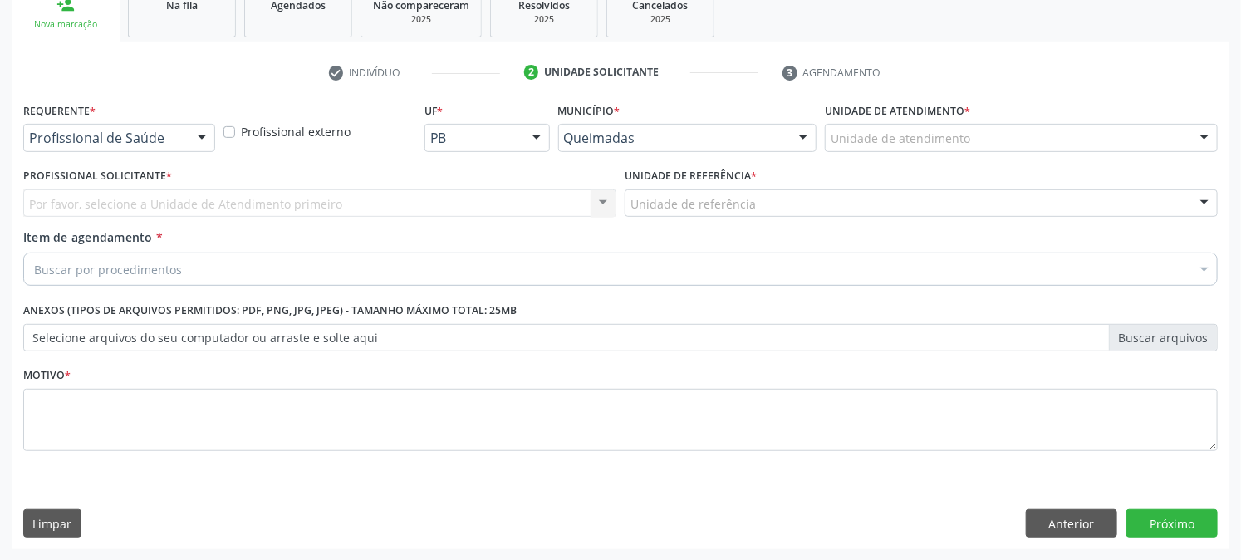
click at [147, 125] on div "Profissional de Saúde" at bounding box center [119, 138] width 192 height 28
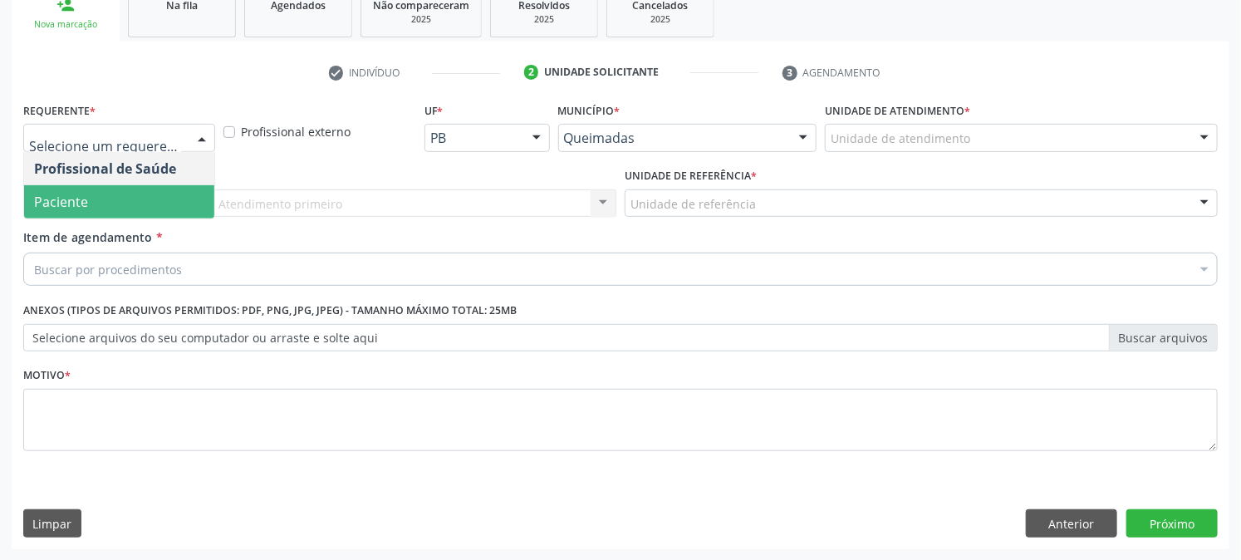
click at [109, 193] on span "Paciente" at bounding box center [119, 201] width 190 height 33
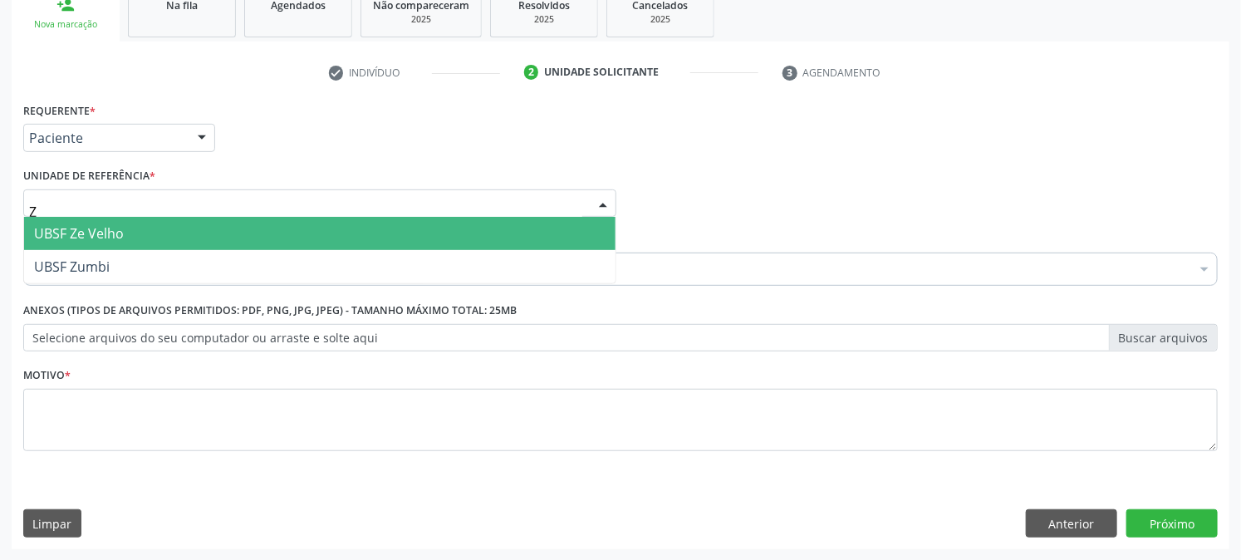
type input "ZU"
click at [116, 243] on span "UBSF Zumbi" at bounding box center [319, 233] width 591 height 33
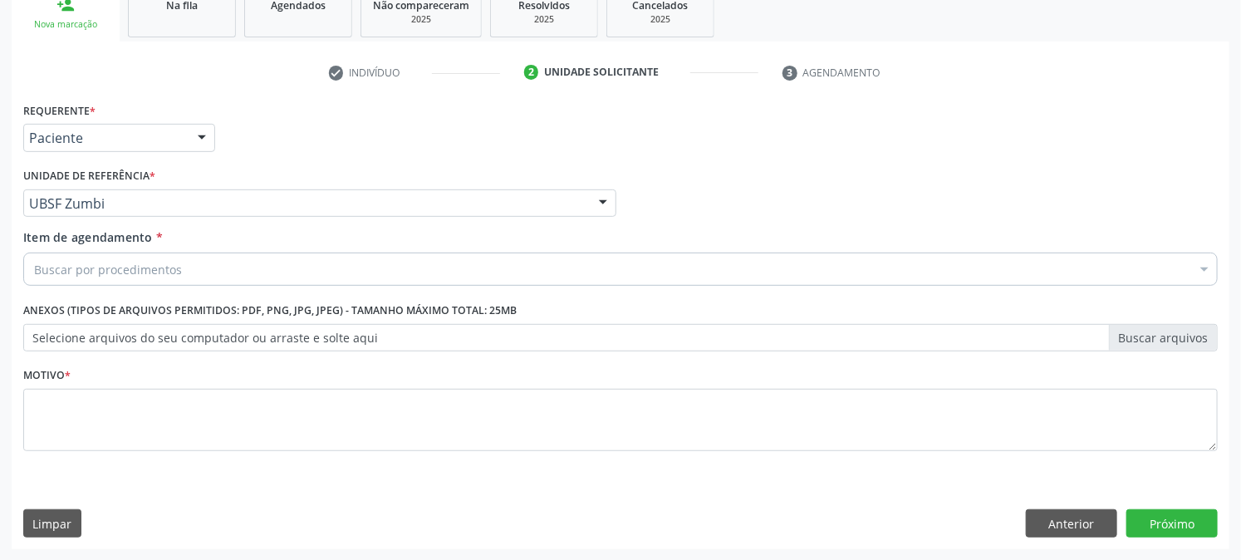
click at [126, 277] on div "Buscar por procedimentos" at bounding box center [620, 268] width 1194 height 33
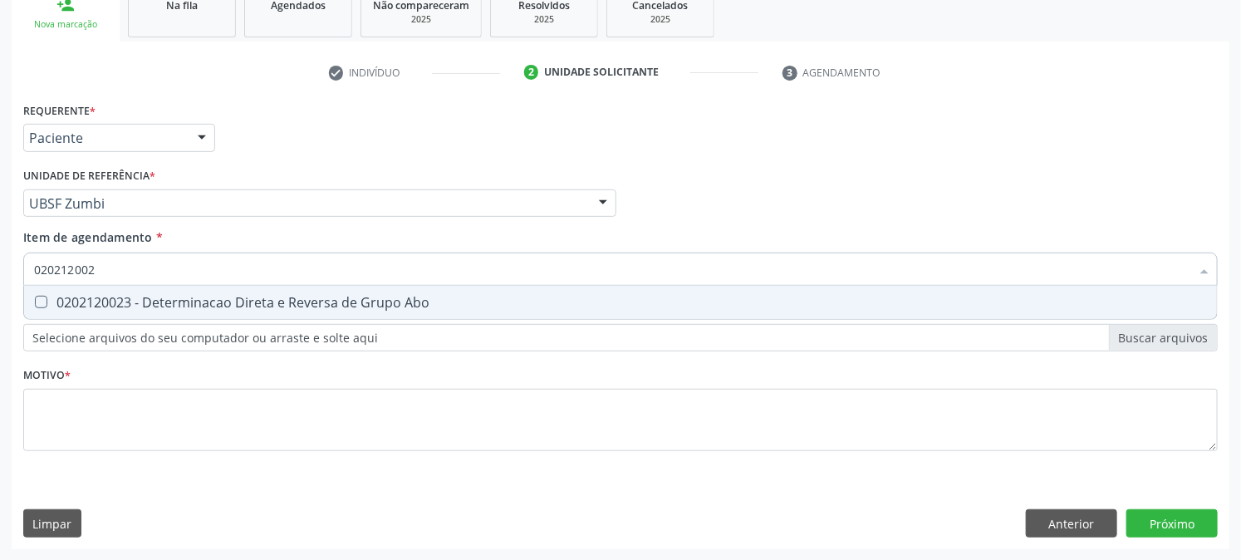
type input "0202120023"
click at [112, 296] on div "0202120023 - Determinacao Direta e Reversa de Grupo Abo" at bounding box center [620, 302] width 1173 height 13
checkbox Abo "true"
drag, startPoint x: 155, startPoint y: 275, endPoint x: 0, endPoint y: 321, distance: 162.1
click at [0, 321] on div "Acompanhamento Acompanhe a situação das marcações correntes e finalizadas Relat…" at bounding box center [620, 195] width 1241 height 732
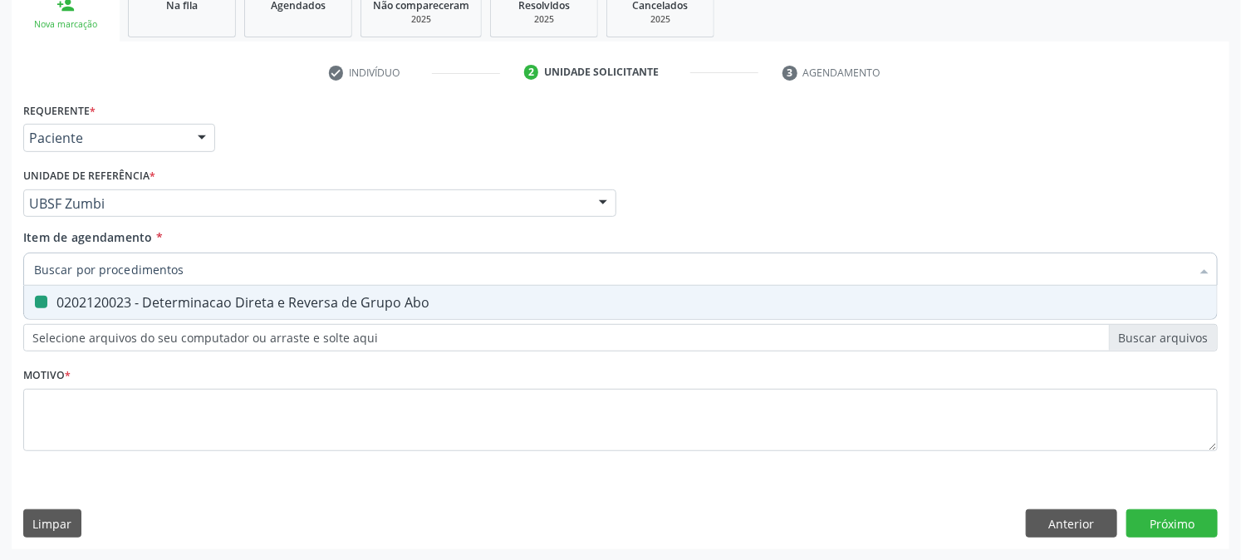
checkbox Abo "false"
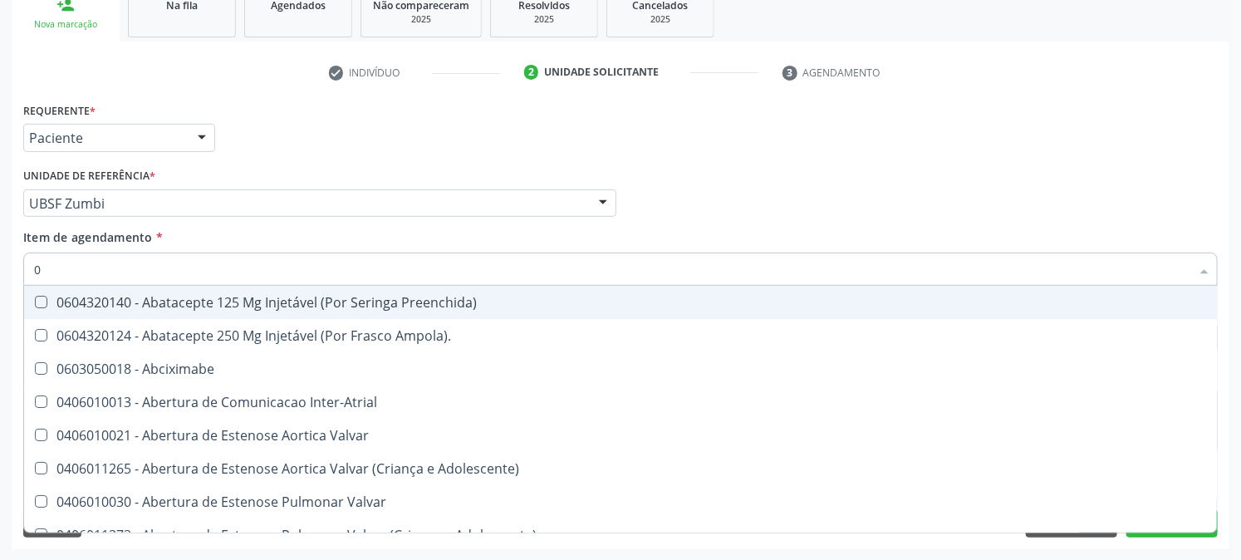
type input "02"
checkbox Ativa "true"
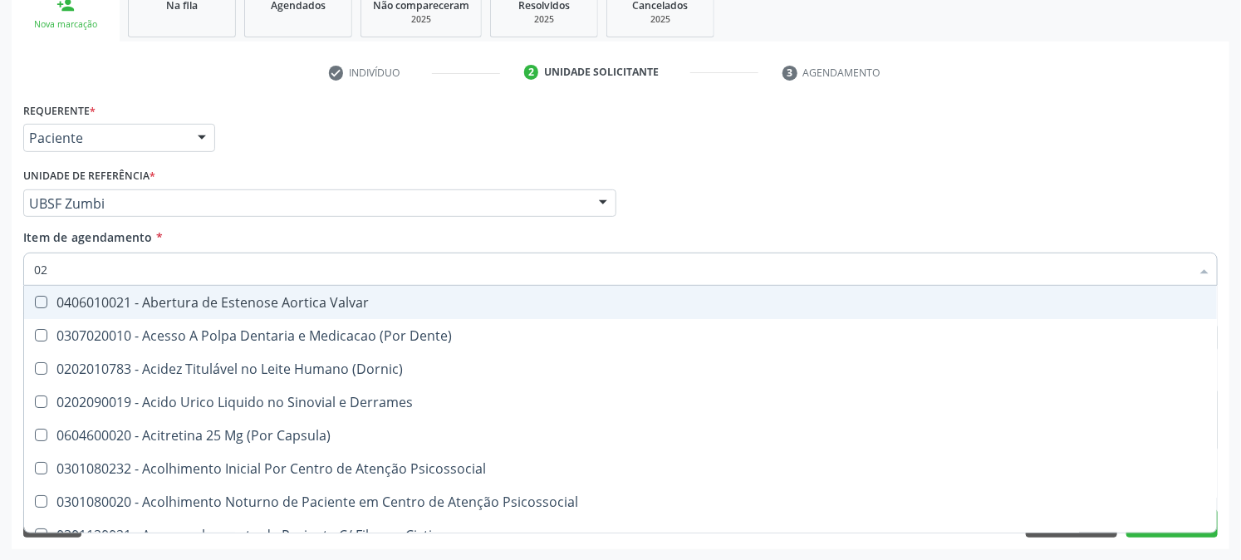
type input "020"
checkbox Creatinina "true"
checkbox Abo "false"
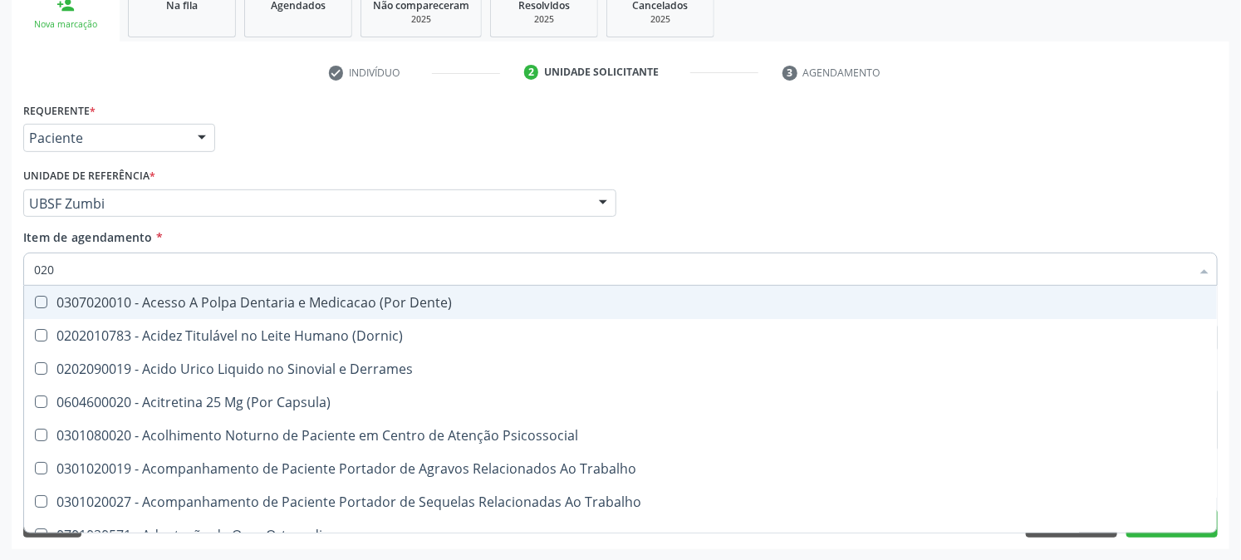
type input "0202"
checkbox Coagulacao "true"
checkbox Abo "false"
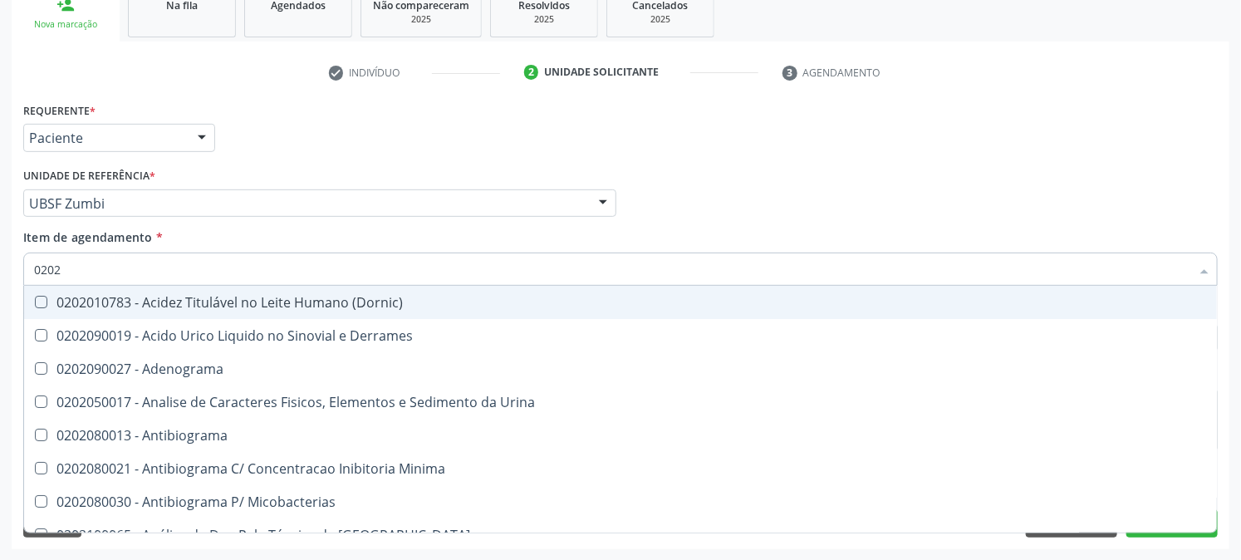
type input "02020"
checkbox Abo "false"
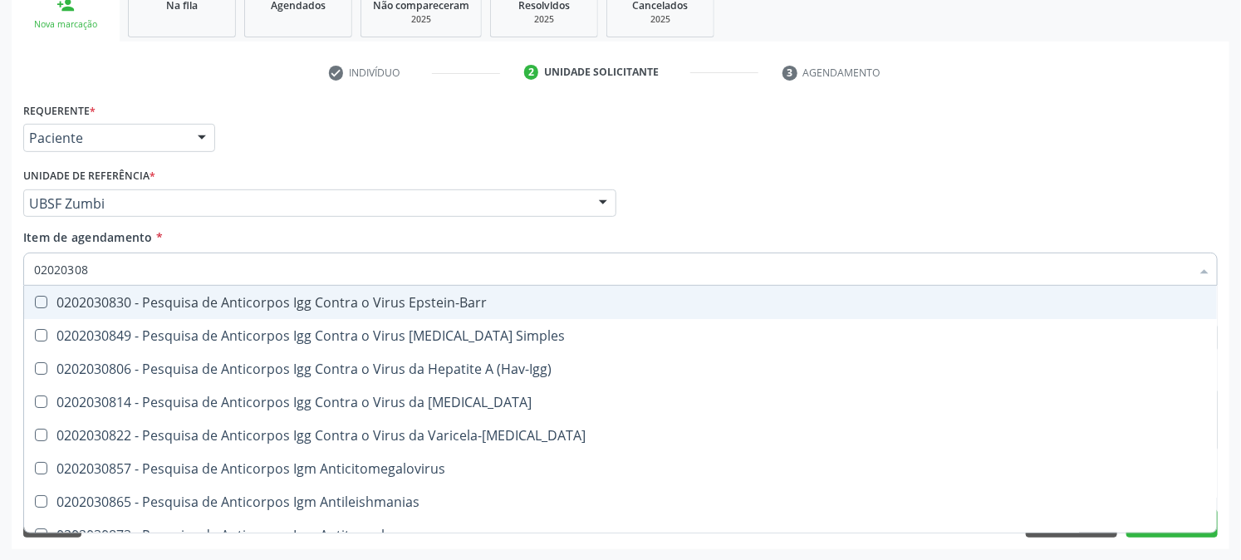
type input "020203087"
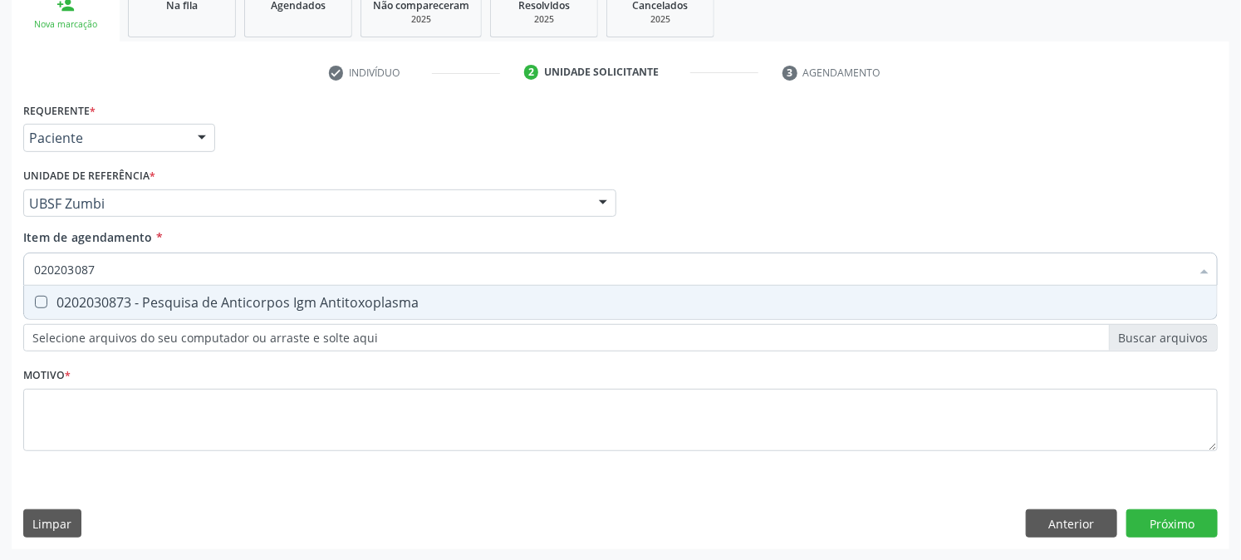
click at [40, 296] on Antitoxoplasma at bounding box center [41, 302] width 12 height 12
click at [35, 296] on Antitoxoplasma "checkbox" at bounding box center [29, 301] width 11 height 11
checkbox Antitoxoplasma "true"
drag, startPoint x: 135, startPoint y: 271, endPoint x: 0, endPoint y: 321, distance: 143.7
click at [0, 321] on div "Acompanhamento Acompanhe a situação das marcações correntes e finalizadas Relat…" at bounding box center [620, 195] width 1241 height 732
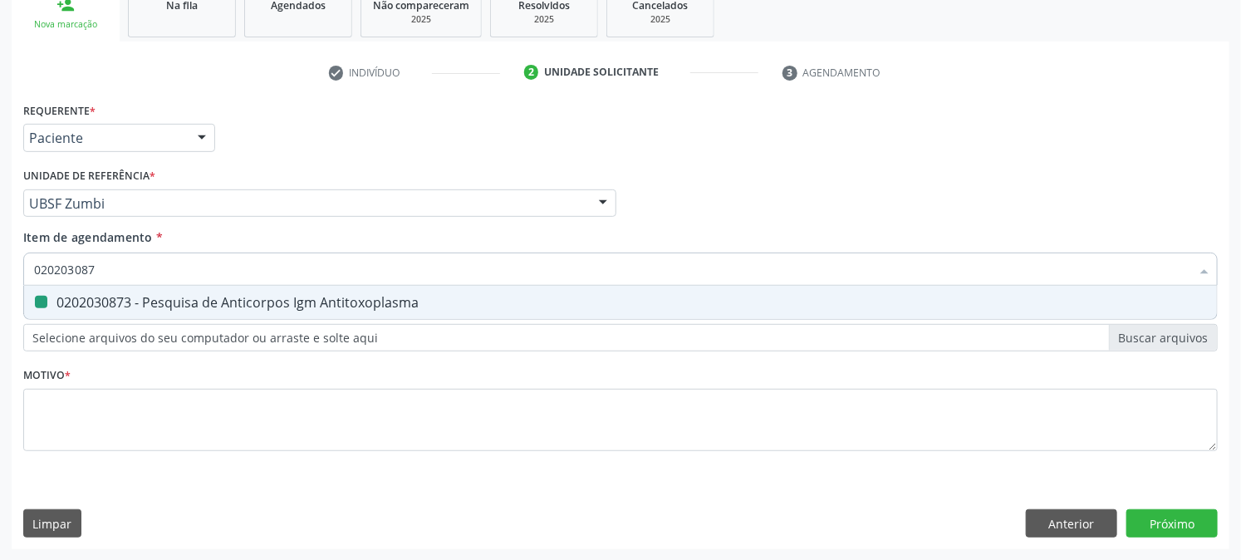
type input "0"
checkbox Antitoxoplasma "false"
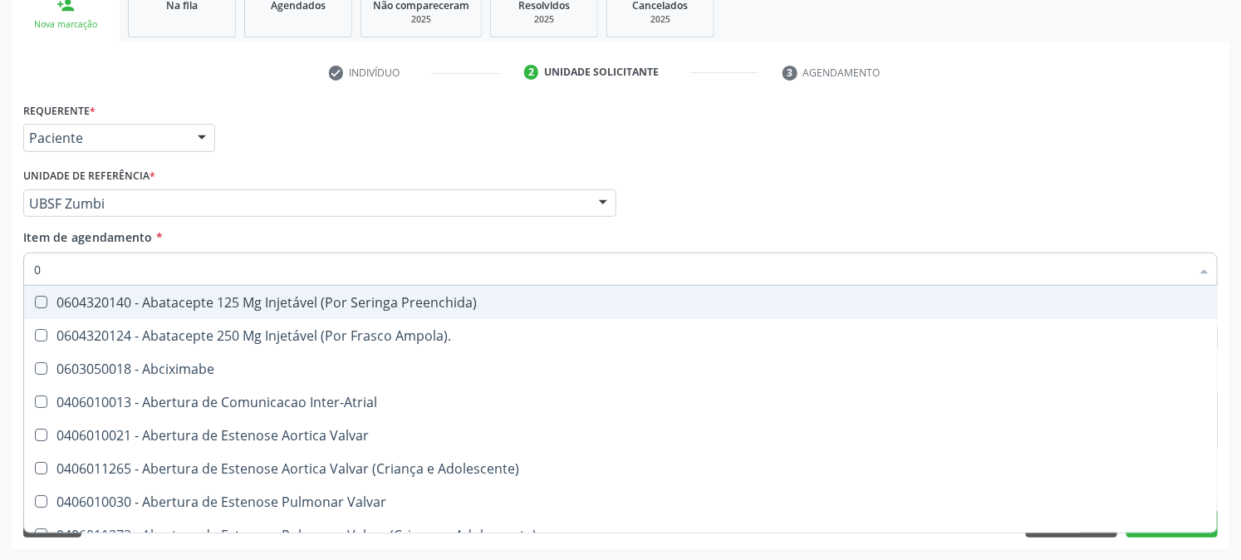
type input "02"
checkbox Ativa "true"
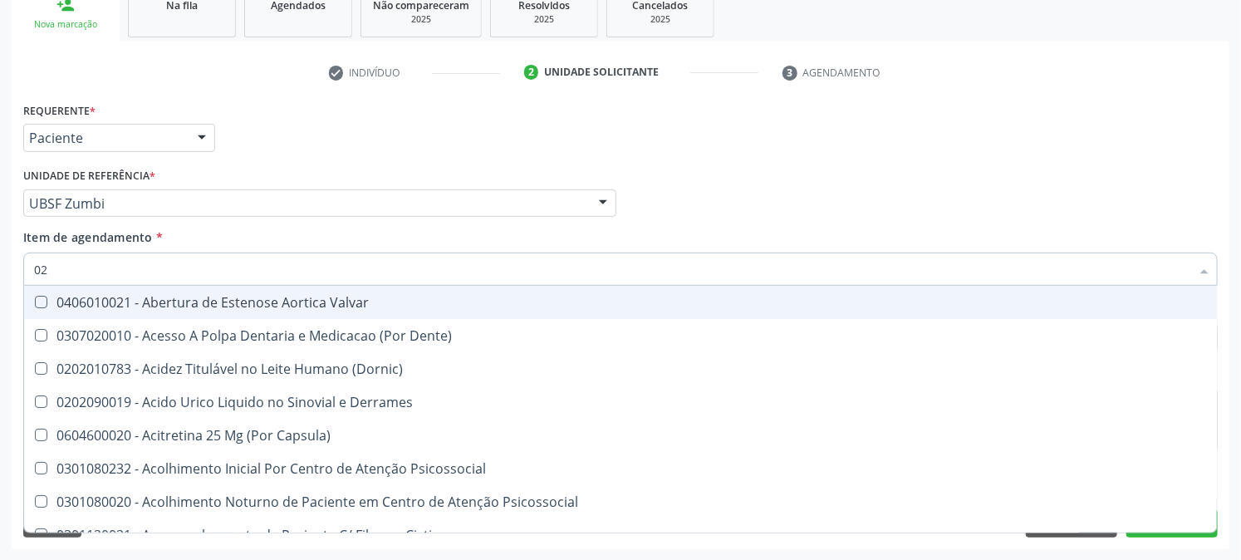
type input "020"
checkbox Creatinina "true"
checkbox Abo "false"
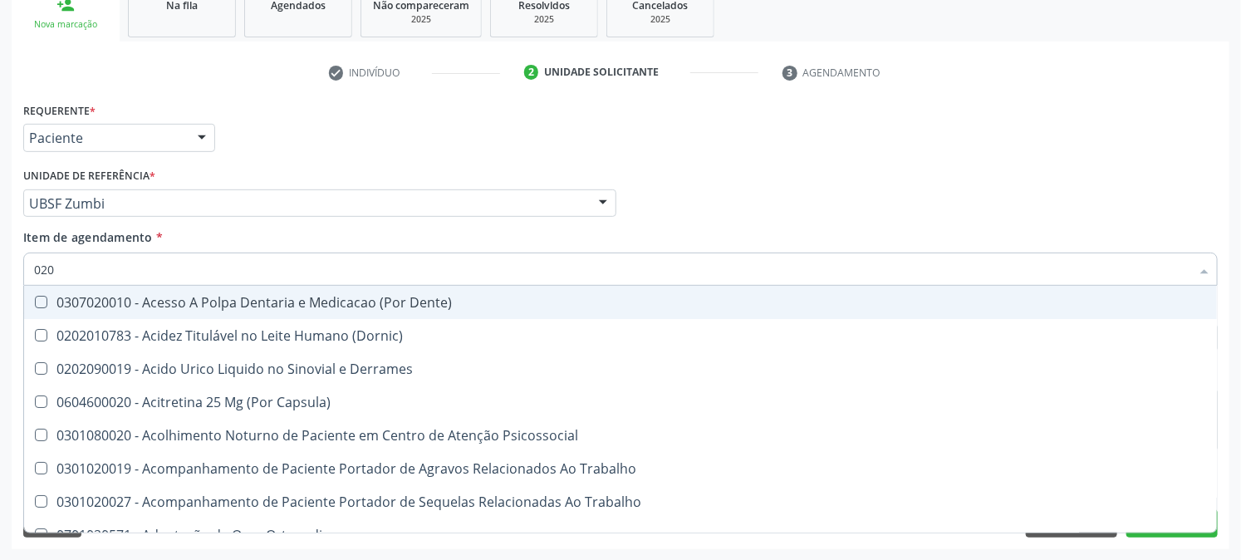
type input "0202"
checkbox Coagulacao "true"
checkbox Abo "false"
checkbox Glomerular "true"
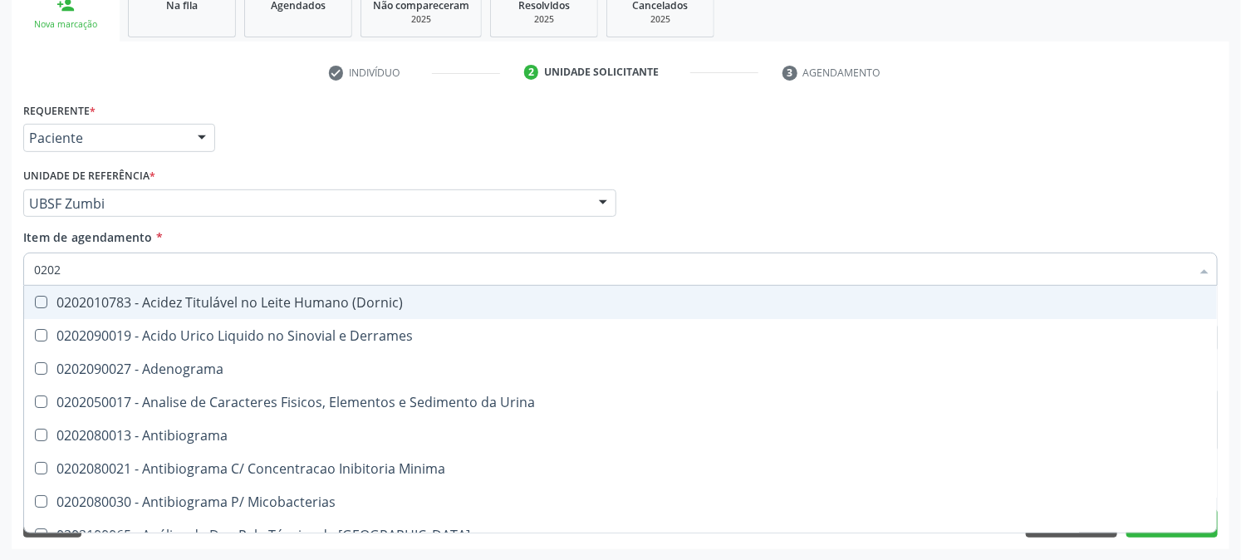
type input "02020"
checkbox Abo "false"
checkbox Anticardiolipina "true"
checkbox Antitoxoplasma "false"
type input "020203"
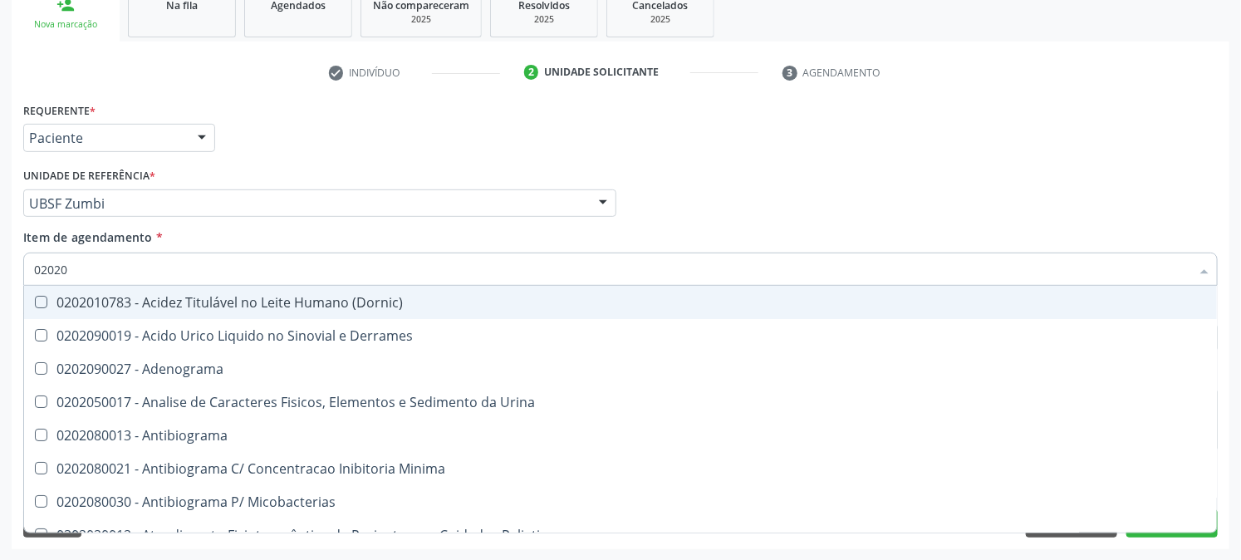
checkbox III "true"
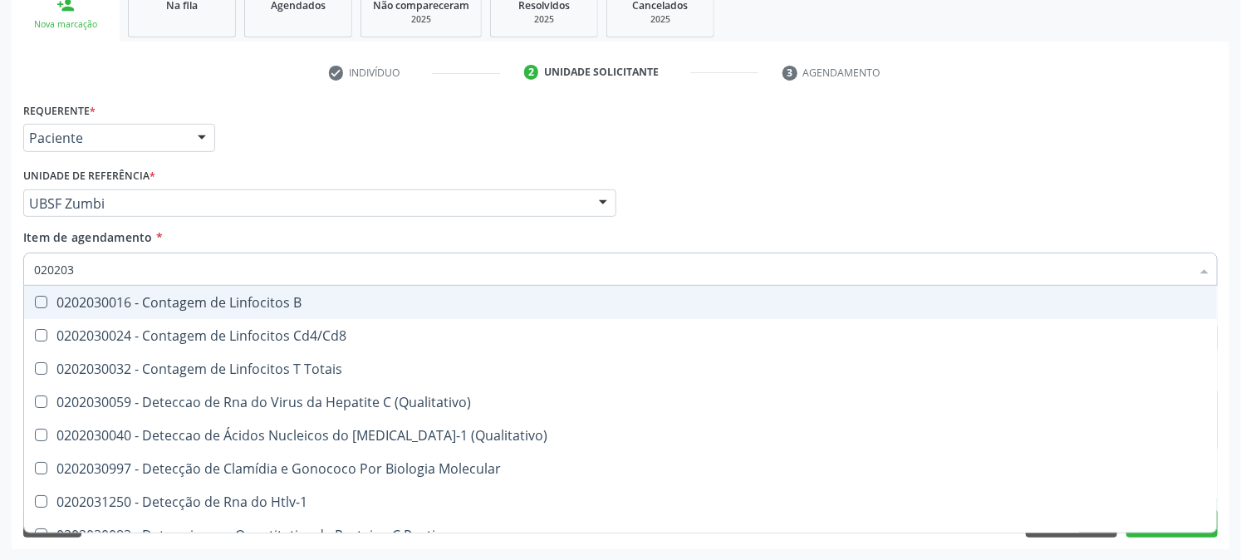
type input "0202030"
checkbox \(Anti-Hdv\) "true"
type input "02020308"
checkbox \(Ch50\) "true"
type input "020203087"
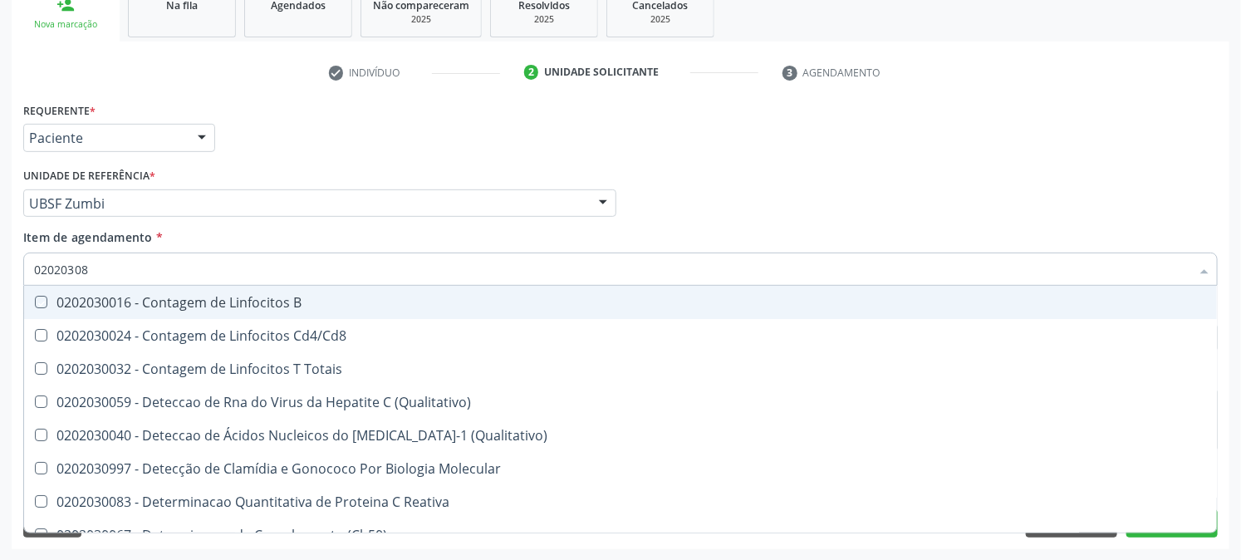
checkbox B "true"
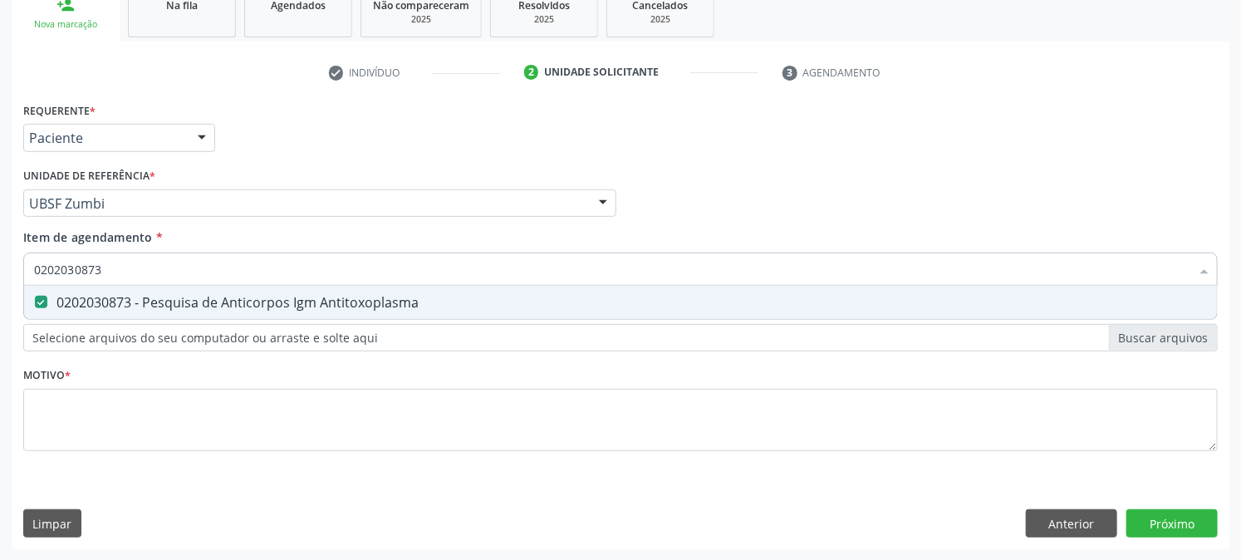
drag, startPoint x: 147, startPoint y: 277, endPoint x: 0, endPoint y: 310, distance: 150.5
click at [68, 281] on div "0202030873 Desfazer seleção 0202030873 - Pesquisa de Anticorpos Igm Antitoxopla…" at bounding box center [620, 266] width 1194 height 28
click at [0, 309] on div "Acompanhamento Acompanhe a situação das marcações correntes e finalizadas Relat…" at bounding box center [620, 195] width 1241 height 732
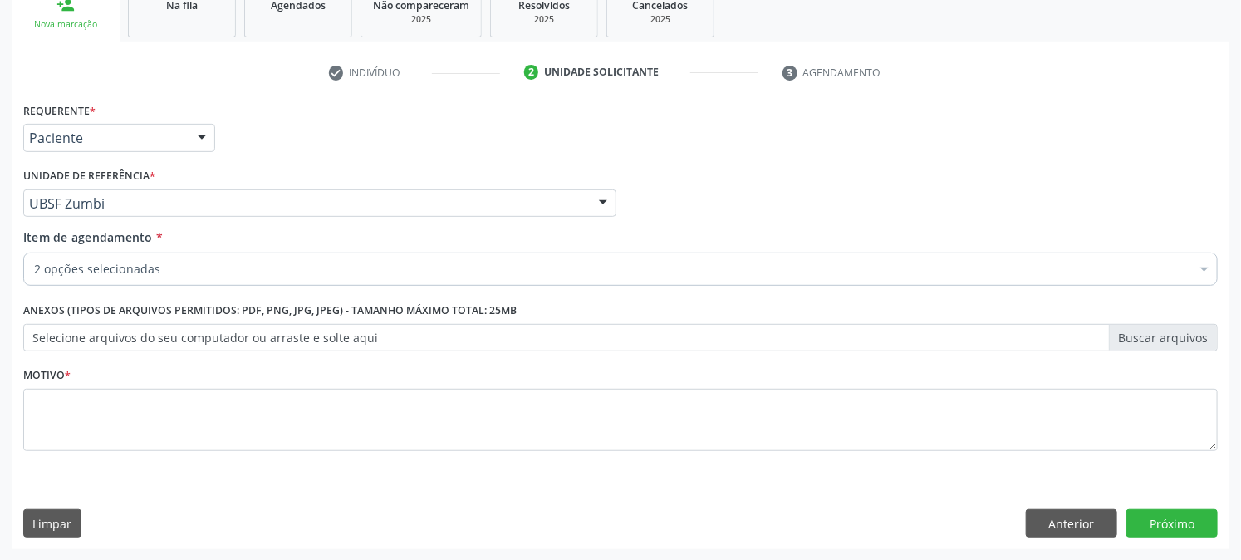
click at [123, 255] on div "2 opções selecionadas" at bounding box center [620, 268] width 1194 height 33
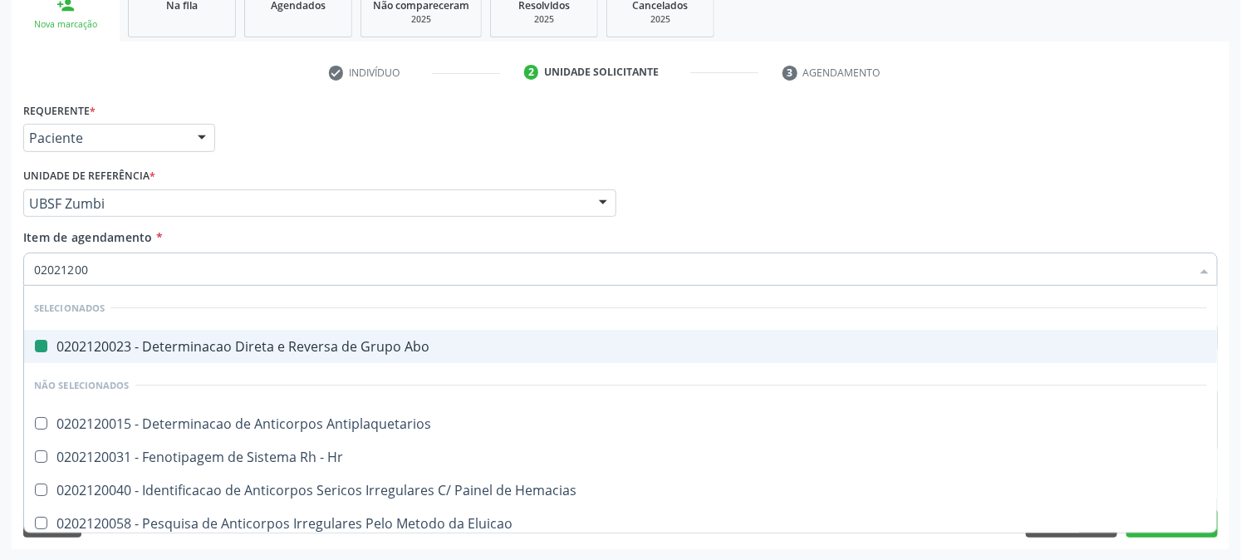
type input "020212008"
checkbox Abo "false"
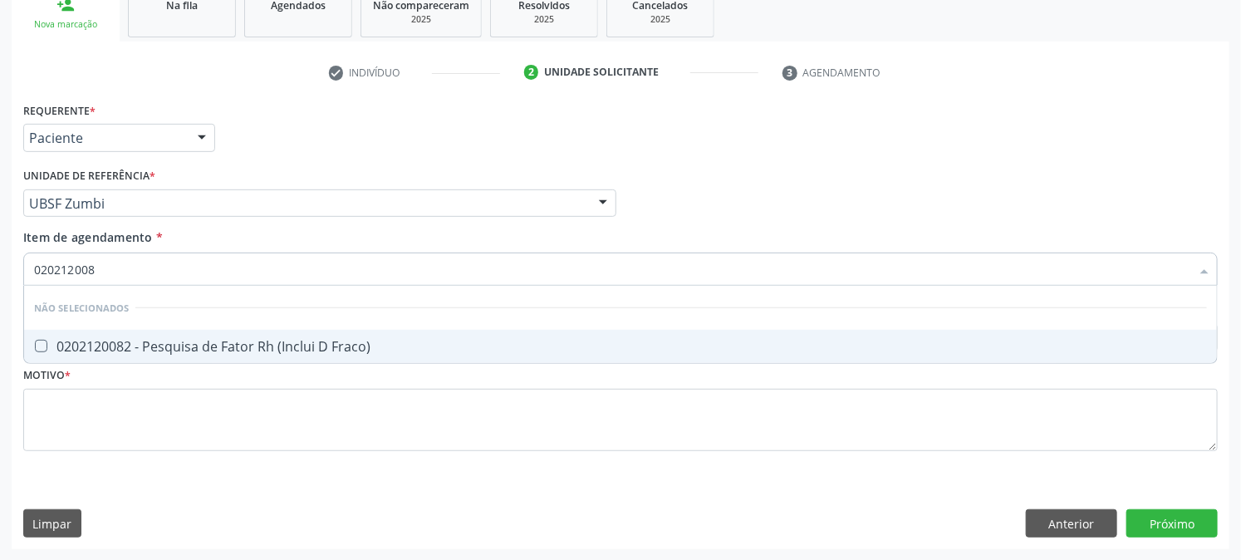
type input "0202120082"
click at [109, 342] on div "0202120082 - Pesquisa de Fator Rh (Inclui D Fraco)" at bounding box center [620, 346] width 1173 height 13
checkbox Fraco\) "true"
drag, startPoint x: 125, startPoint y: 267, endPoint x: 0, endPoint y: 384, distance: 171.0
click at [0, 383] on div "Acompanhamento Acompanhe a situação das marcações correntes e finalizadas Relat…" at bounding box center [620, 195] width 1241 height 732
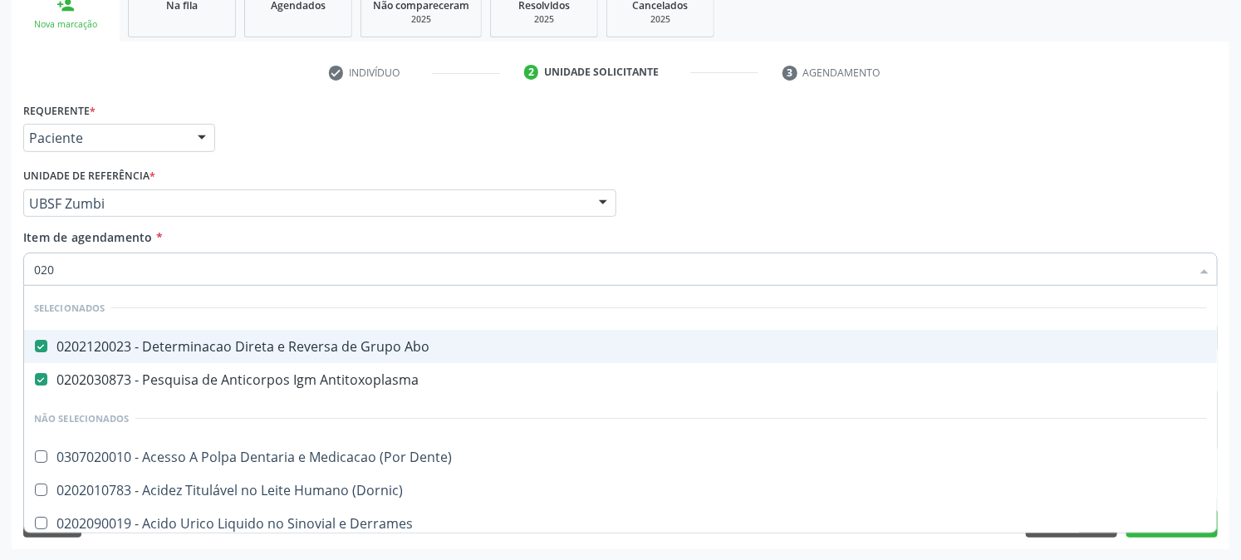
type input "0202"
checkbox Iii\) "true"
type input "02020"
checkbox Fraco\) "false"
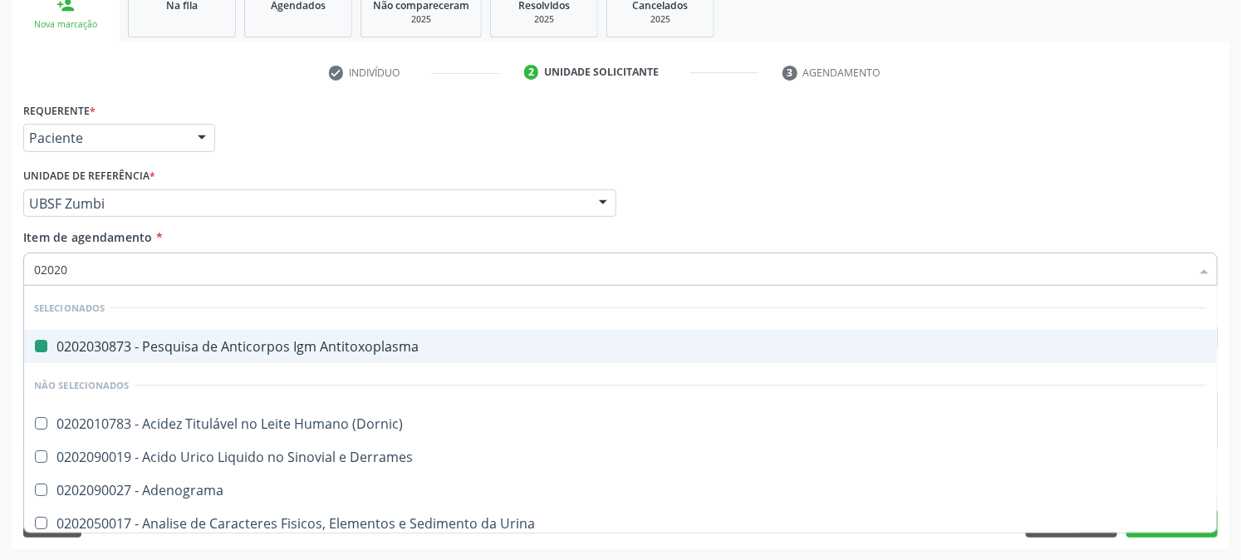
type input "020208"
checkbox Antitoxoplasma "false"
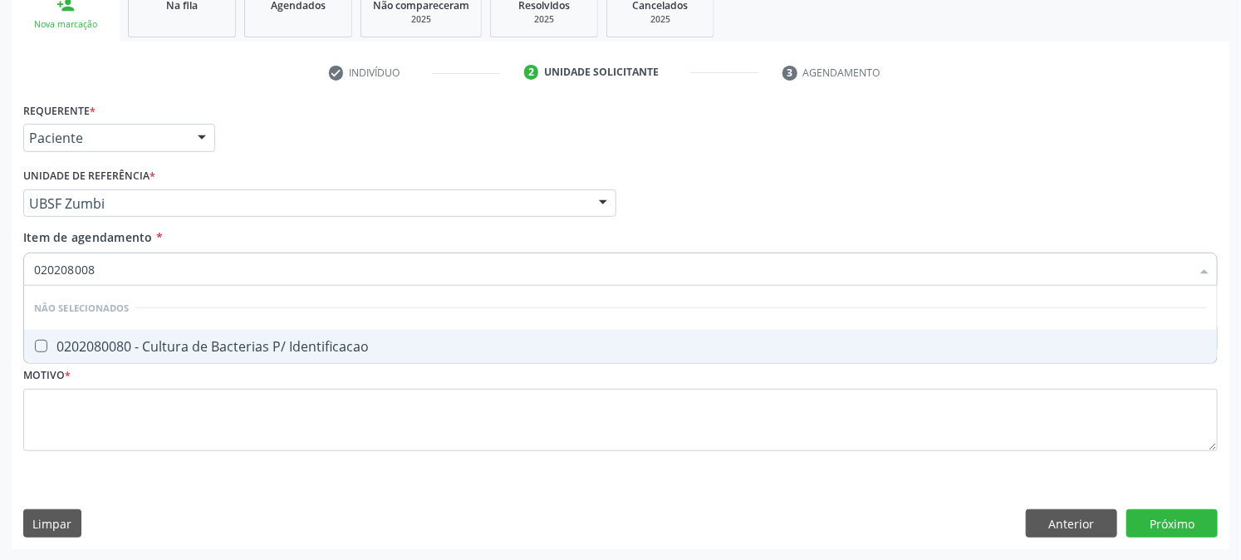
type input "0202080080"
click at [53, 345] on div "0202080080 - Cultura de Bacterias P/ Identificacao" at bounding box center [620, 346] width 1173 height 13
checkbox Identificacao "true"
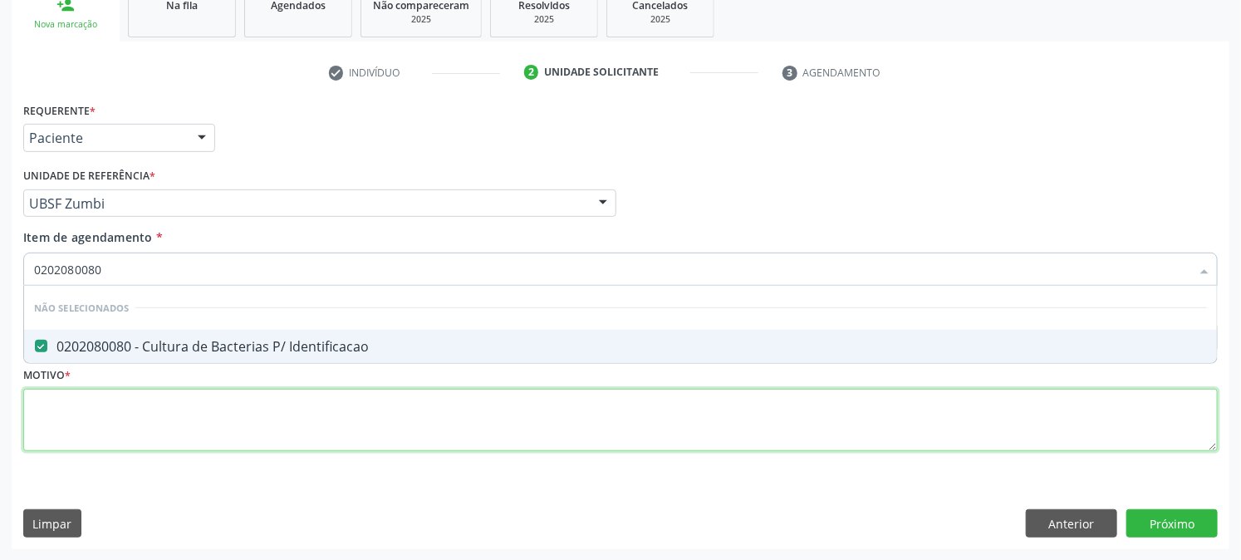
click at [90, 425] on div "Requerente * Paciente Profissional de Saúde Paciente Nenhum resultado encontrad…" at bounding box center [620, 286] width 1194 height 376
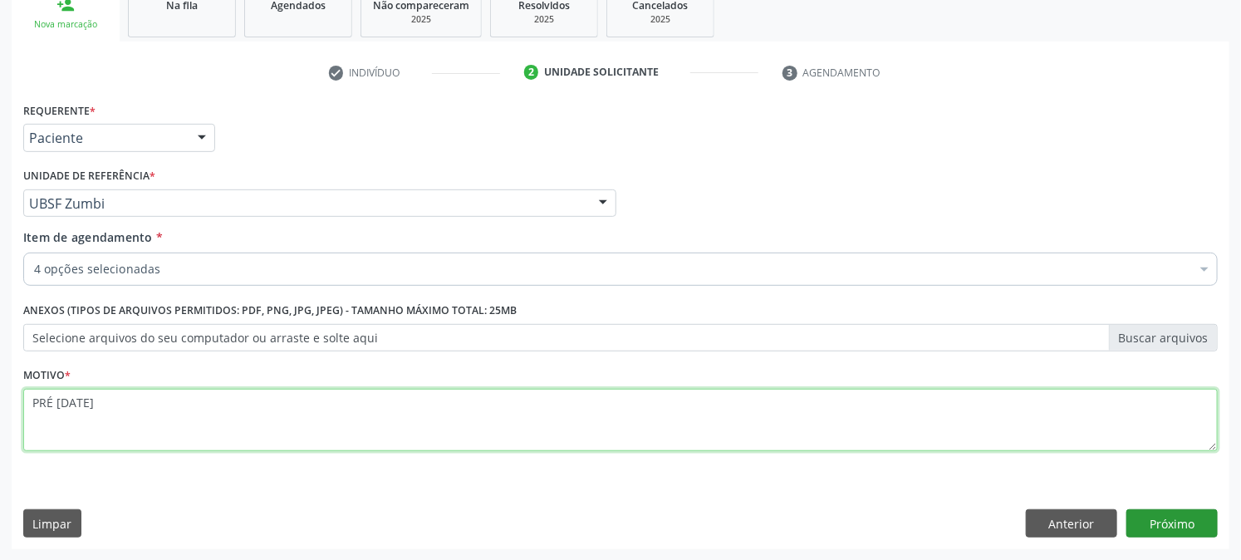
type textarea "PRÉ [DATE]"
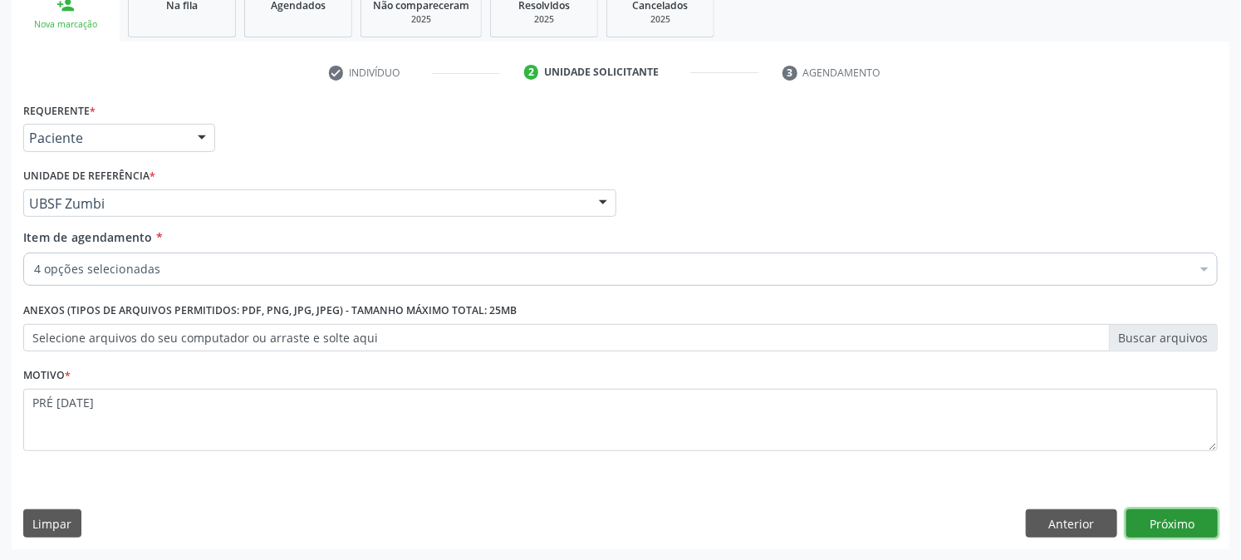
click at [1202, 517] on button "Próximo" at bounding box center [1171, 523] width 91 height 28
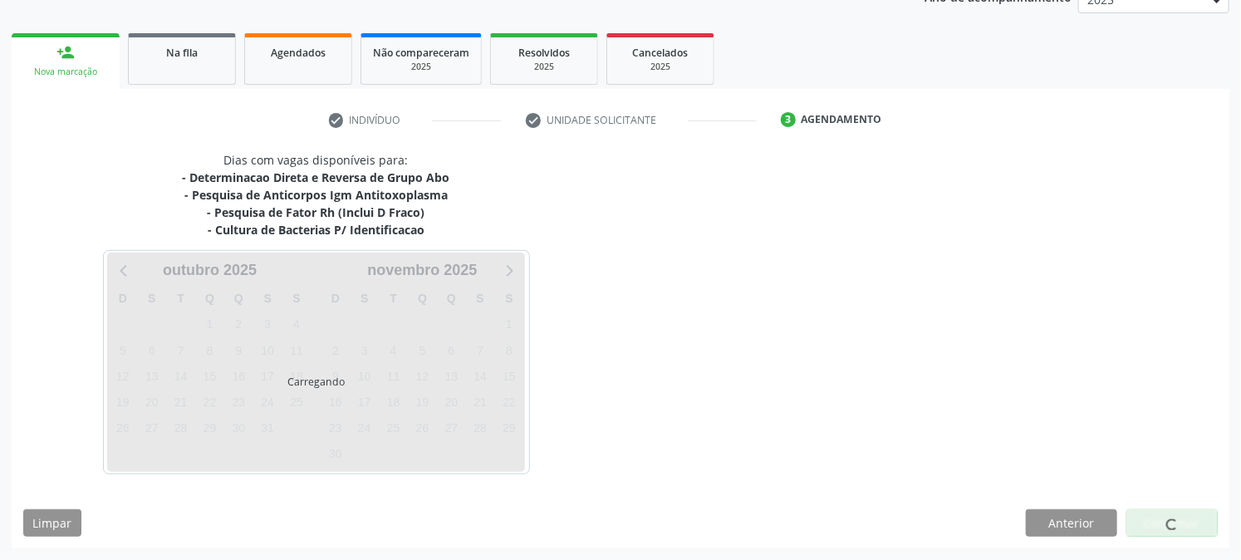
scroll to position [213, 0]
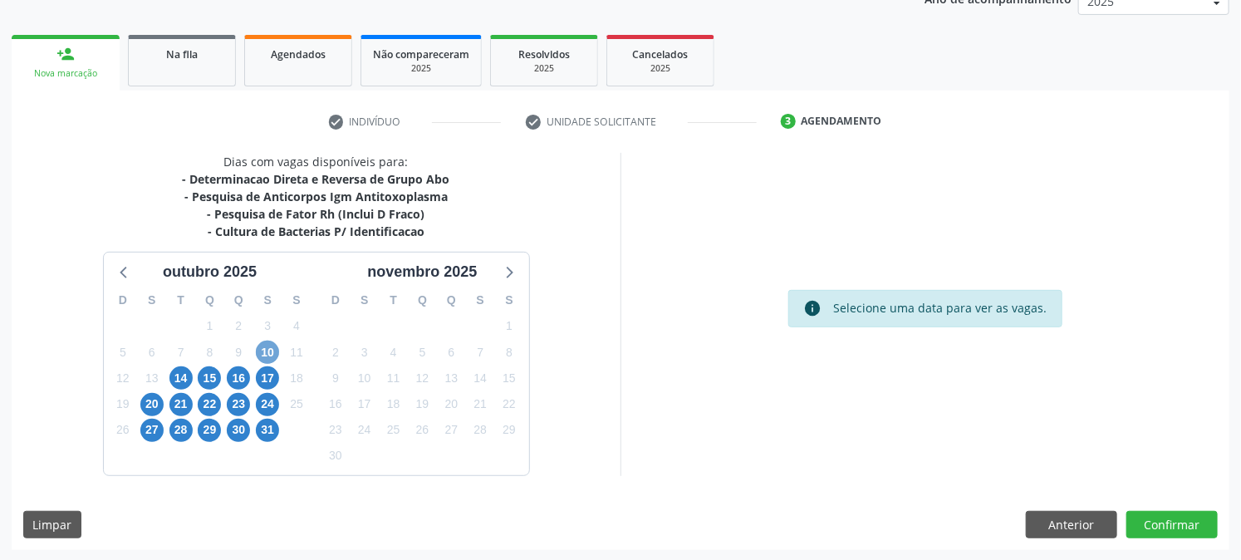
click at [270, 355] on span "10" at bounding box center [267, 351] width 23 height 23
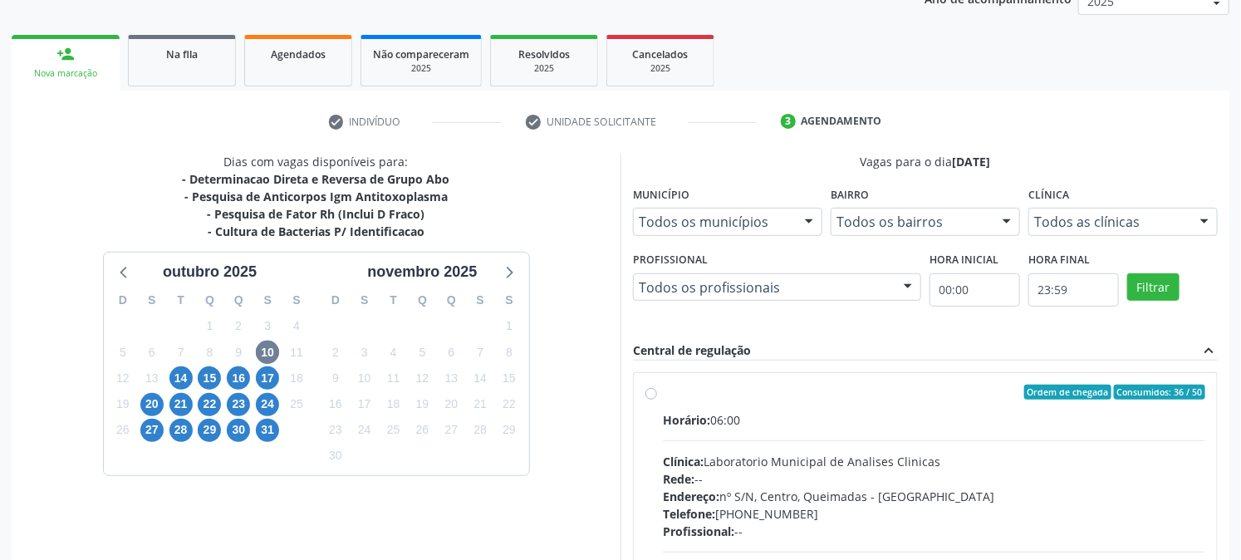
click at [688, 389] on div "Ordem de chegada Consumidos: 36 / 50" at bounding box center [934, 391] width 542 height 15
click at [657, 389] on input "Ordem de chegada Consumidos: 36 / 50 Horário: 06:00 Clínica: Laboratorio Munici…" at bounding box center [651, 391] width 12 height 15
radio input "true"
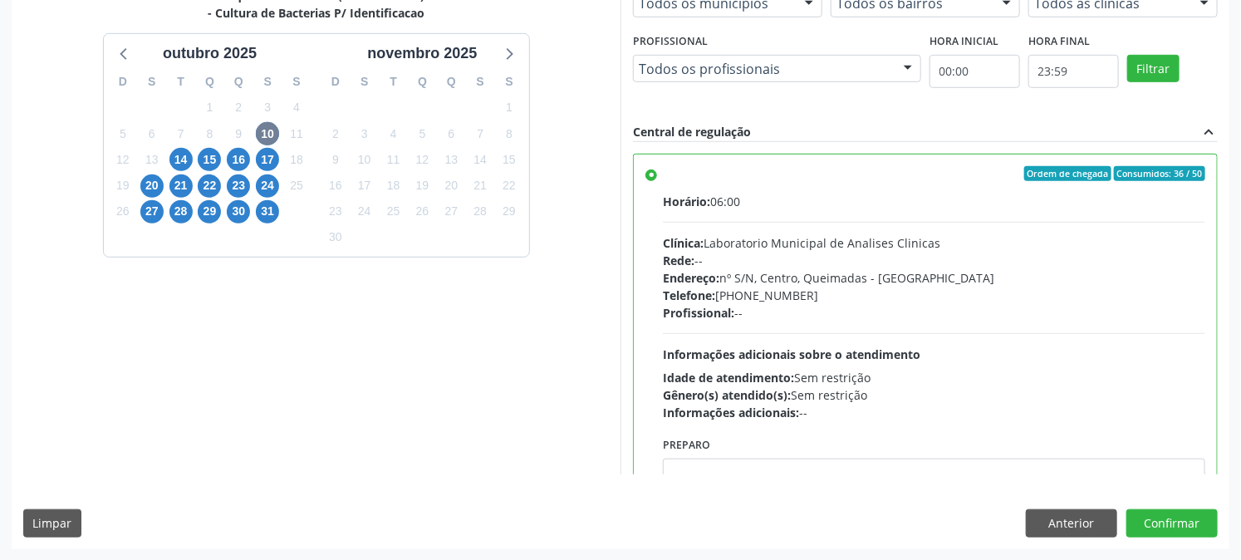
click at [1163, 540] on div "Dias com vagas disponíveis para: - Determinacao Direta e Reversa de Grupo Abo -…" at bounding box center [620, 241] width 1217 height 614
click at [1161, 518] on button "Confirmar" at bounding box center [1171, 523] width 91 height 28
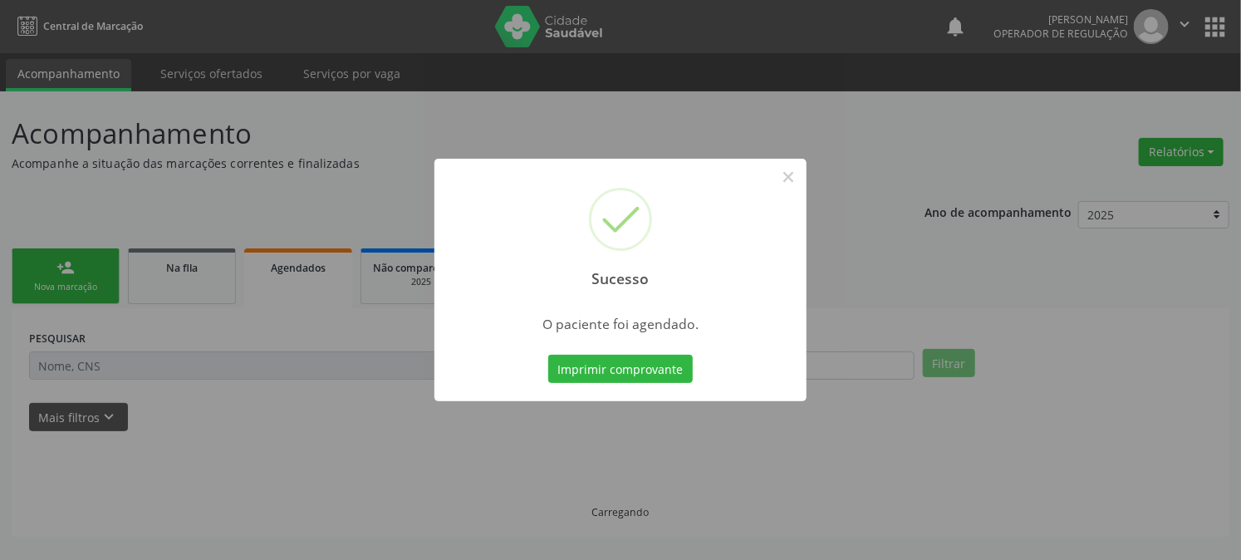
scroll to position [0, 0]
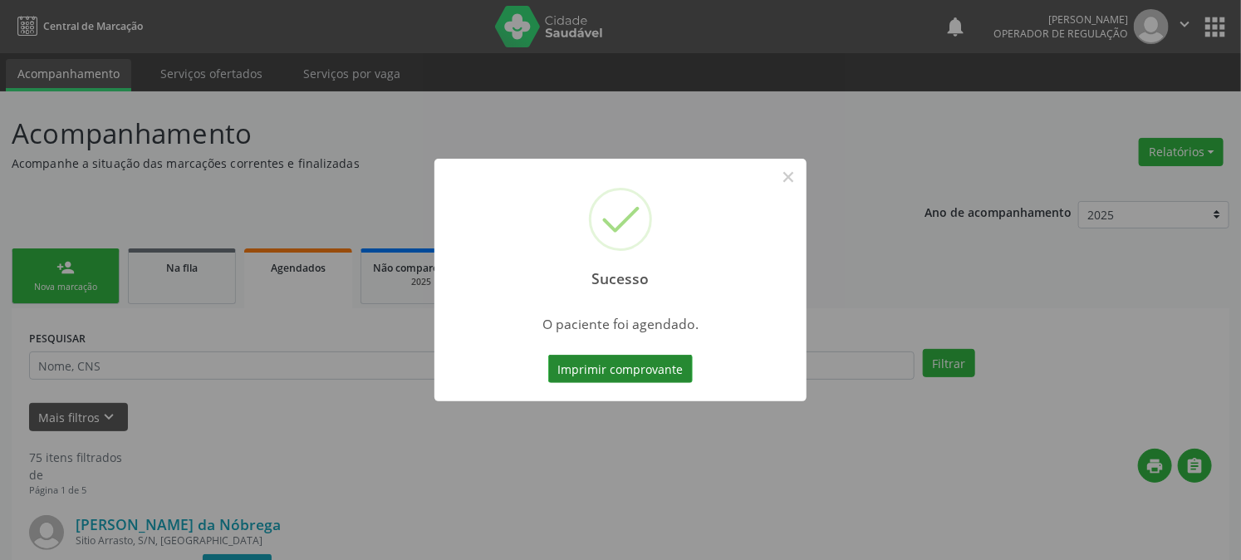
click at [669, 357] on button "Imprimir comprovante" at bounding box center [620, 369] width 144 height 28
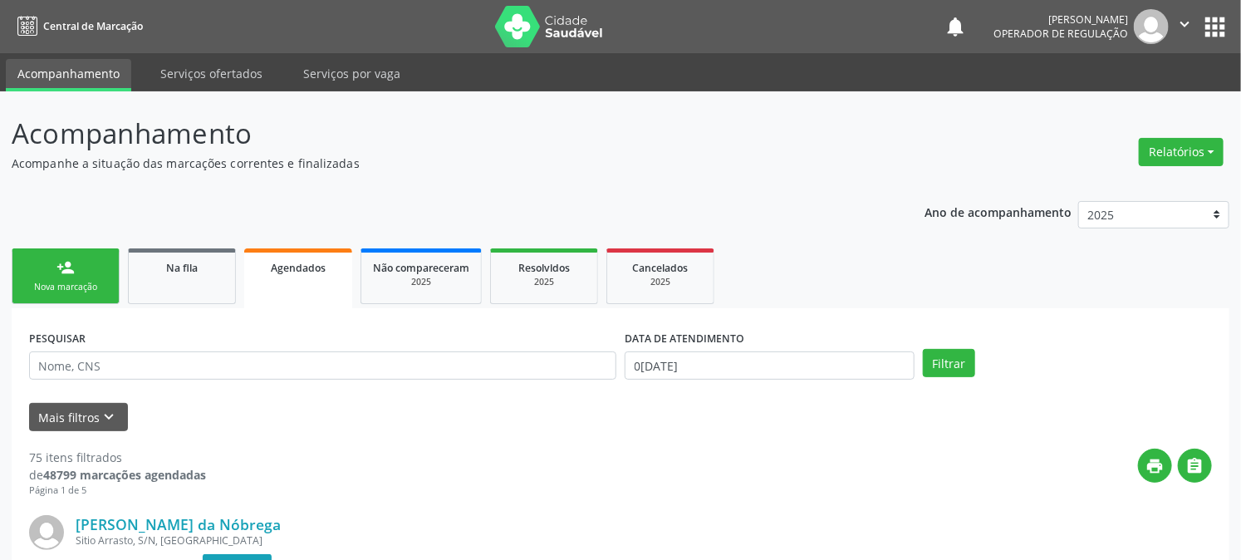
click at [75, 264] on link "person_add Nova marcação" at bounding box center [66, 276] width 108 height 56
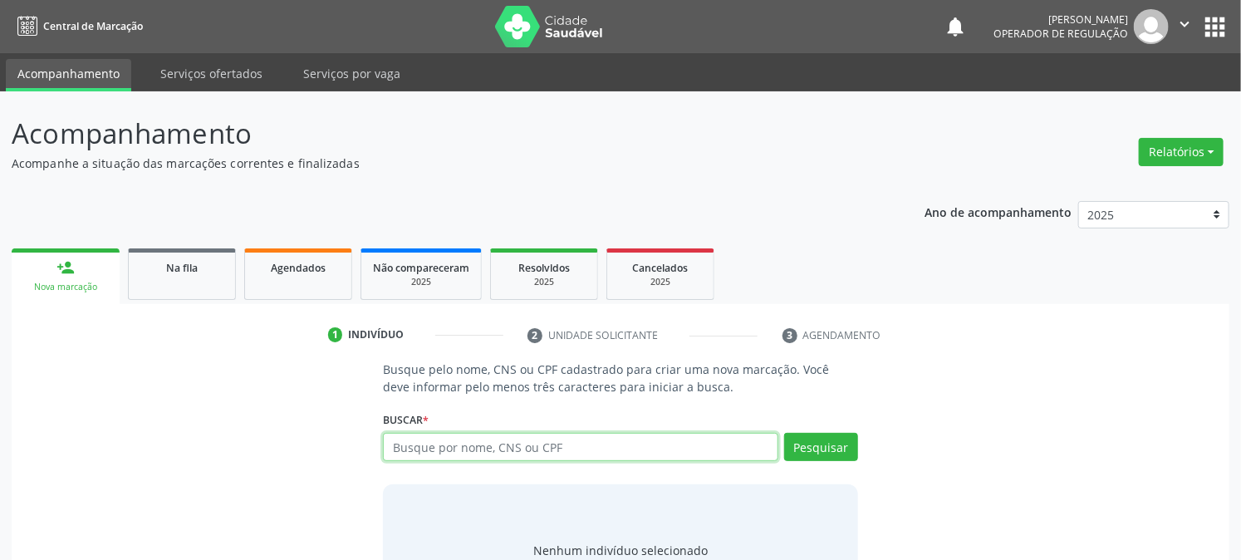
click at [469, 454] on input "text" at bounding box center [580, 447] width 394 height 28
type input "709602609934273"
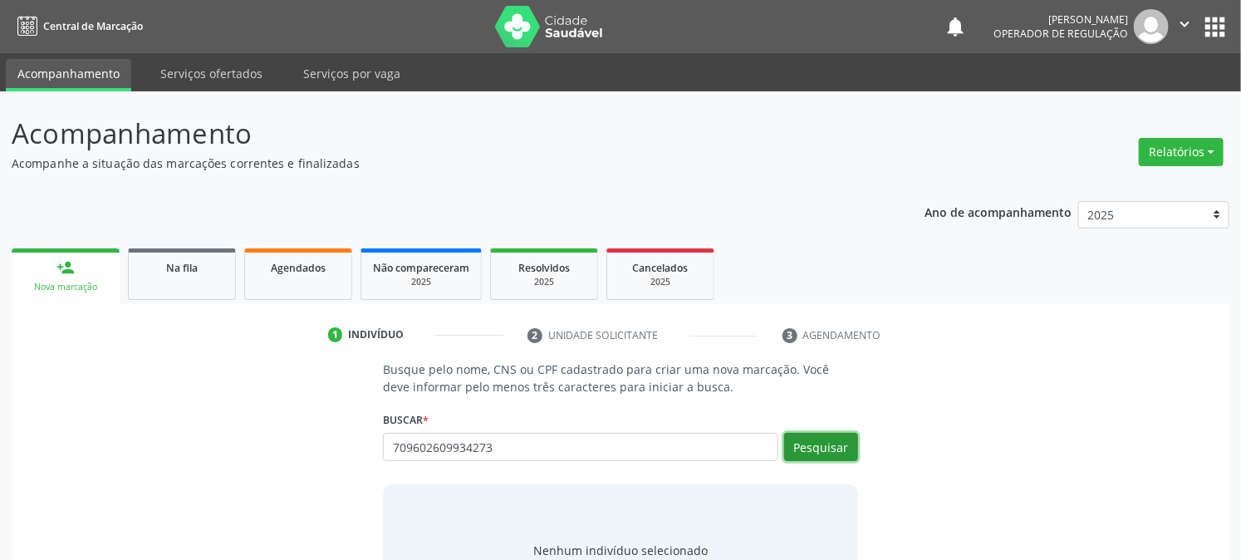
click at [822, 455] on button "Pesquisar" at bounding box center [821, 447] width 74 height 28
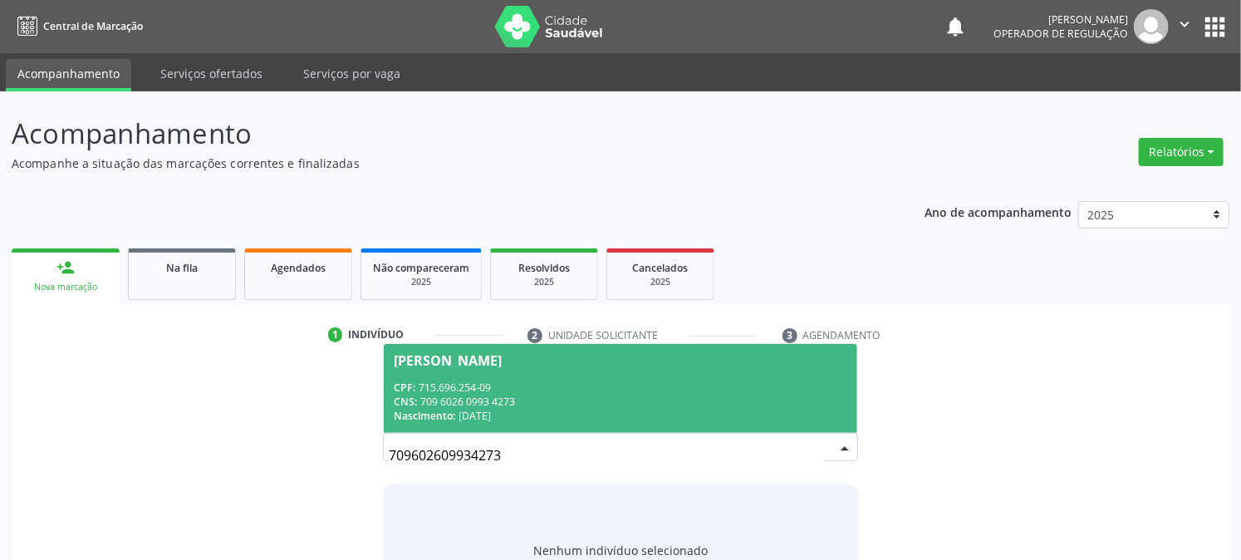
click at [488, 394] on div "CNS: 709 6026 0993 4273" at bounding box center [620, 401] width 453 height 14
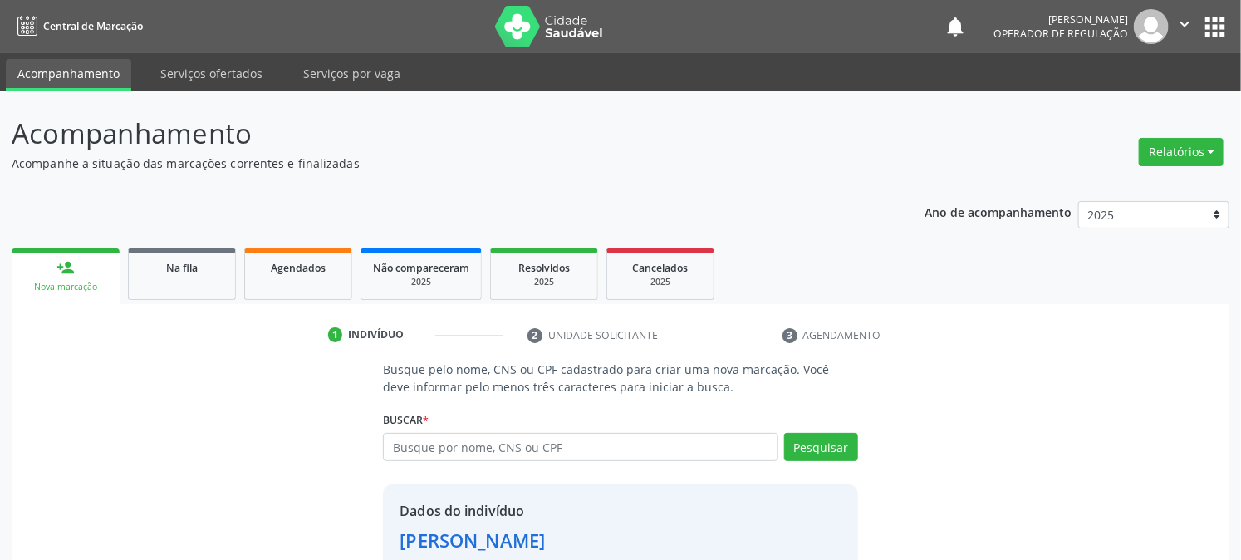
scroll to position [105, 0]
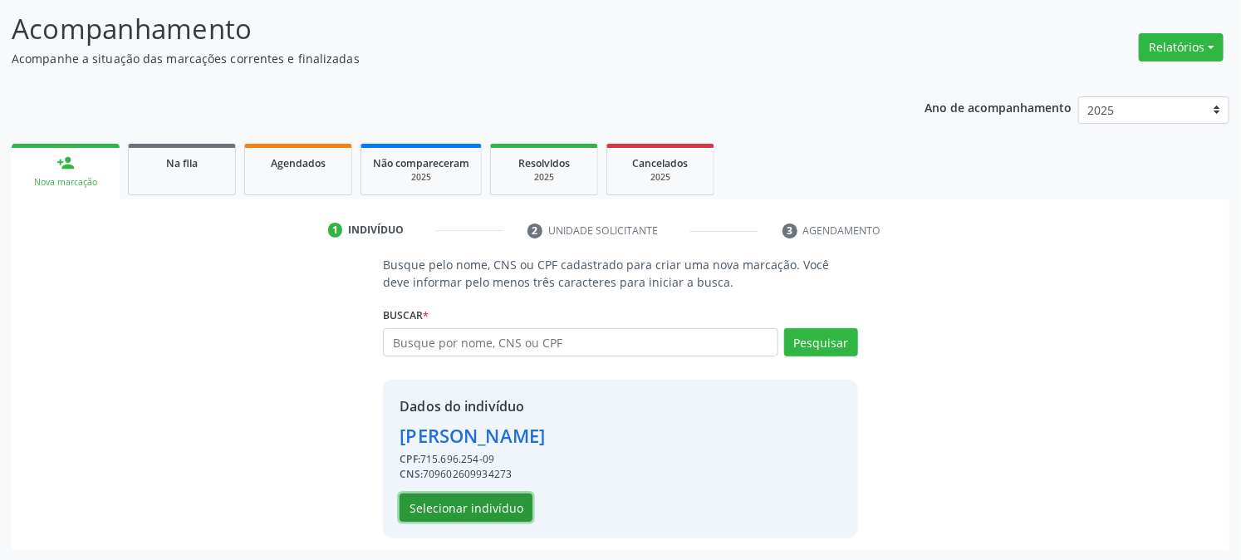
click at [476, 499] on button "Selecionar indivíduo" at bounding box center [465, 507] width 133 height 28
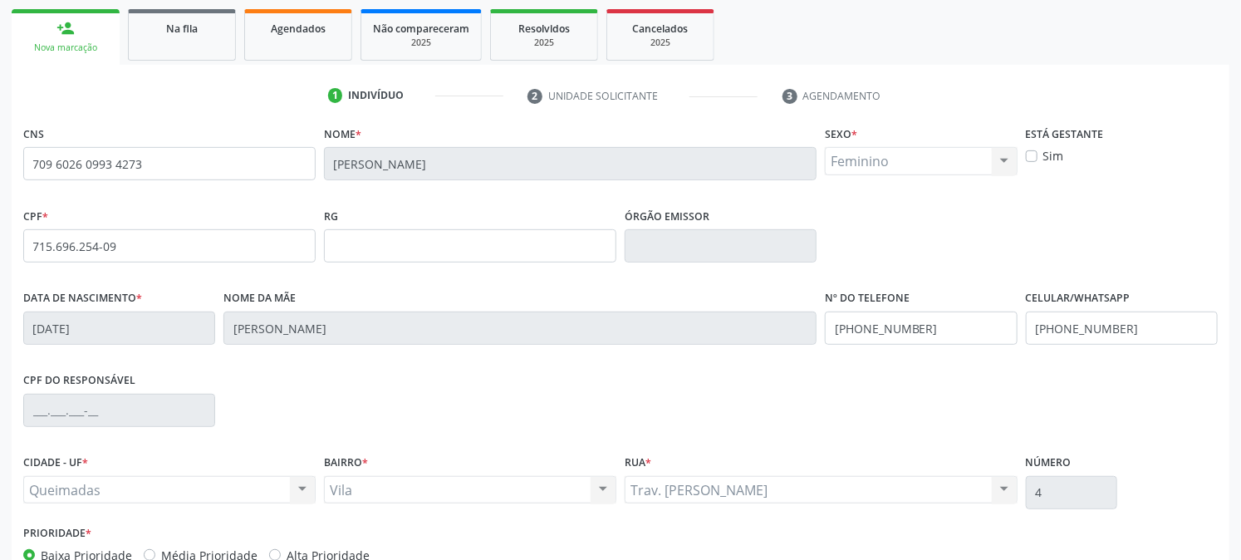
scroll to position [339, 0]
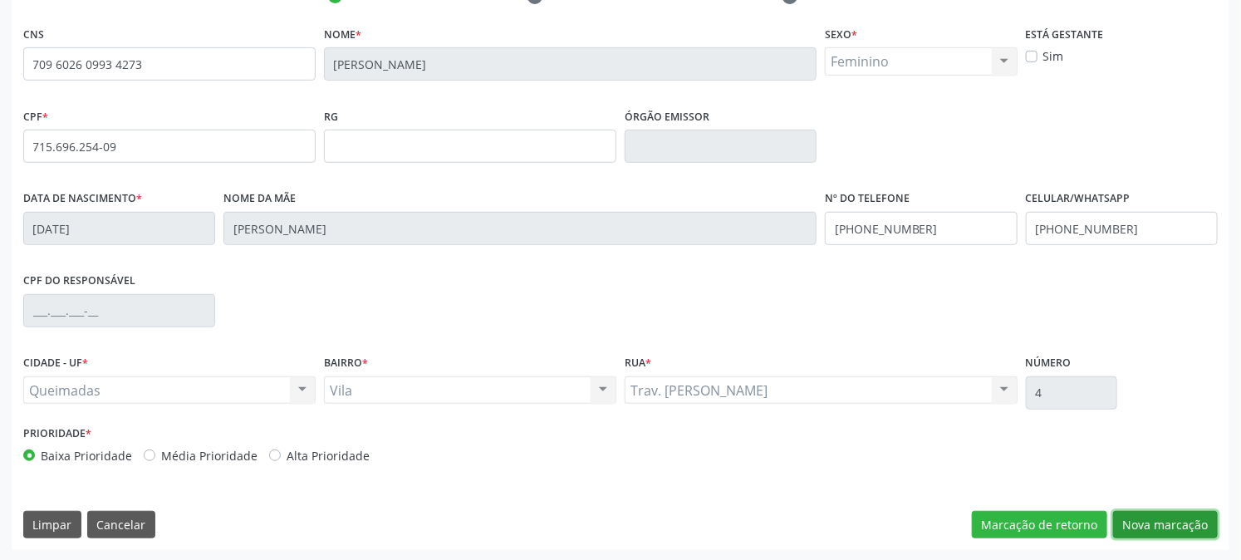
drag, startPoint x: 1182, startPoint y: 536, endPoint x: 1020, endPoint y: 387, distance: 219.8
click at [1181, 536] on button "Nova marcação" at bounding box center [1165, 525] width 105 height 28
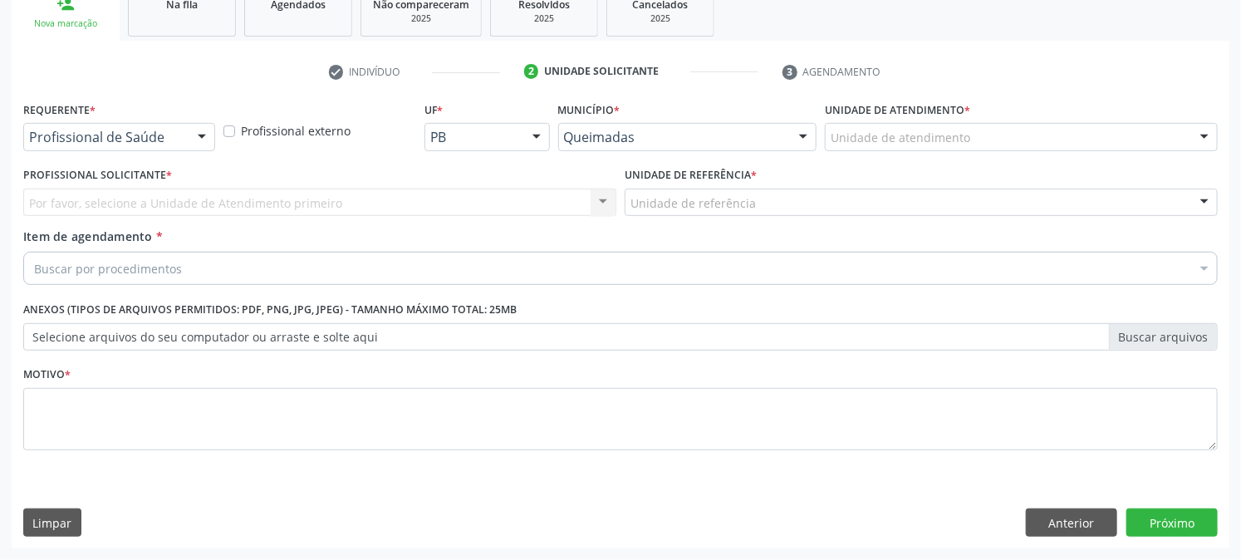
scroll to position [262, 0]
click at [189, 136] on div at bounding box center [201, 139] width 25 height 28
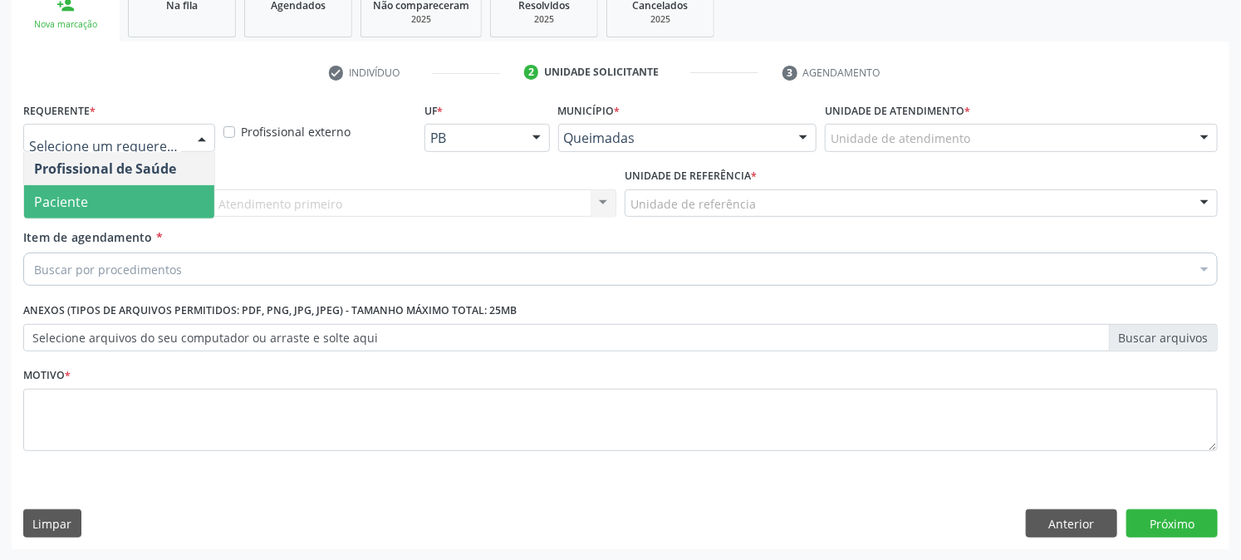
click at [151, 201] on span "Paciente" at bounding box center [119, 201] width 190 height 33
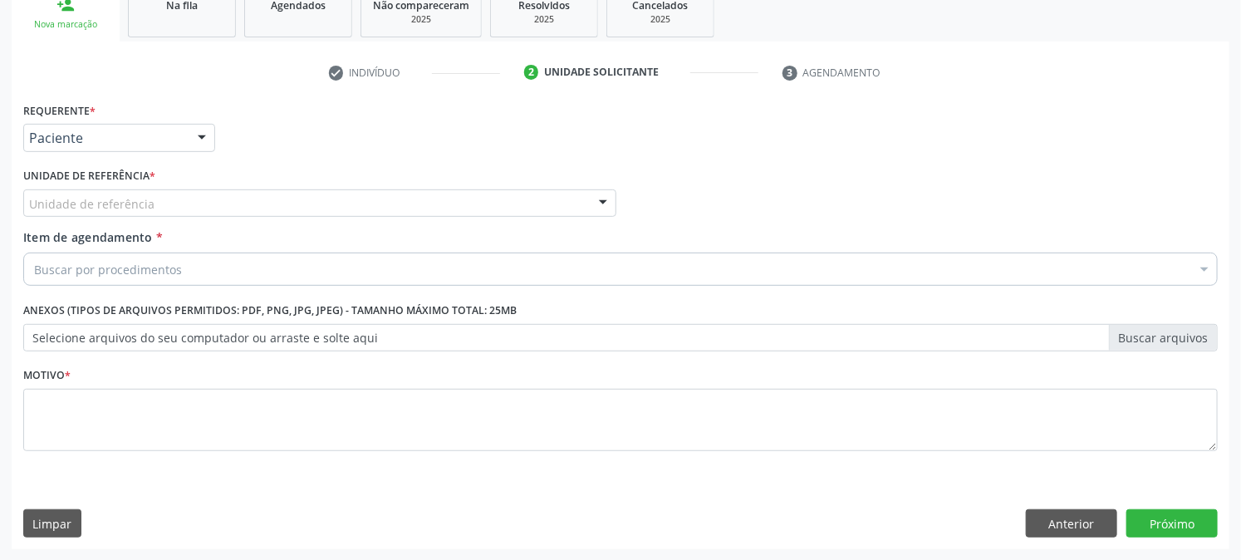
click at [151, 201] on div "Unidade de referência" at bounding box center [319, 203] width 593 height 28
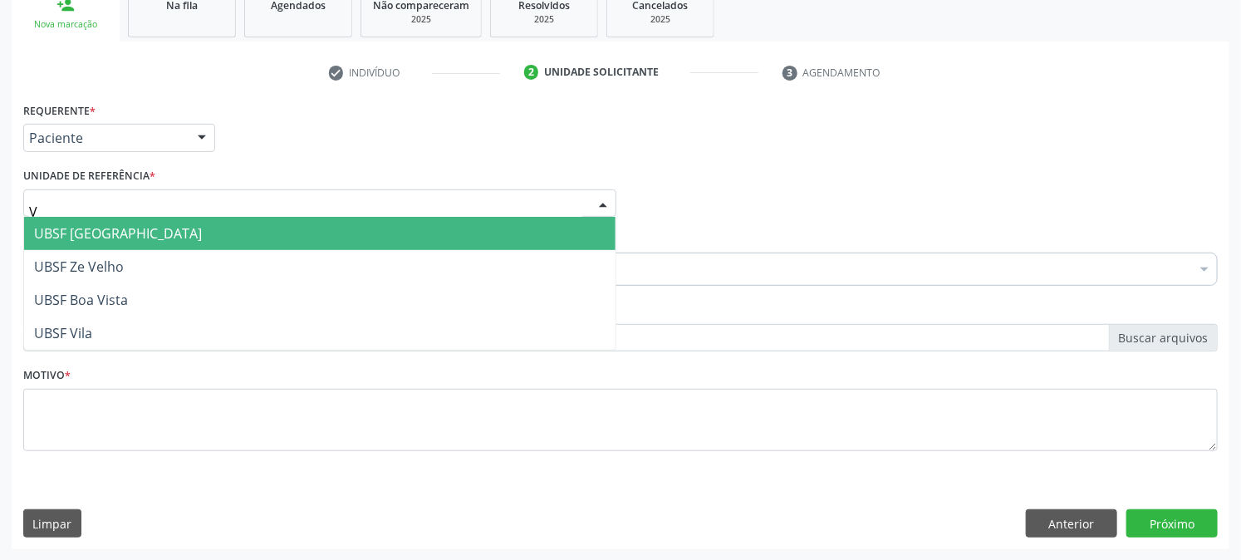
type input "VI"
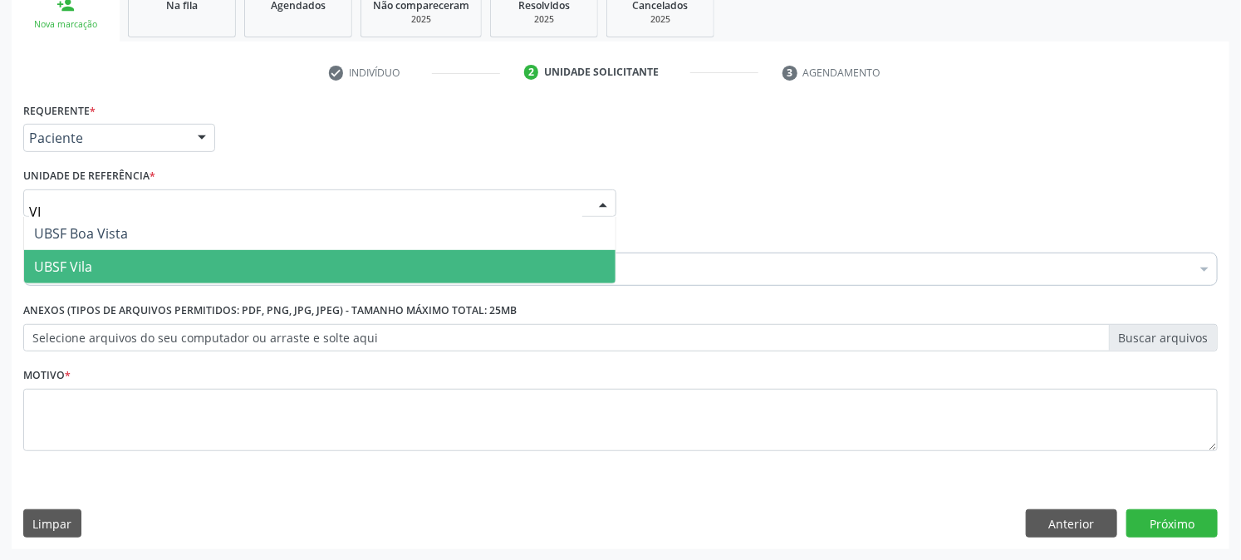
click at [100, 259] on span "UBSF Vila" at bounding box center [319, 266] width 591 height 33
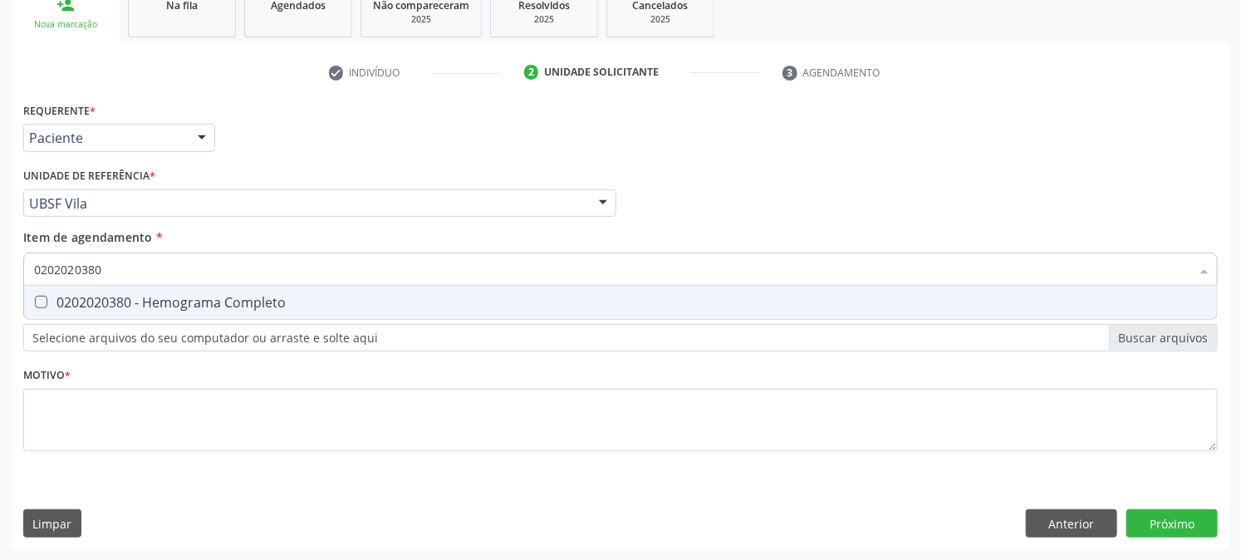
type input "02020203802"
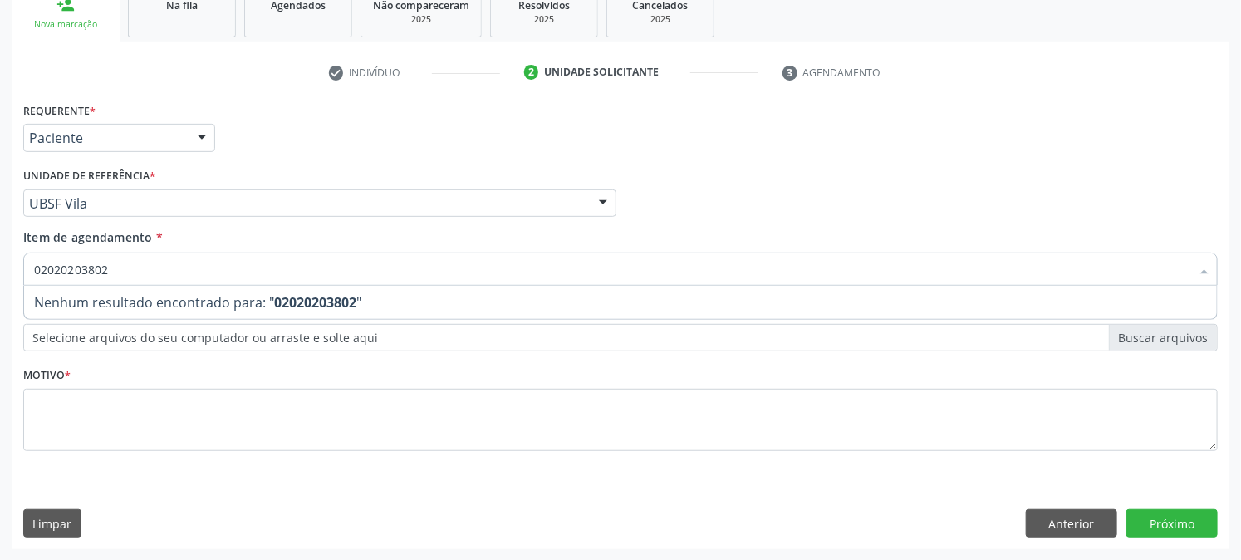
drag, startPoint x: 110, startPoint y: 267, endPoint x: 1, endPoint y: 333, distance: 127.7
click at [0, 331] on div "Acompanhamento Acompanhe a situação das marcações correntes e finalizadas Relat…" at bounding box center [620, 195] width 1241 height 732
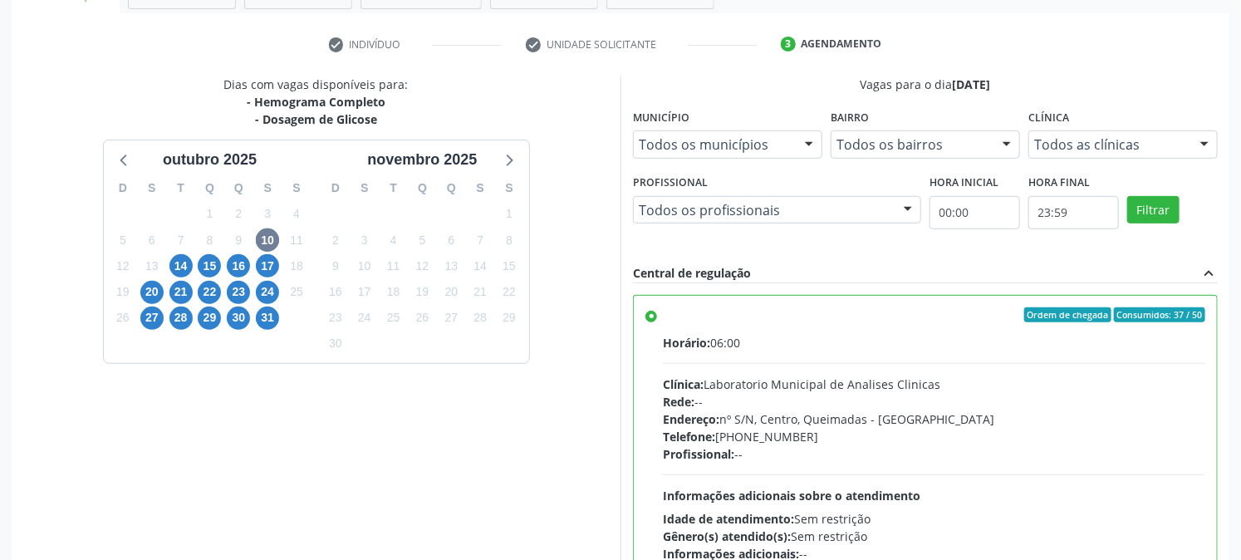
click at [1198, 537] on div "Dias com vagas disponíveis para: - Hemograma Completo - Dosagem de Glicose outu…" at bounding box center [620, 383] width 1217 height 614
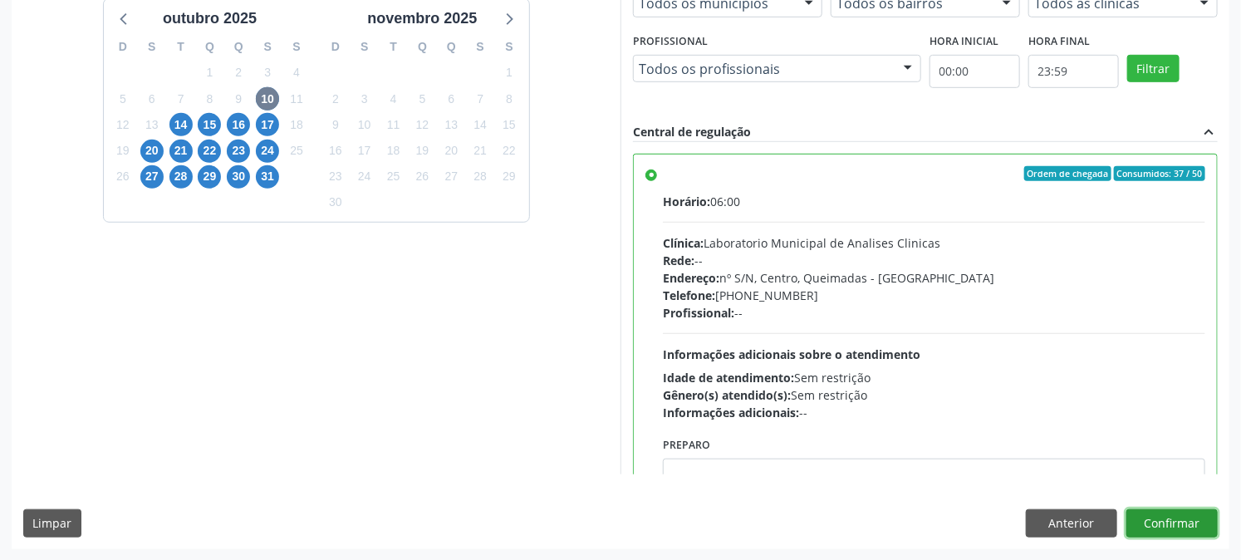
click at [1165, 532] on button "Confirmar" at bounding box center [1171, 523] width 91 height 28
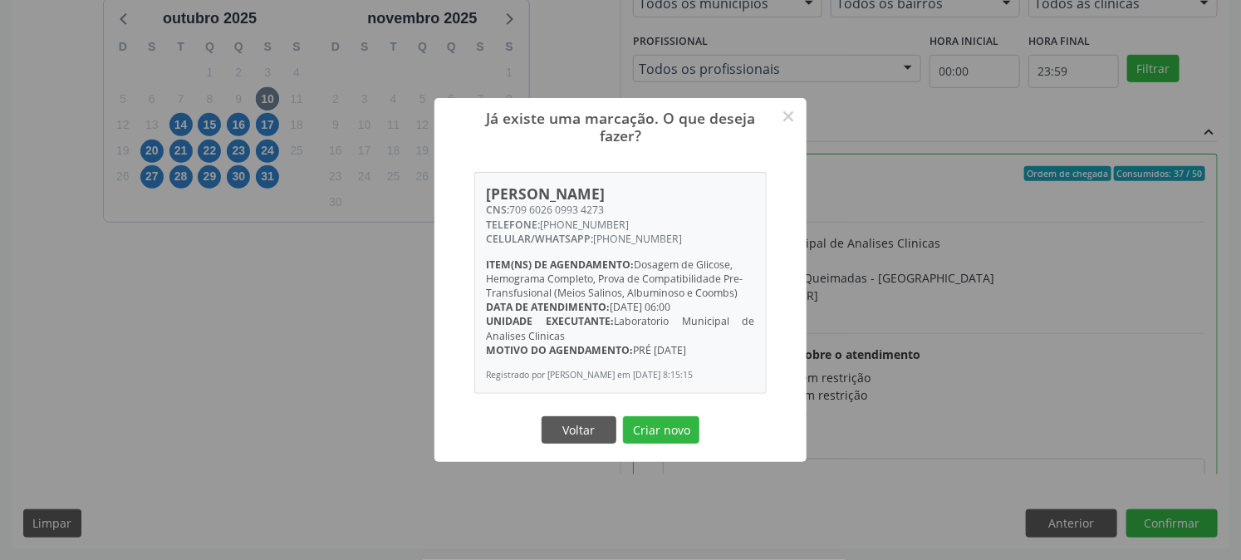
click at [623, 416] on button "Criar novo" at bounding box center [661, 430] width 76 height 28
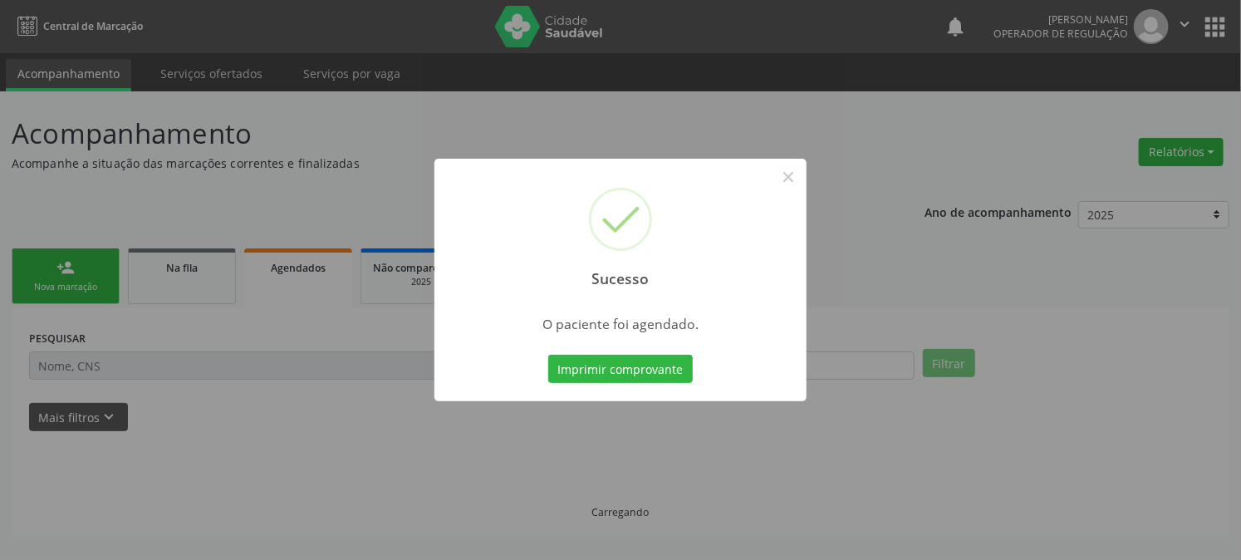
scroll to position [0, 0]
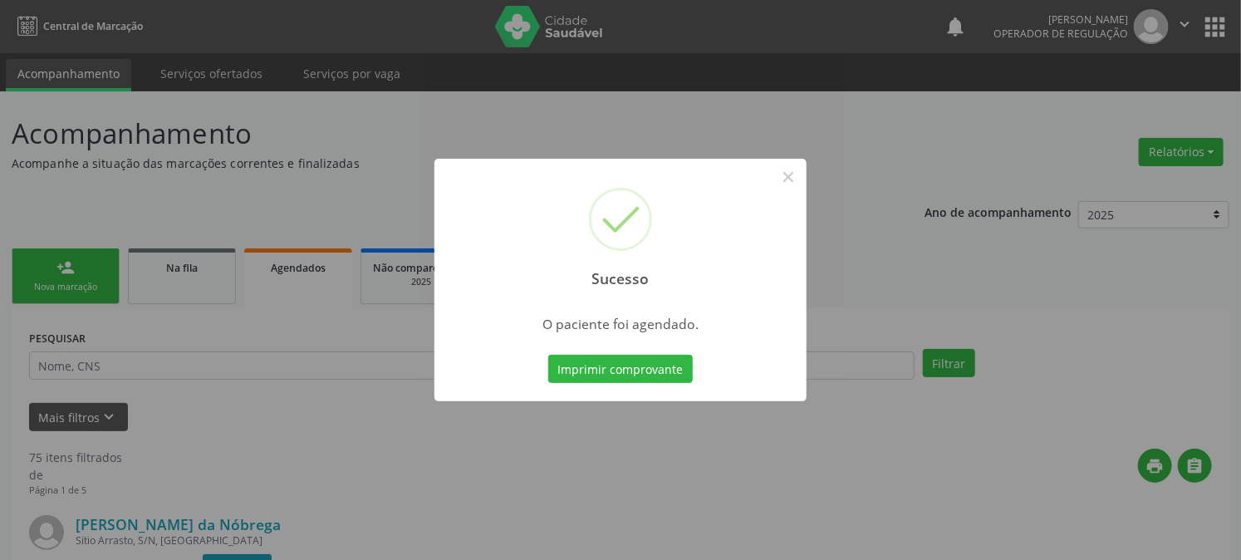
click at [548, 355] on button "Imprimir comprovante" at bounding box center [620, 369] width 144 height 28
